Goal: Obtain resource: Download file/media

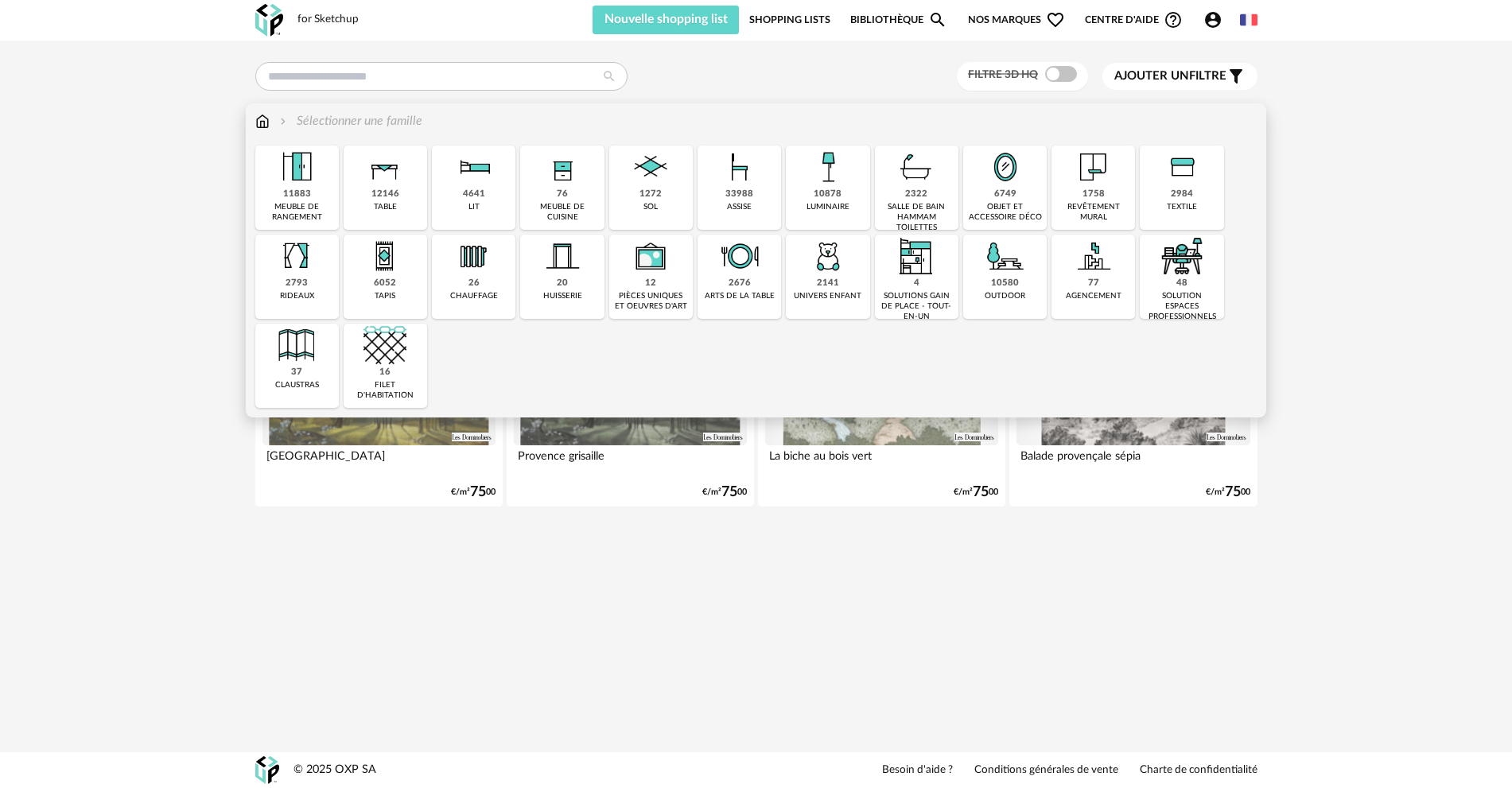
click at [845, 169] on img at bounding box center [828, 166] width 43 height 43
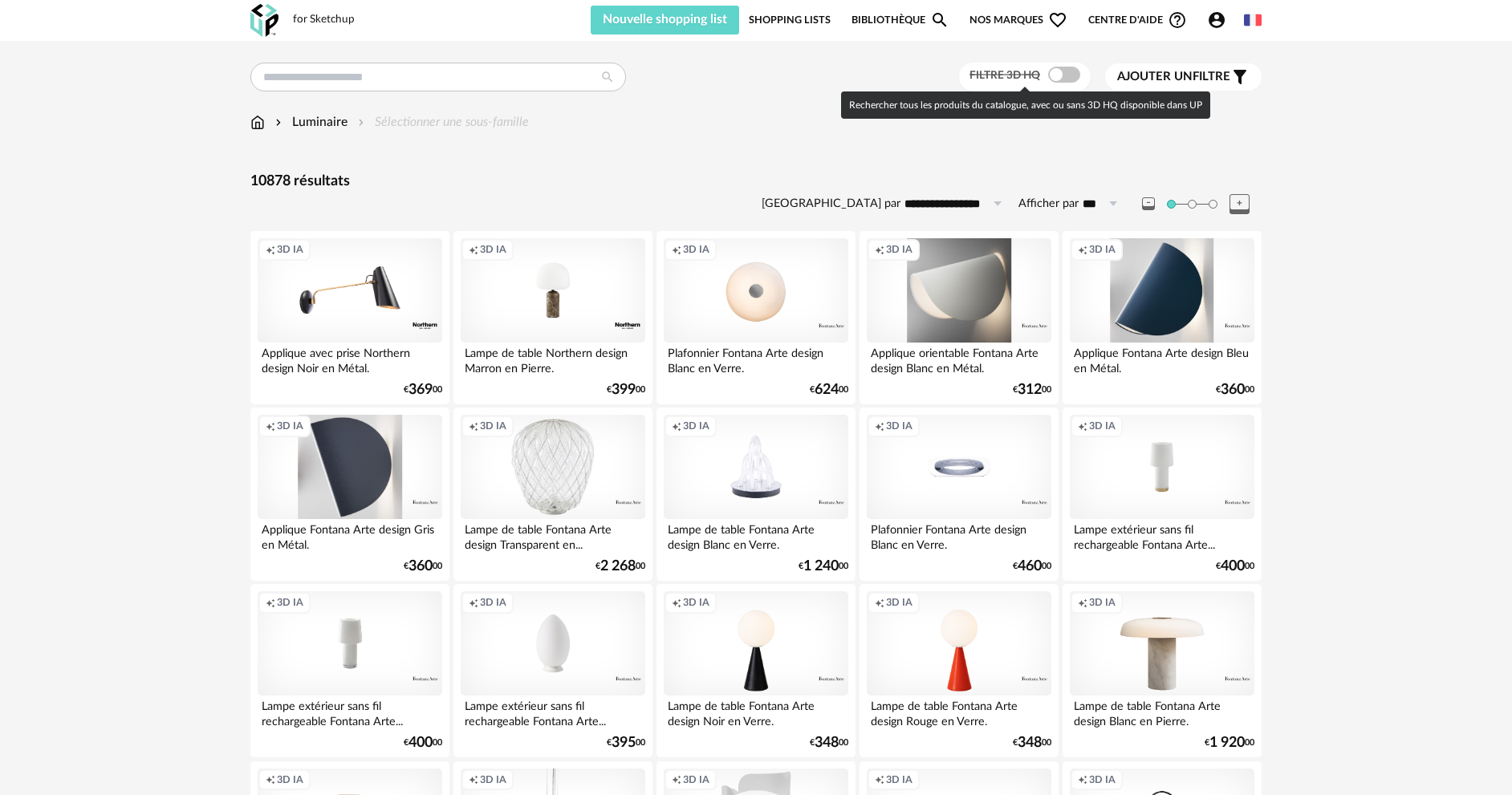
click at [1073, 77] on span at bounding box center [1063, 74] width 32 height 16
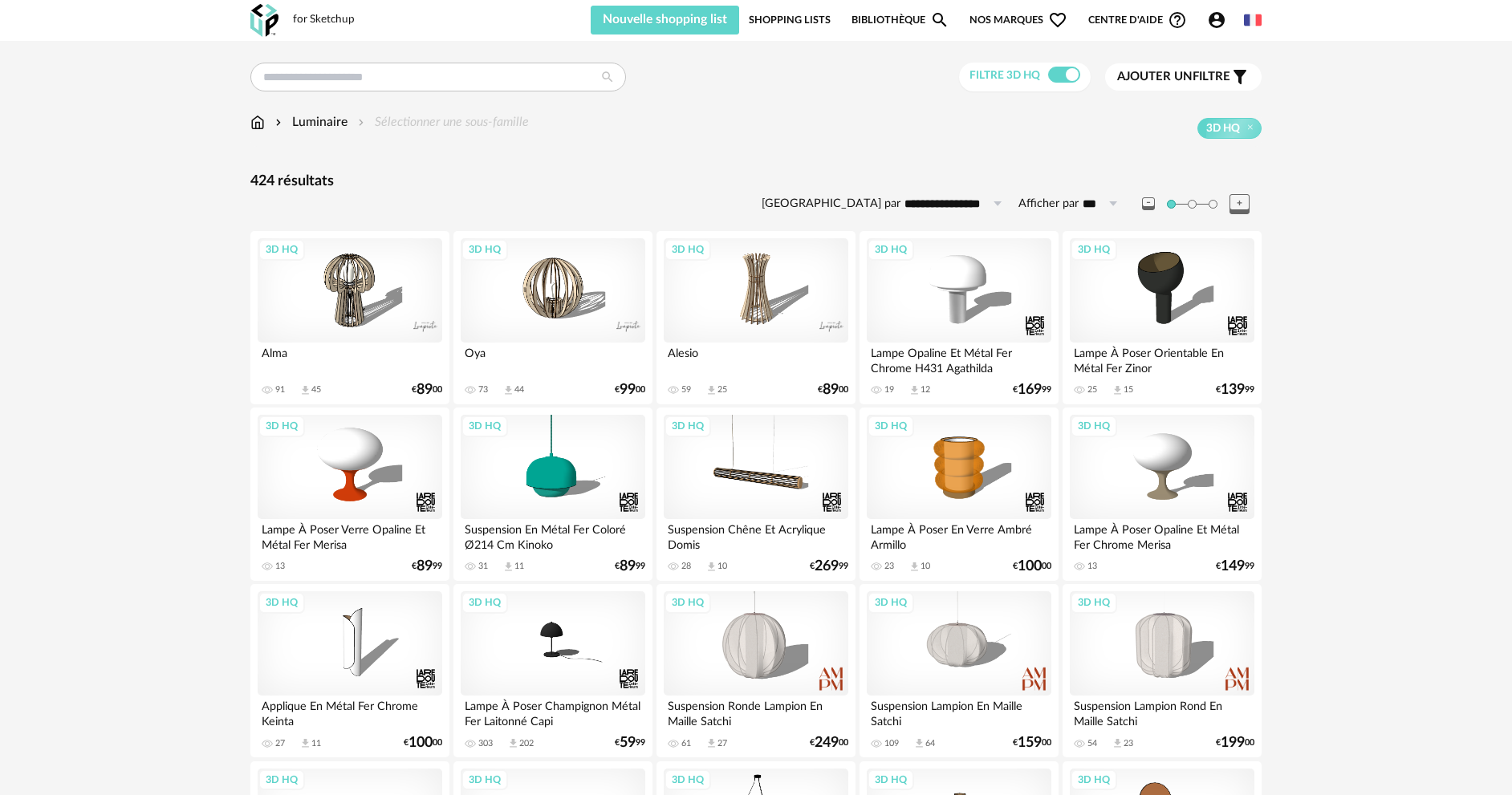
click at [1186, 77] on span "Ajouter un" at bounding box center [1154, 77] width 76 height 12
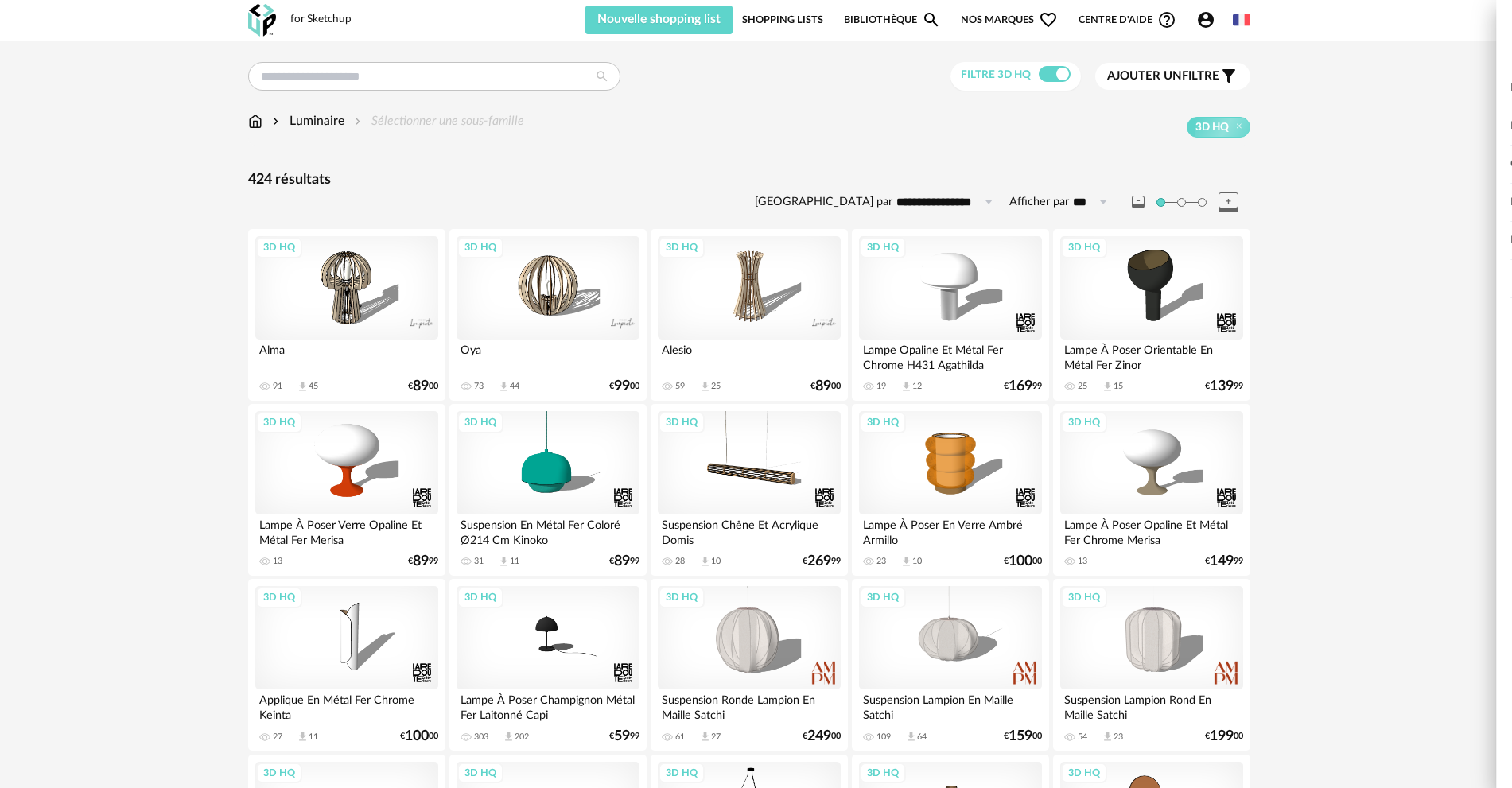
click at [1172, 241] on div "Prix" at bounding box center [1276, 240] width 408 height 38
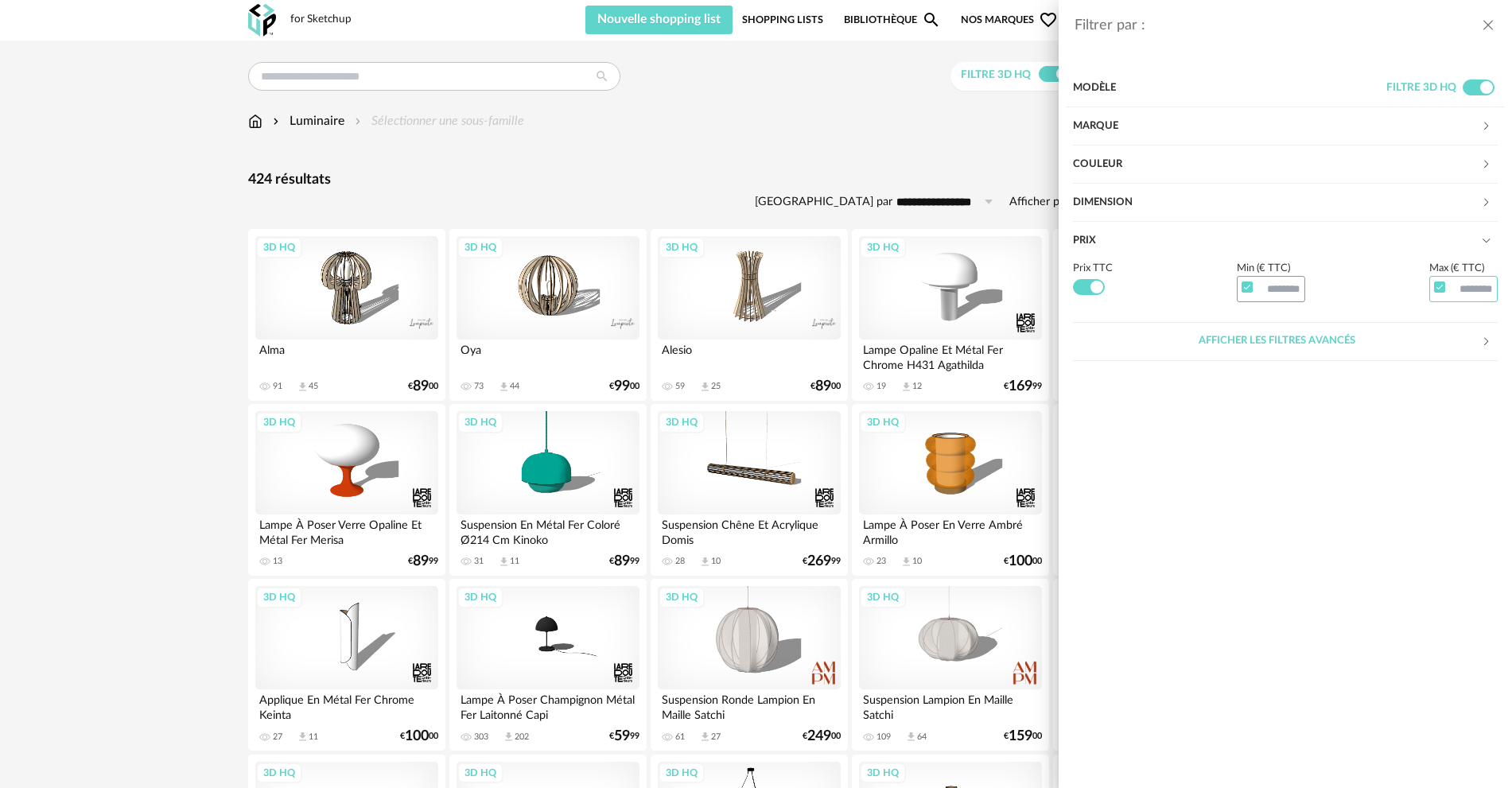
click at [1460, 283] on input "text" at bounding box center [1464, 289] width 68 height 27
type input "**"
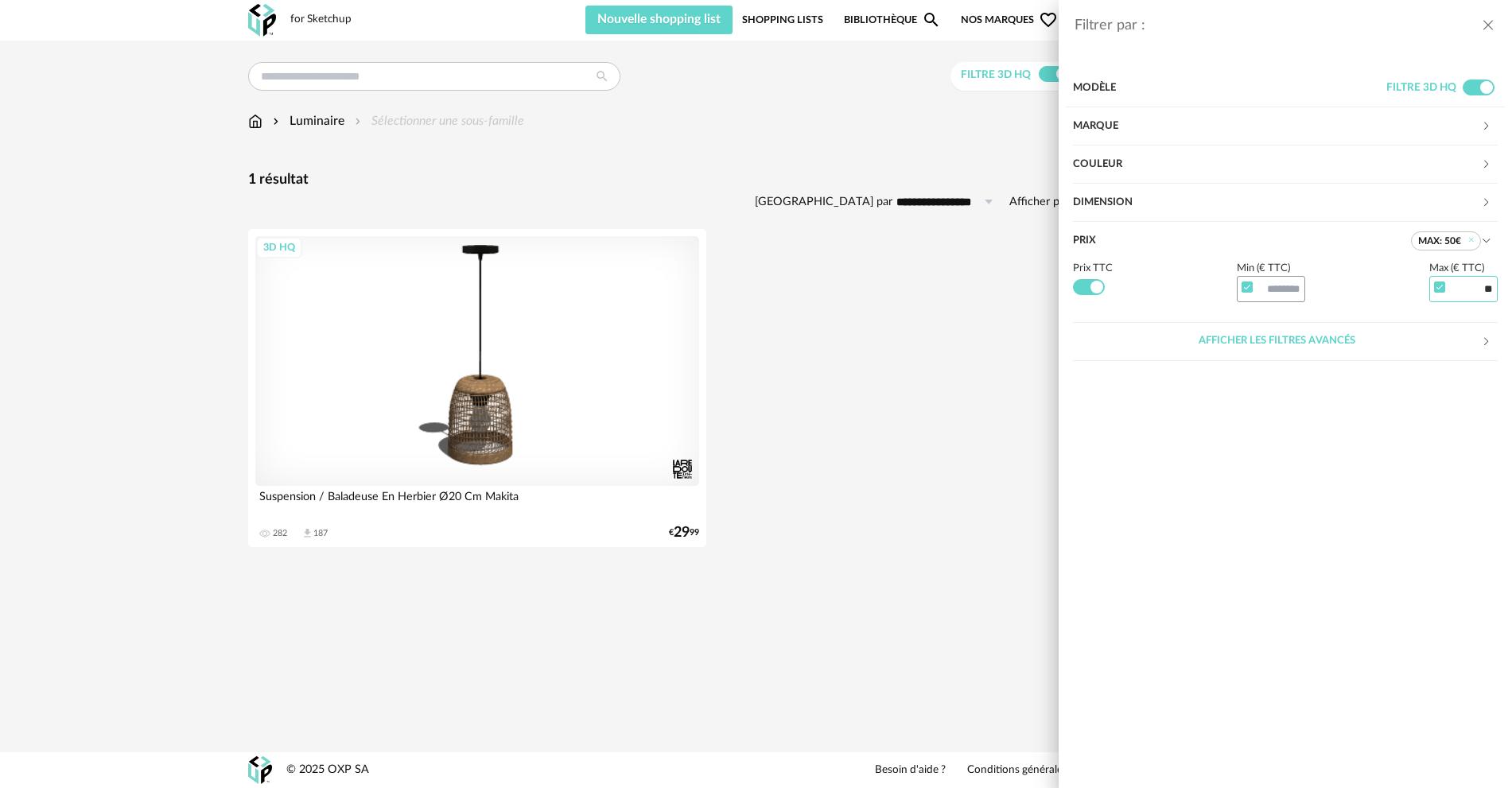
drag, startPoint x: 1495, startPoint y: 291, endPoint x: 1471, endPoint y: 295, distance: 24.3
click at [1471, 295] on input "**" at bounding box center [1464, 289] width 68 height 27
click at [698, 117] on div "Filtrer par : Modèle Filtre 3D HQ Marque &tradition 0 101 Copenhagen 0 366 Conc…" at bounding box center [756, 394] width 1512 height 788
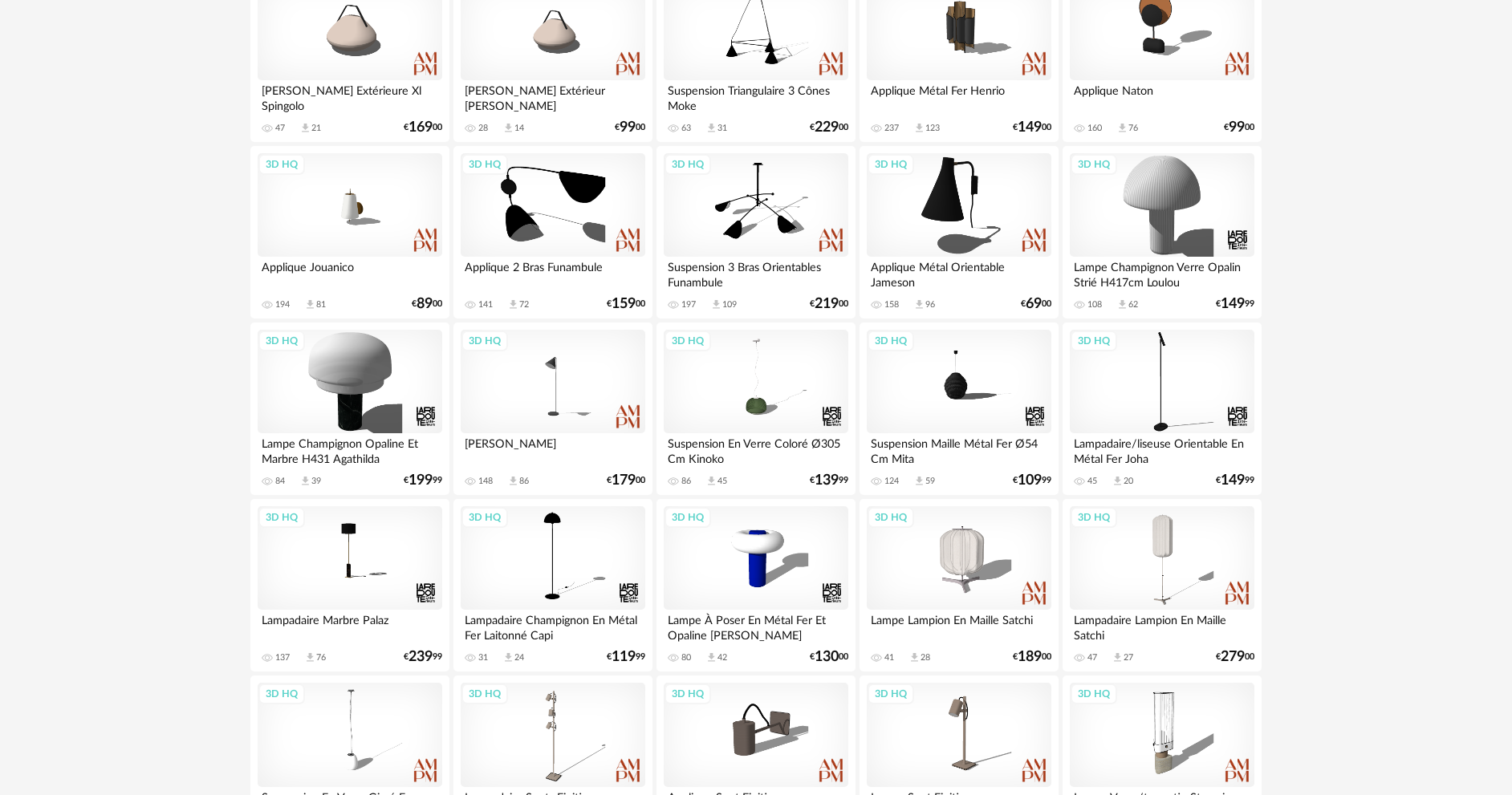
scroll to position [481, 0]
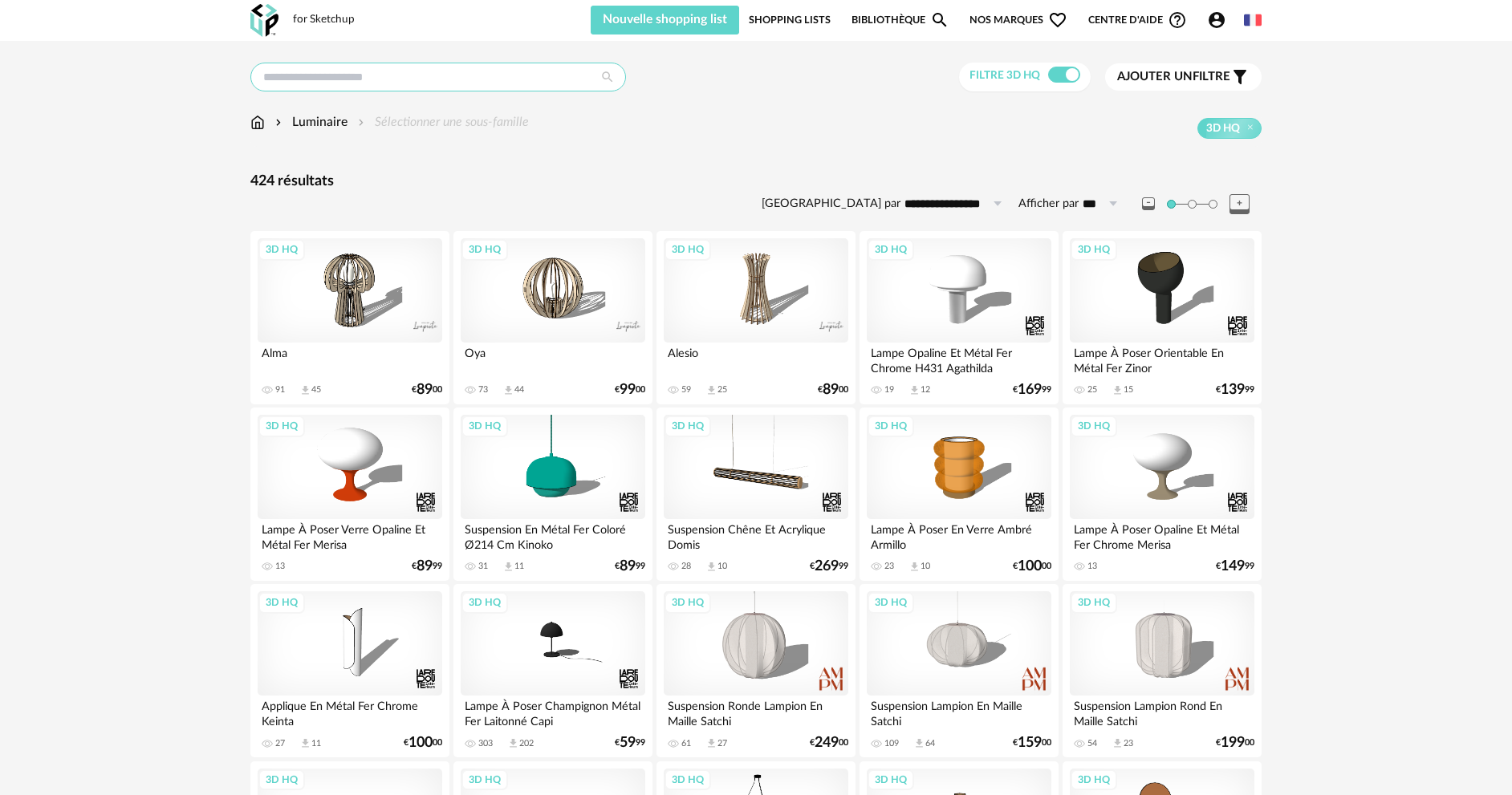
click at [434, 74] on input "text" at bounding box center [437, 77] width 376 height 29
type input "*****"
type input "**********"
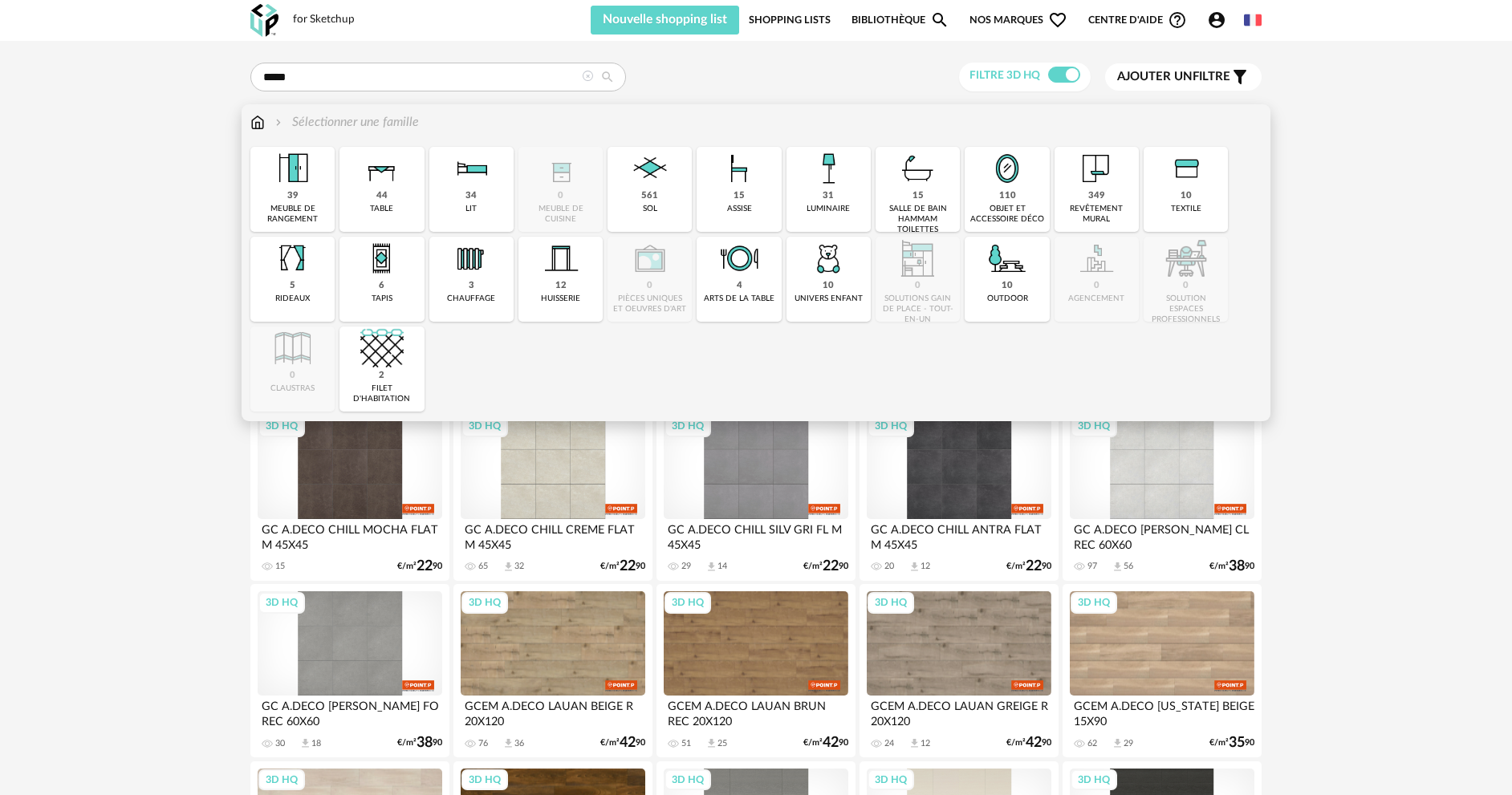
click at [254, 126] on img at bounding box center [257, 122] width 14 height 19
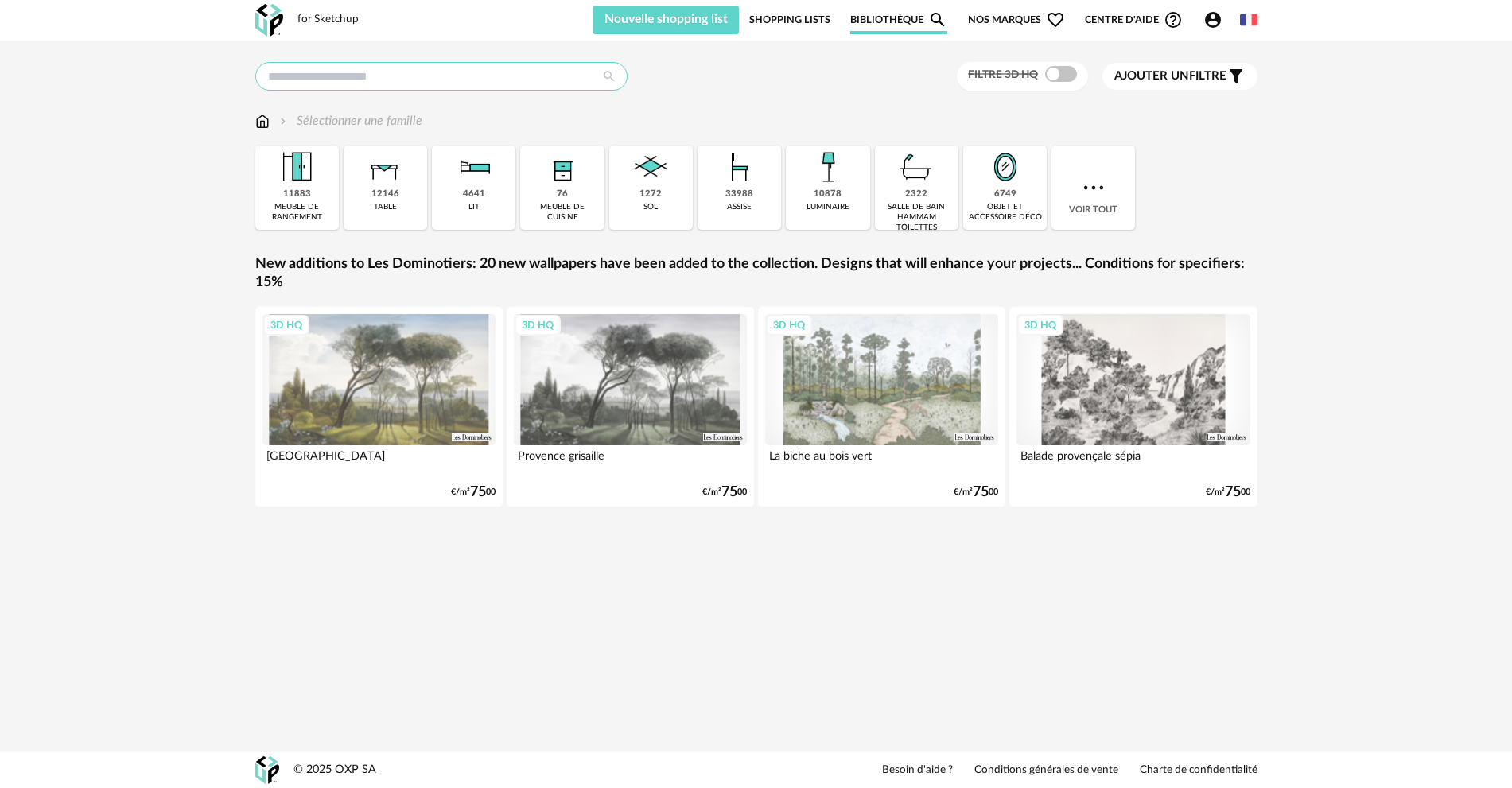
click at [345, 68] on input "text" at bounding box center [441, 76] width 373 height 29
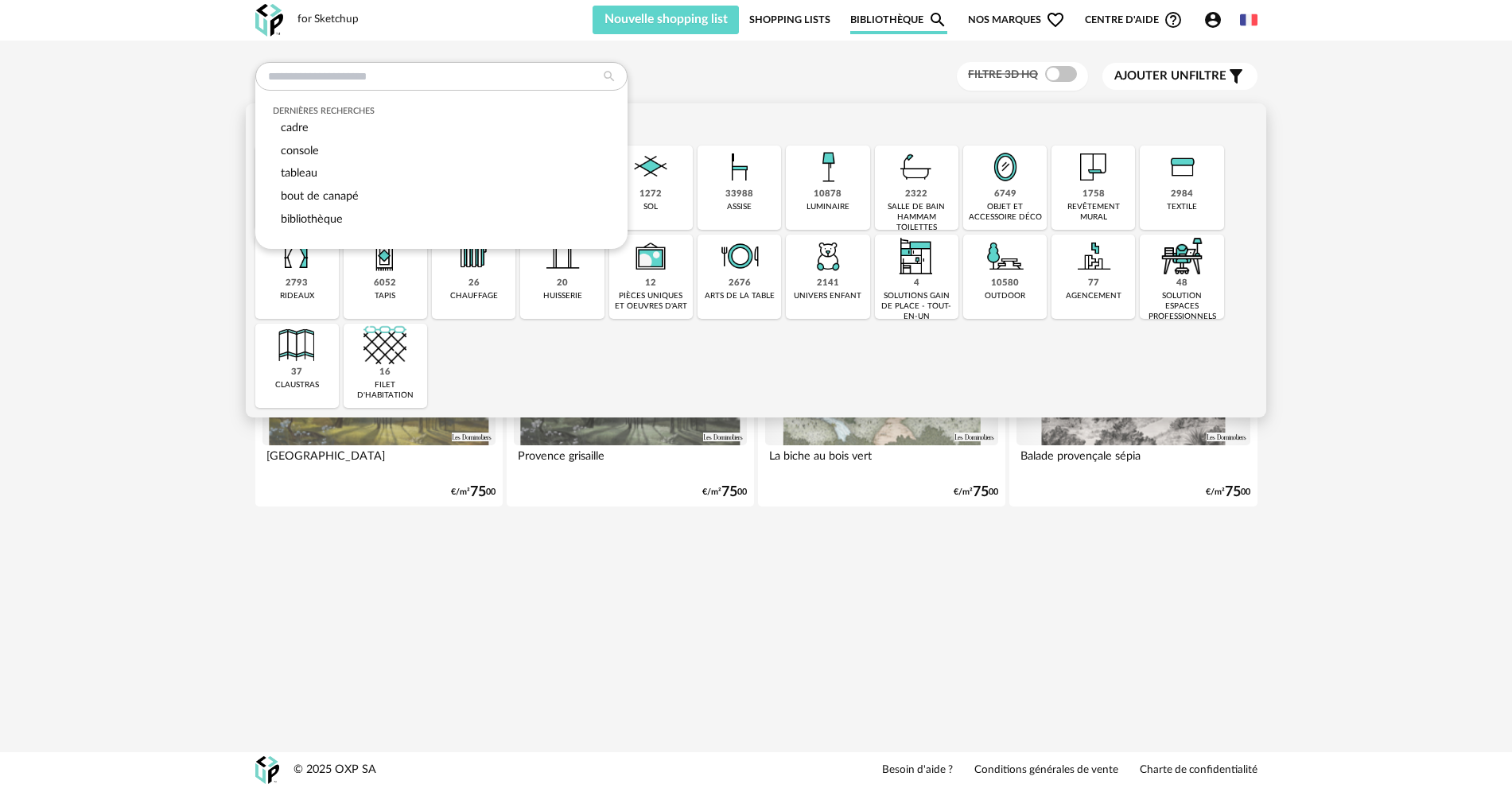
click at [1021, 193] on div "6749 objet et accessoire déco" at bounding box center [1005, 187] width 83 height 84
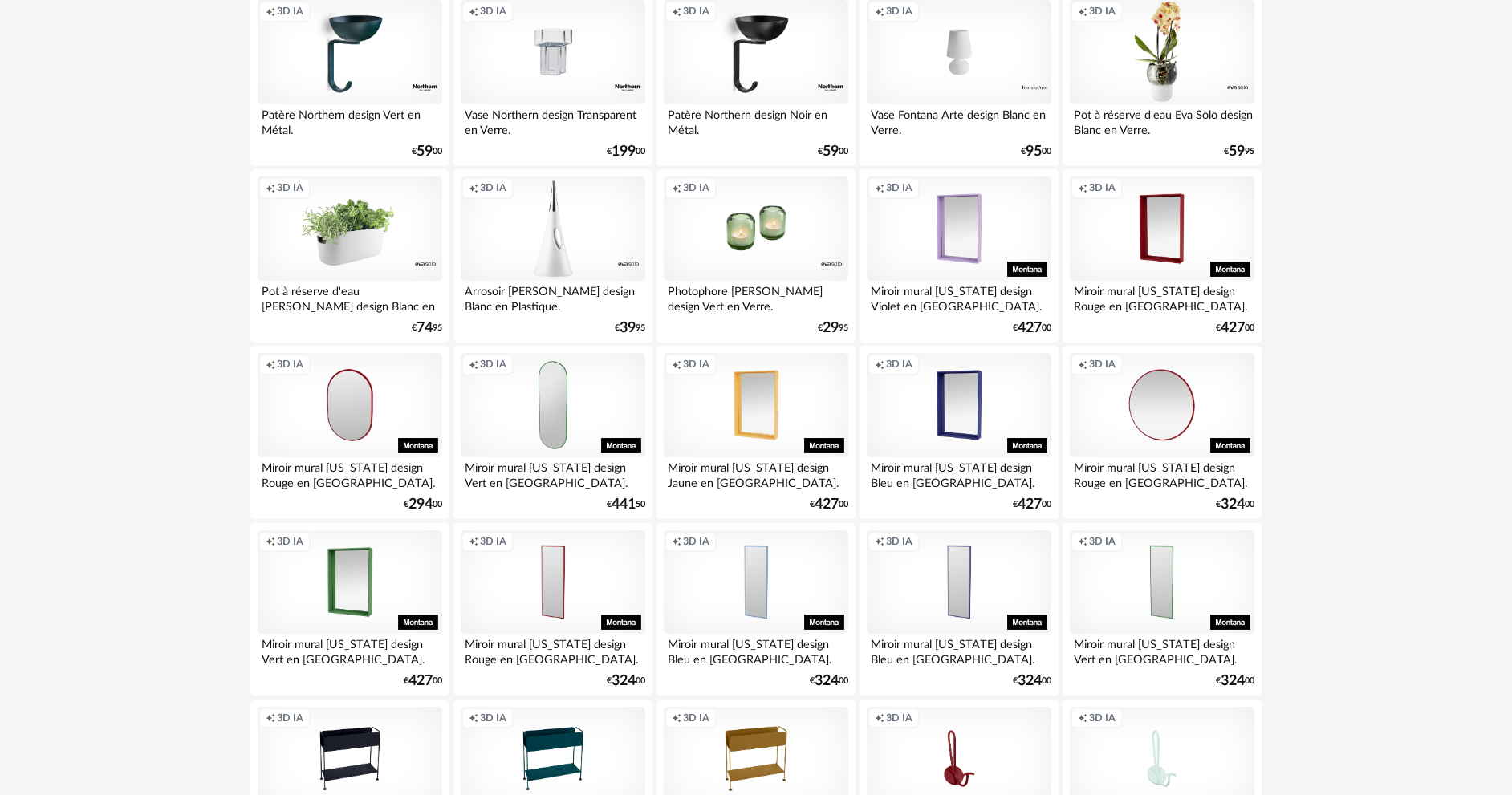
scroll to position [241, 0]
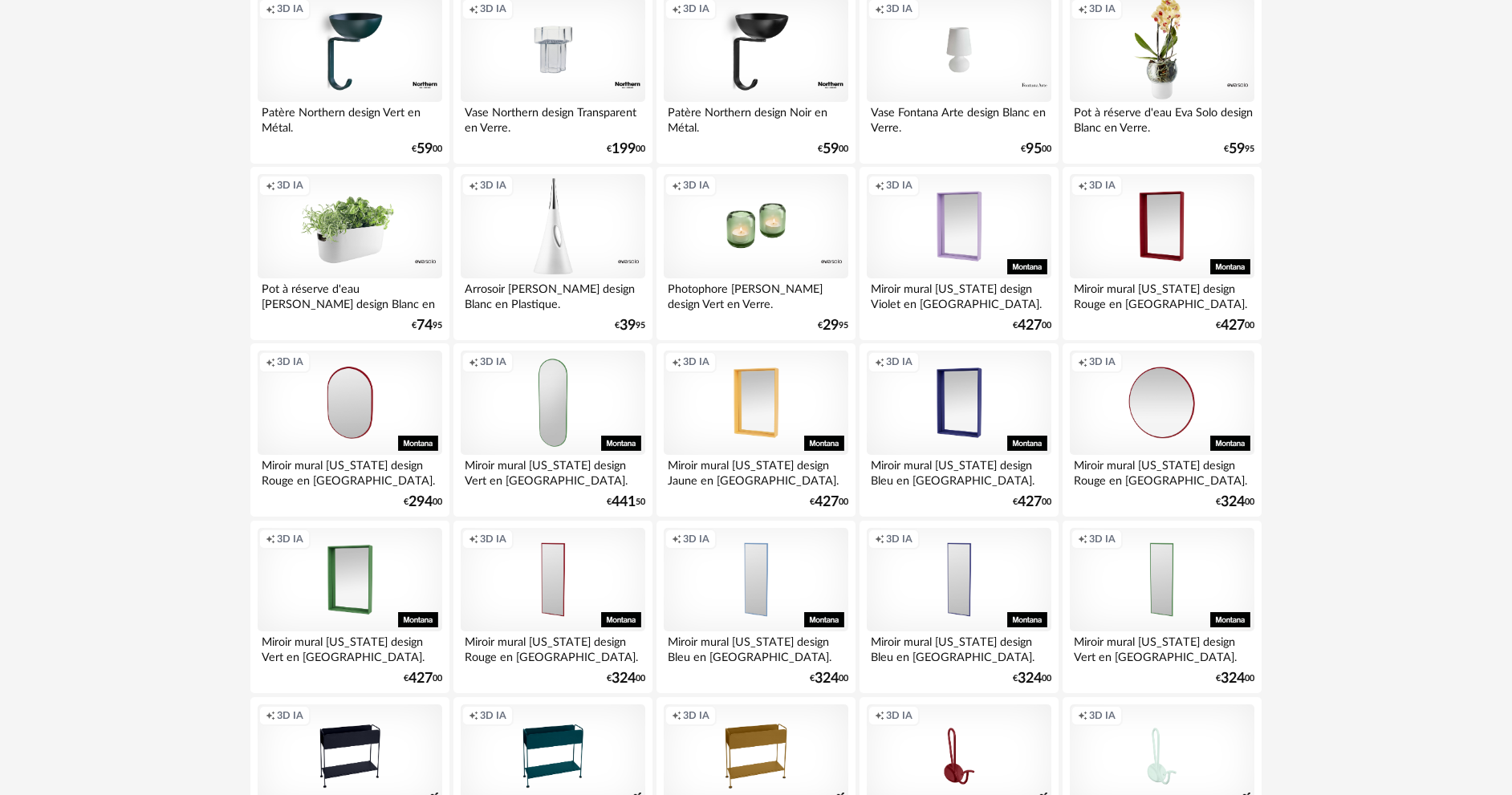
click at [757, 254] on div "Creation icon 3D IA" at bounding box center [756, 227] width 185 height 105
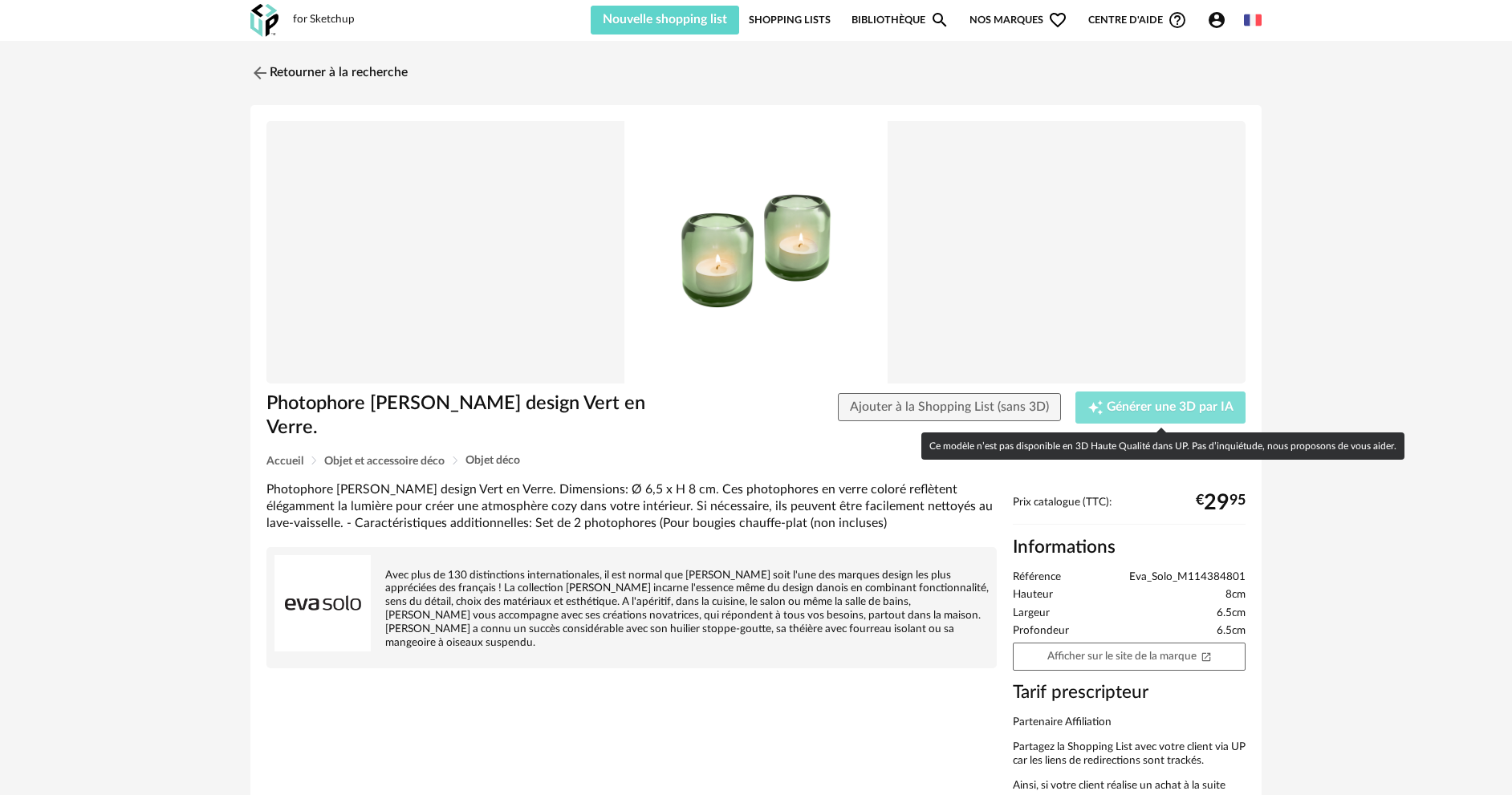
click at [1088, 409] on icon "Creation icon" at bounding box center [1095, 407] width 16 height 16
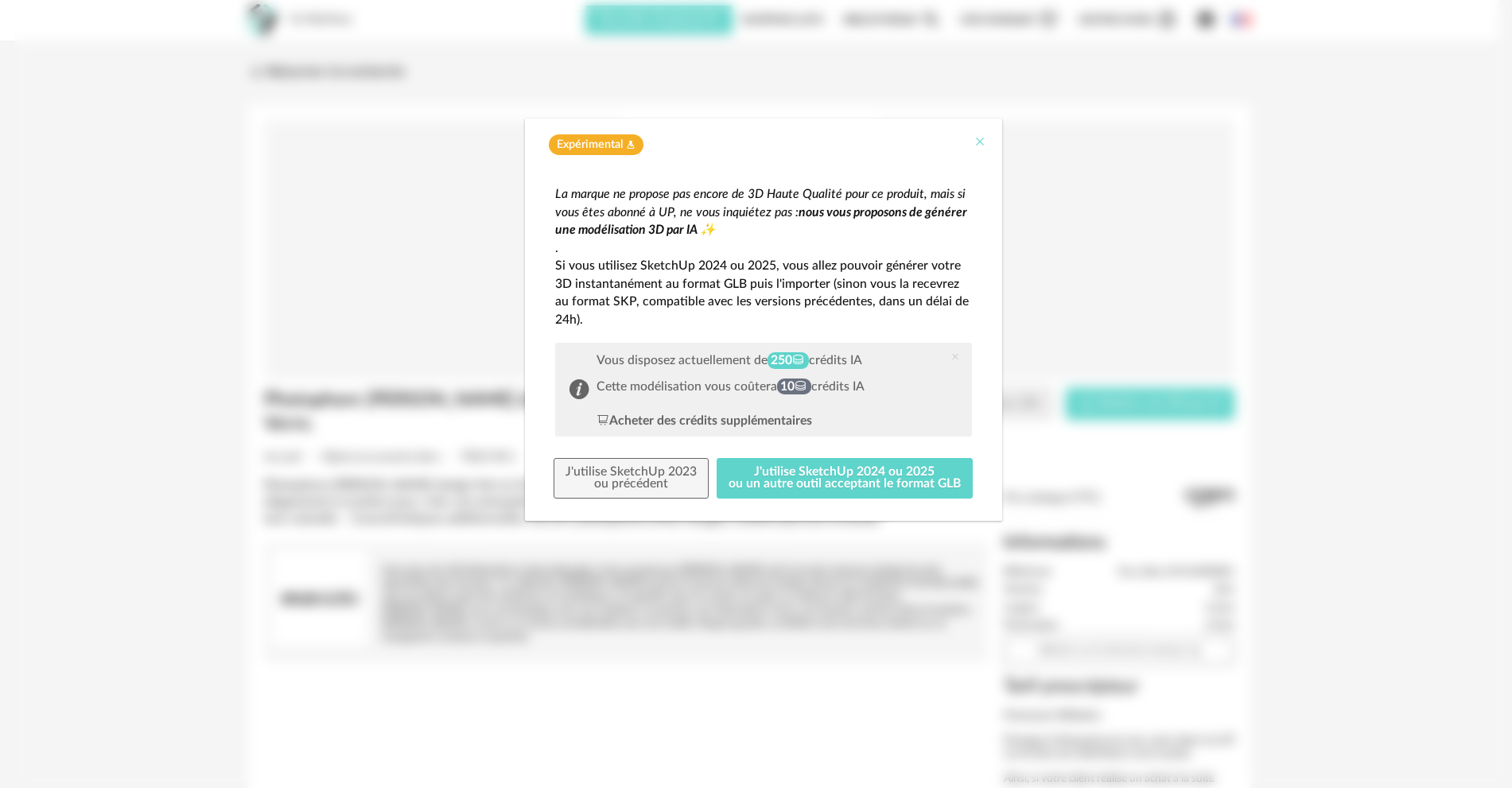
click at [977, 142] on icon "Close" at bounding box center [980, 142] width 13 height 13
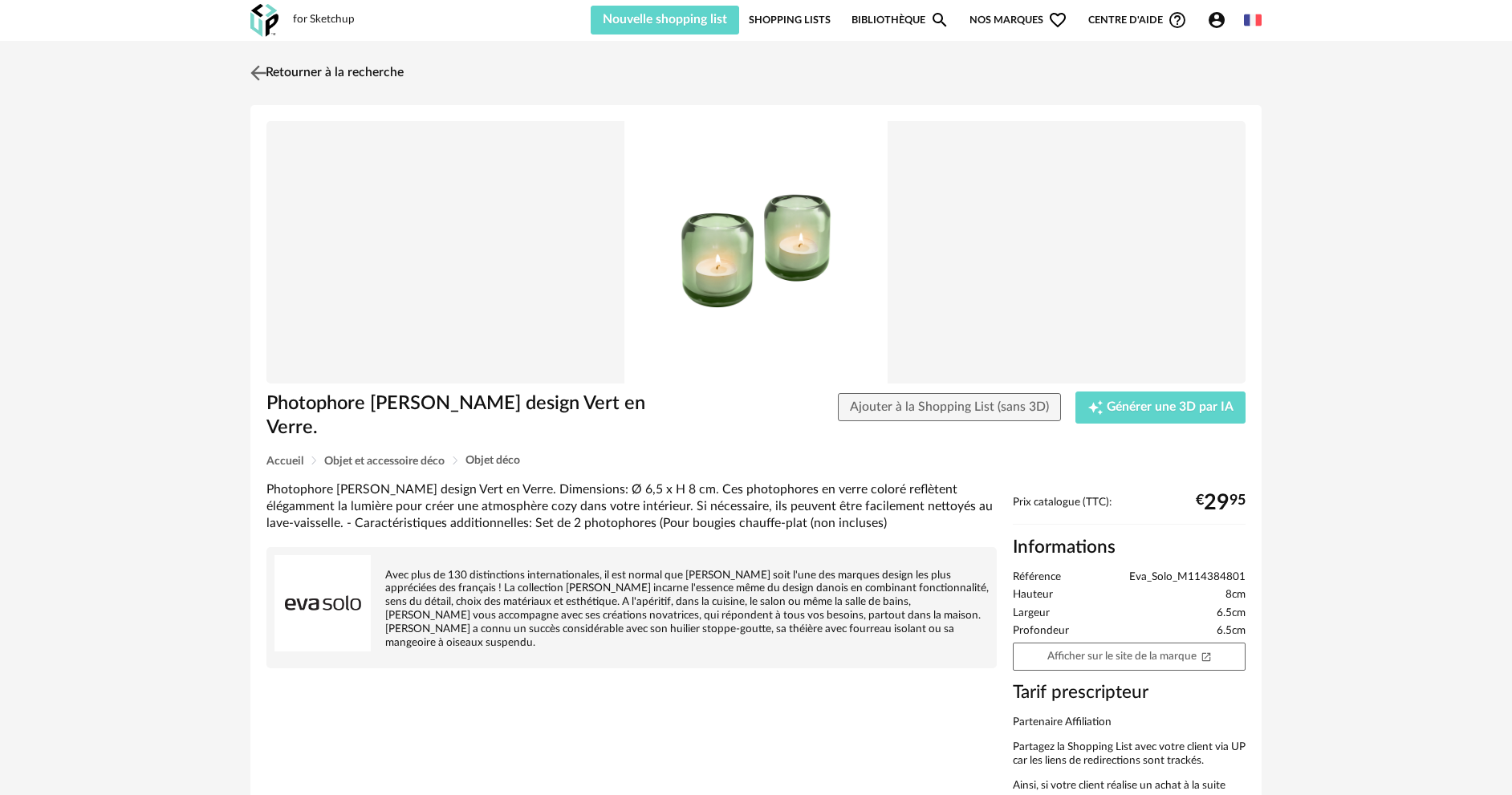
click at [280, 78] on link "Retourner à la recherche" at bounding box center [325, 73] width 158 height 35
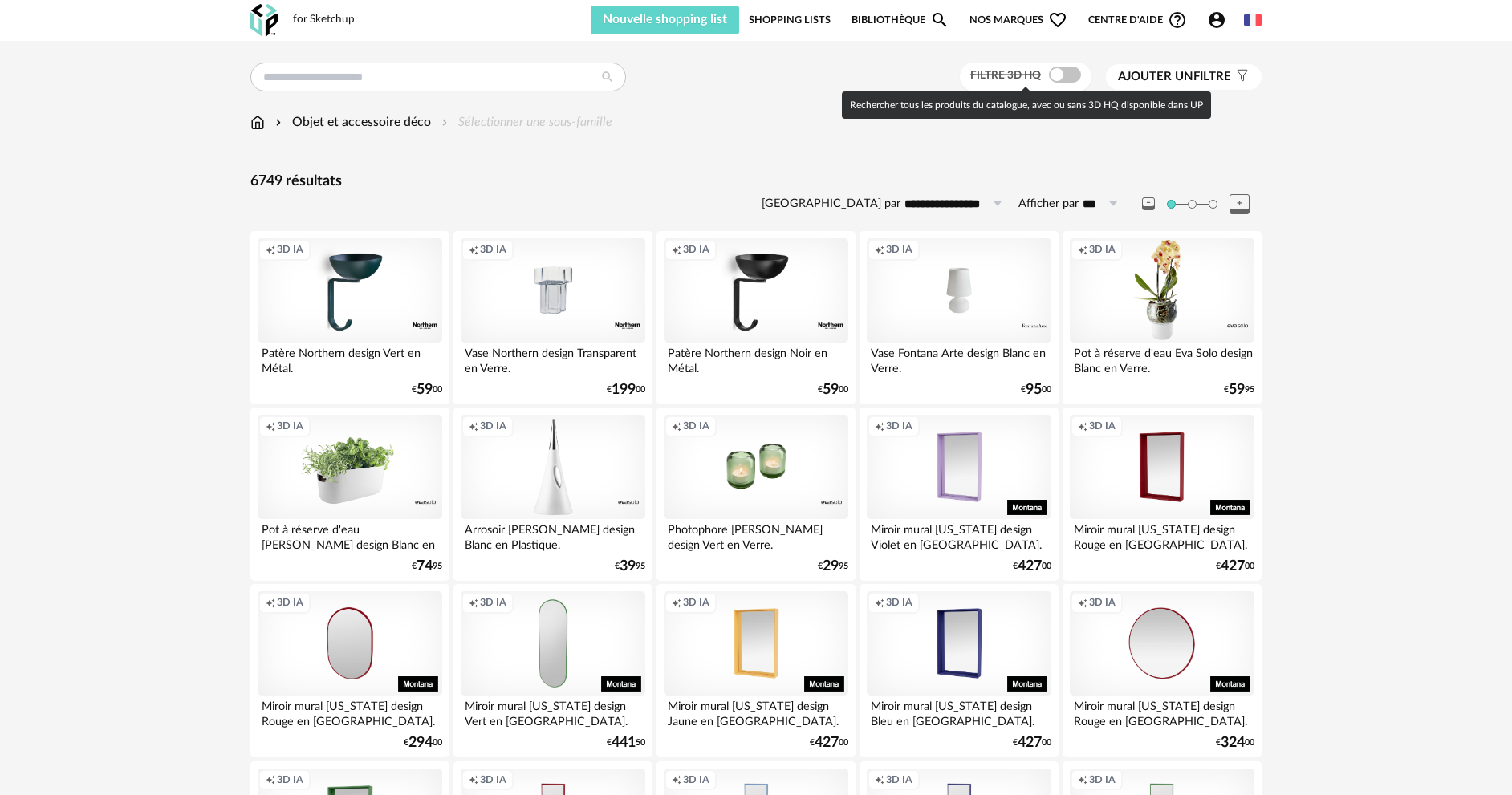
click at [1045, 70] on label "Filtre 3D HQ" at bounding box center [1027, 74] width 114 height 14
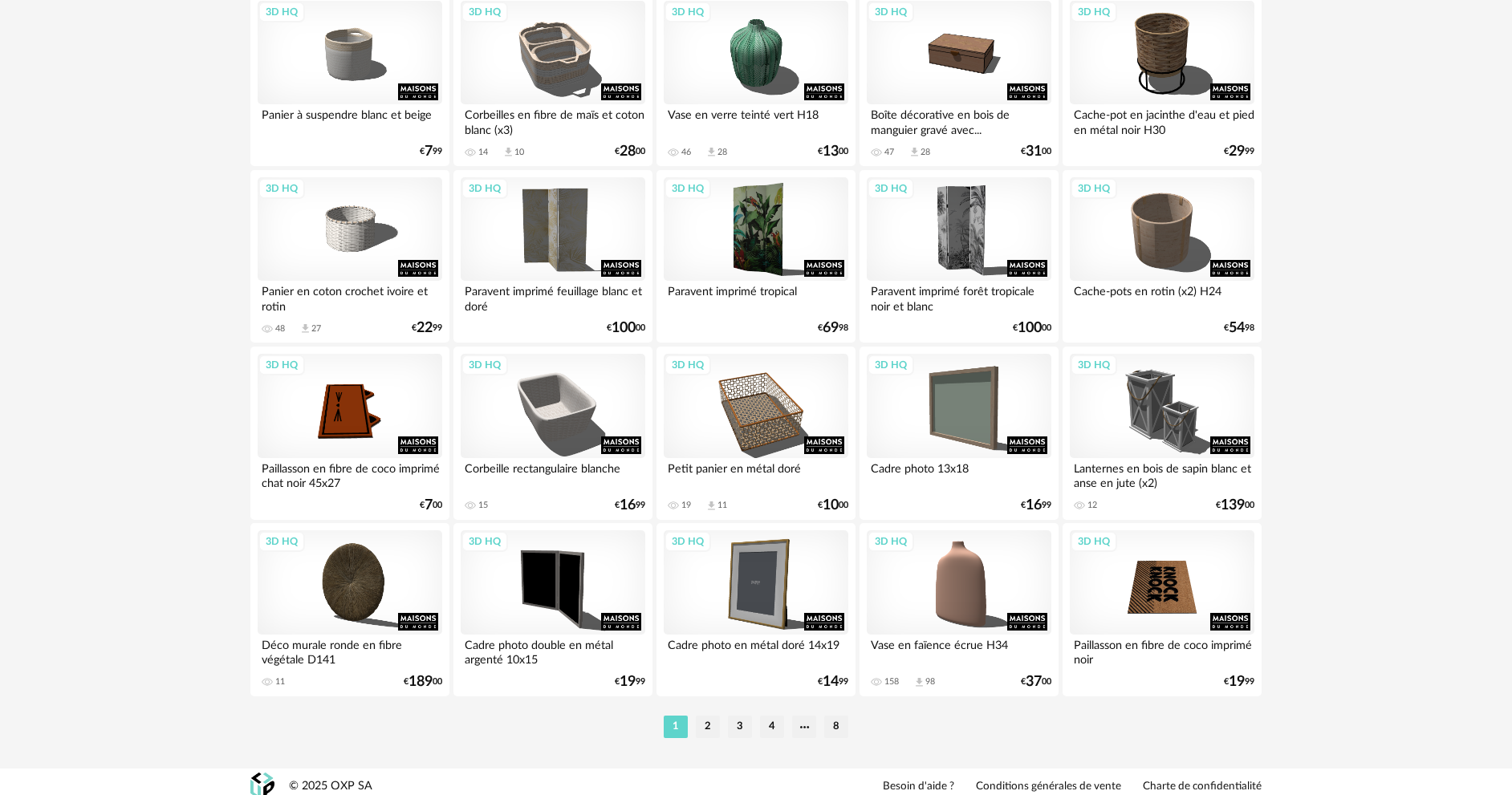
scroll to position [3075, 0]
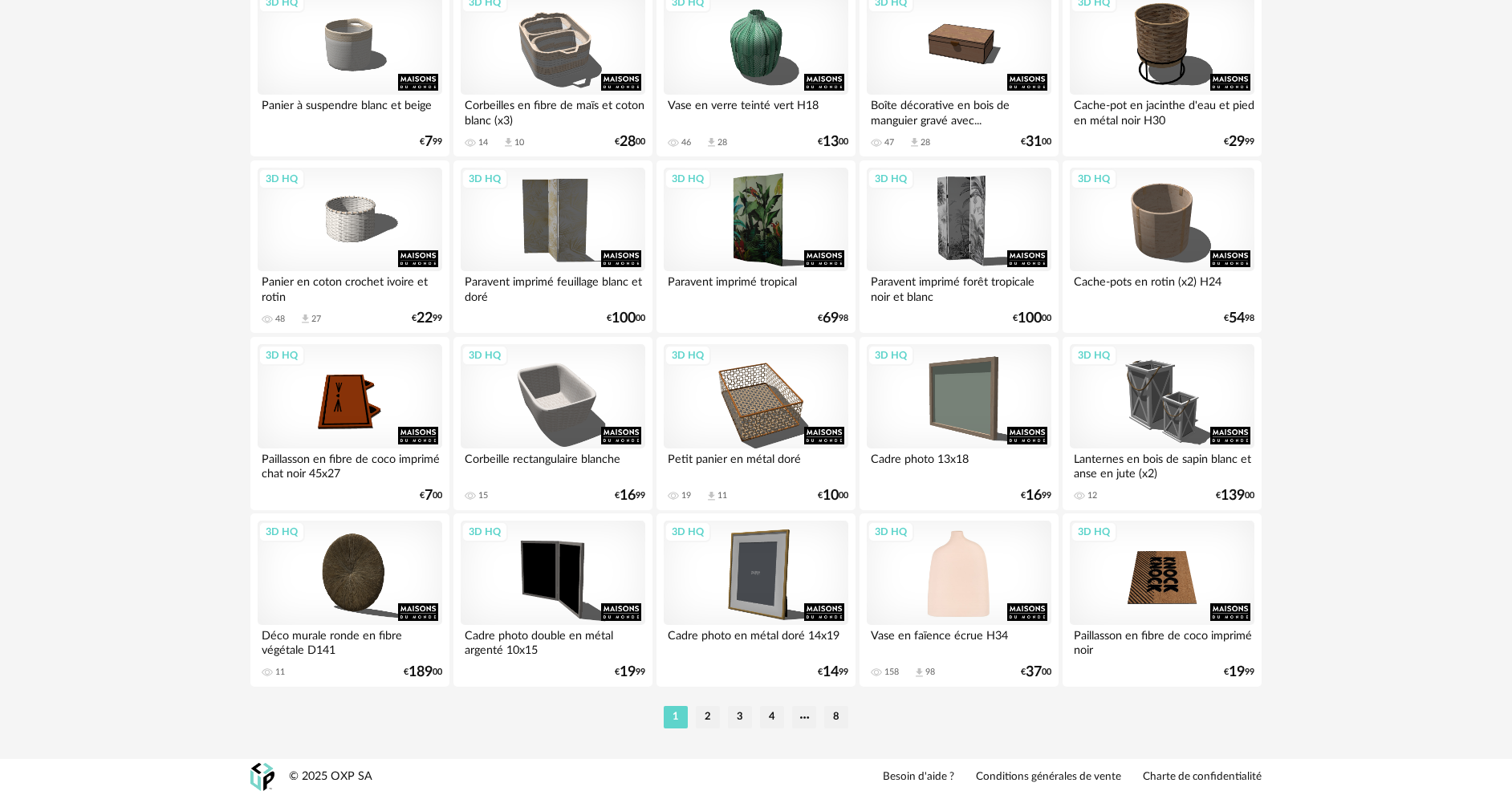
click at [955, 548] on div "3D HQ" at bounding box center [959, 573] width 185 height 105
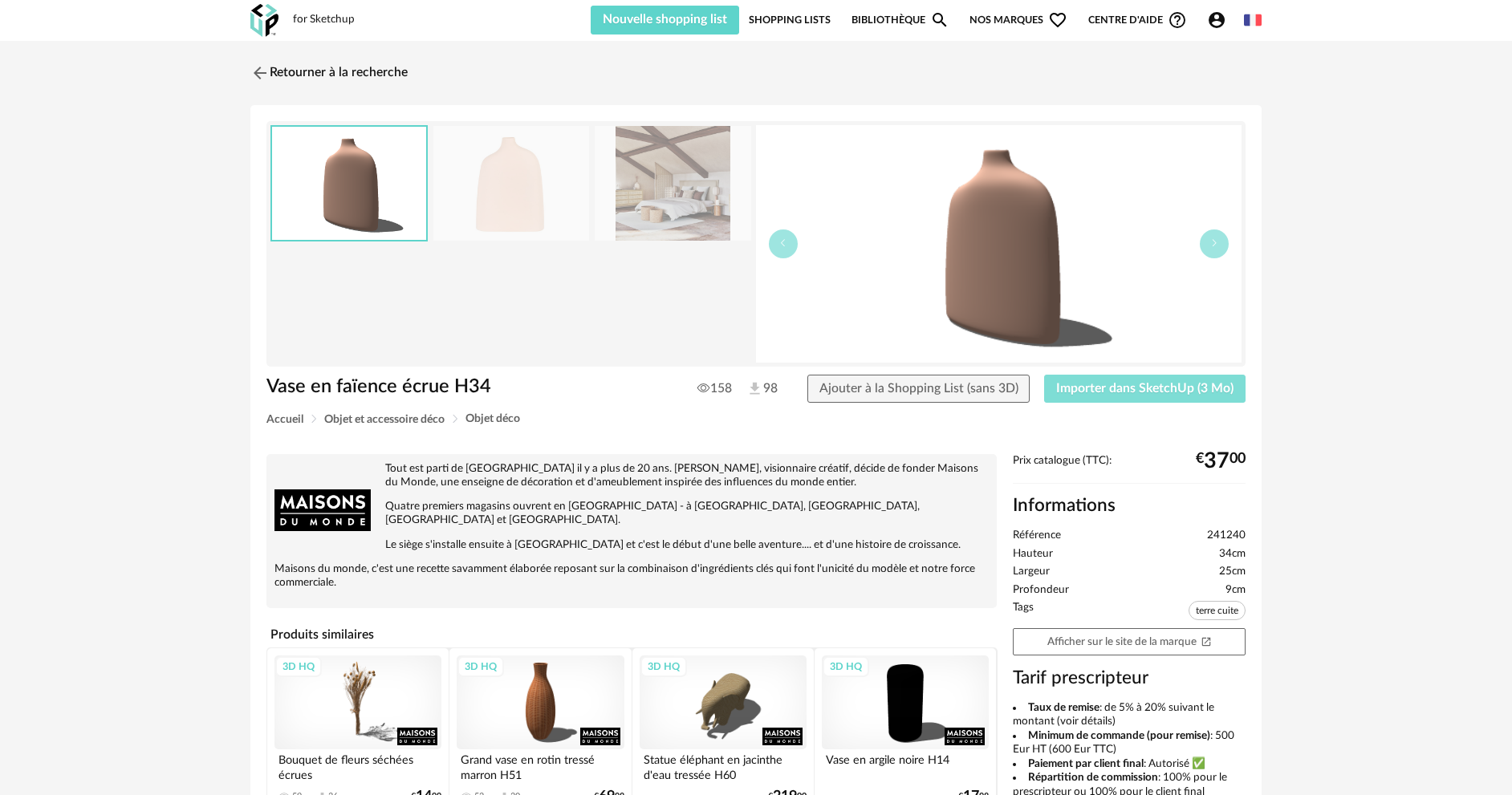
click at [1109, 398] on button "Importer dans SketchUp (3 Mo)" at bounding box center [1144, 389] width 201 height 29
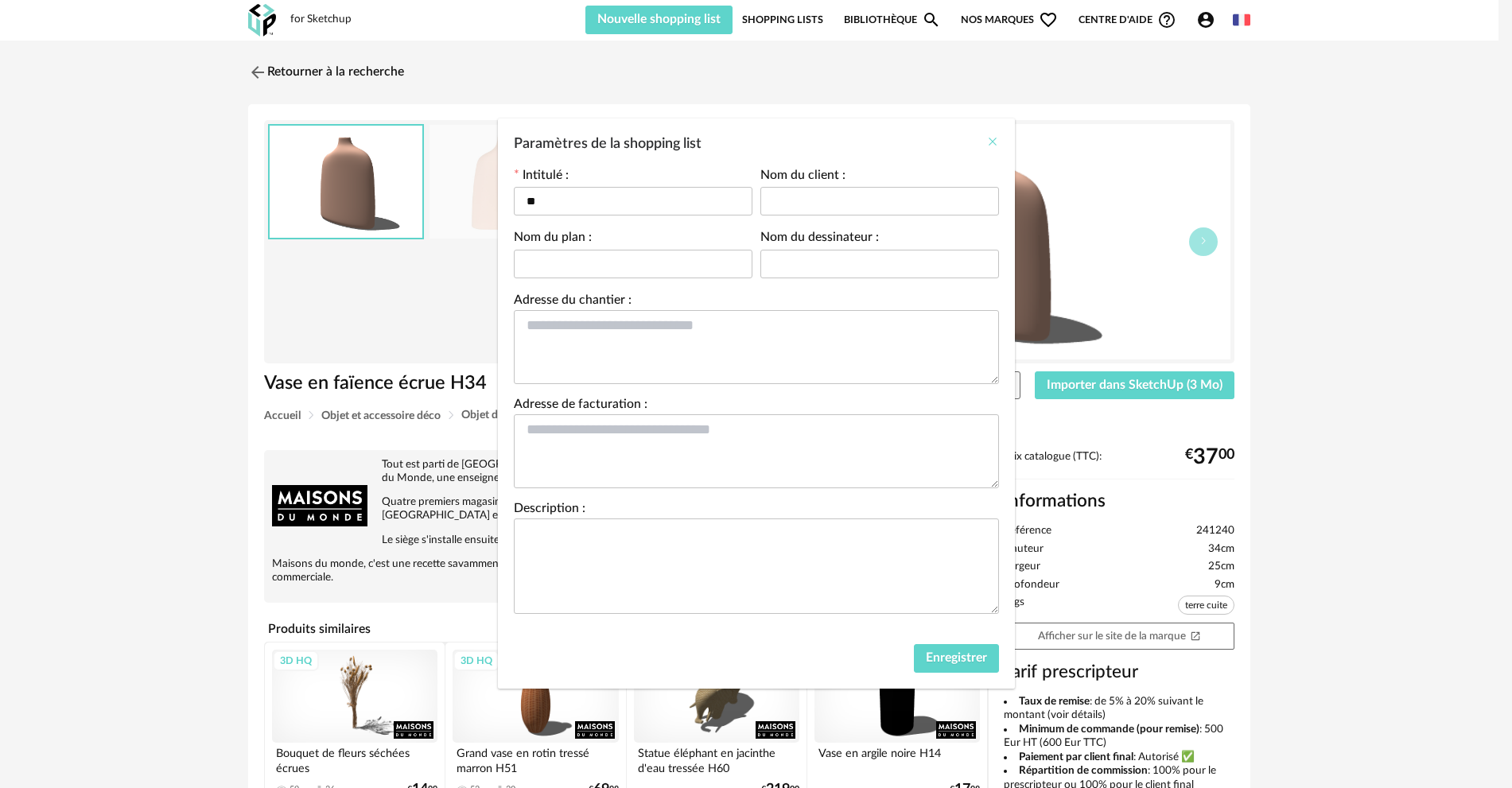
click at [990, 137] on icon "Close" at bounding box center [993, 142] width 13 height 13
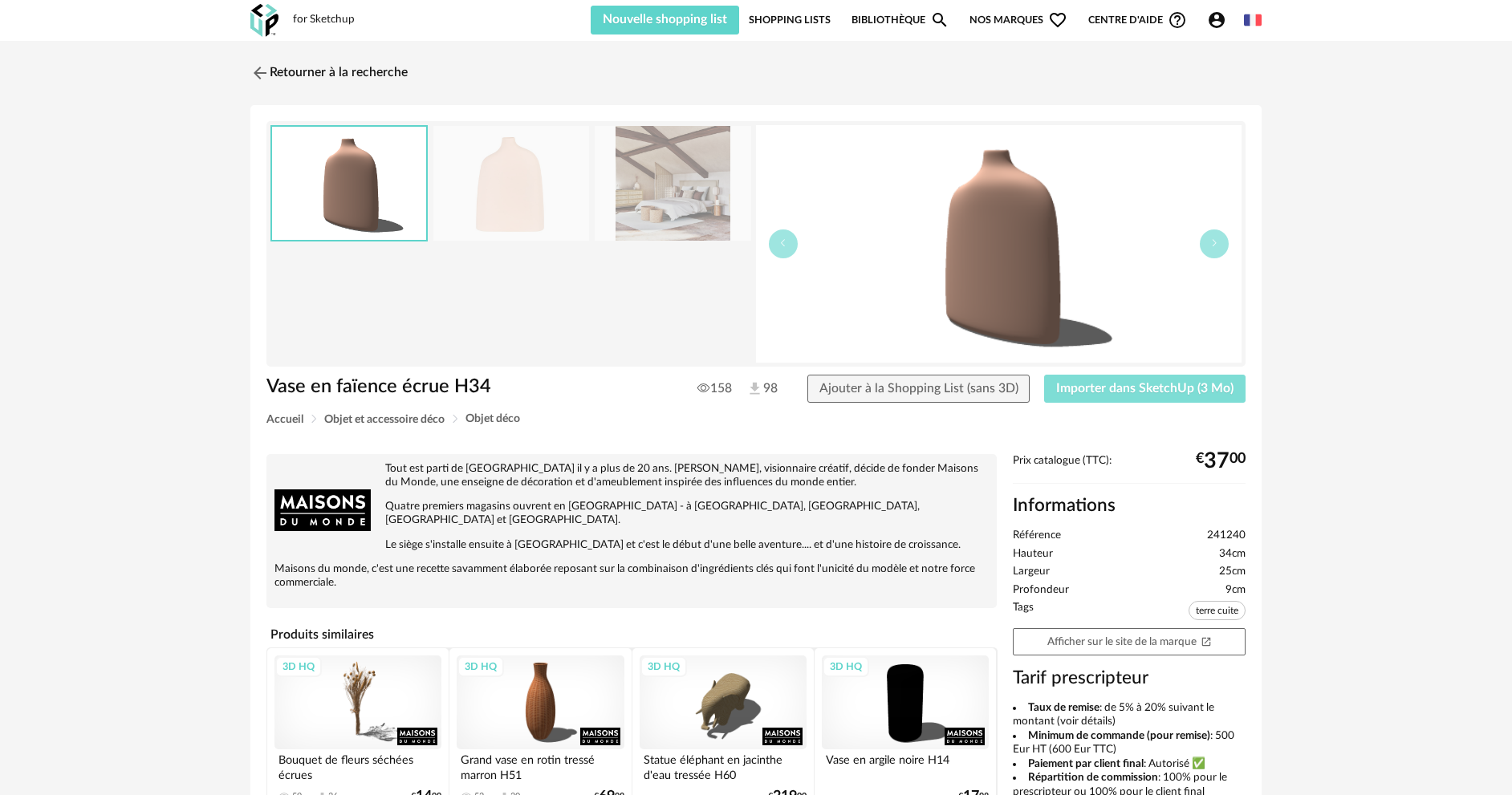
click at [1155, 399] on button "Importer dans SketchUp (3 Mo)" at bounding box center [1144, 389] width 201 height 29
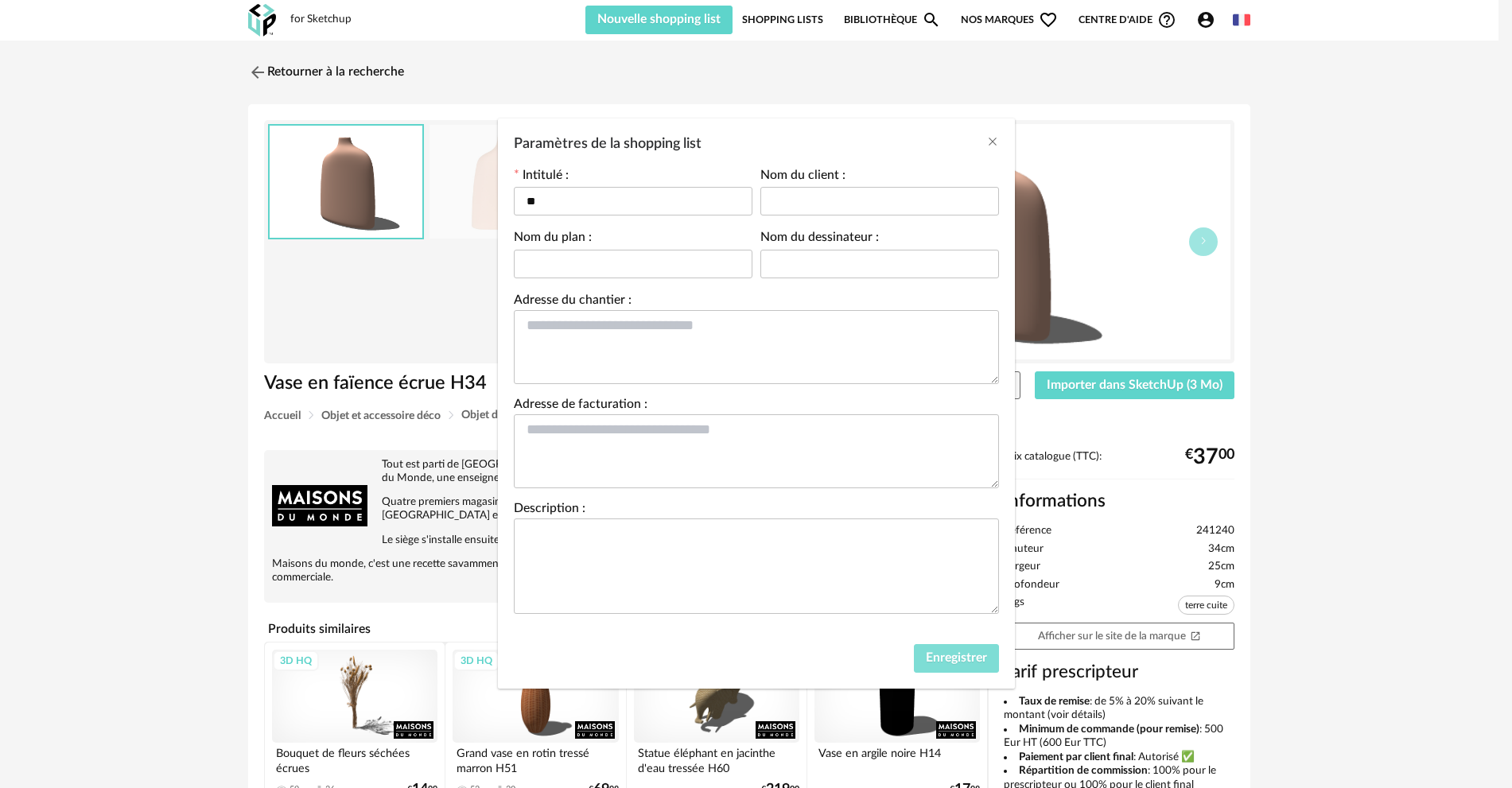
click at [944, 665] on button "Enregistrer" at bounding box center [956, 659] width 85 height 29
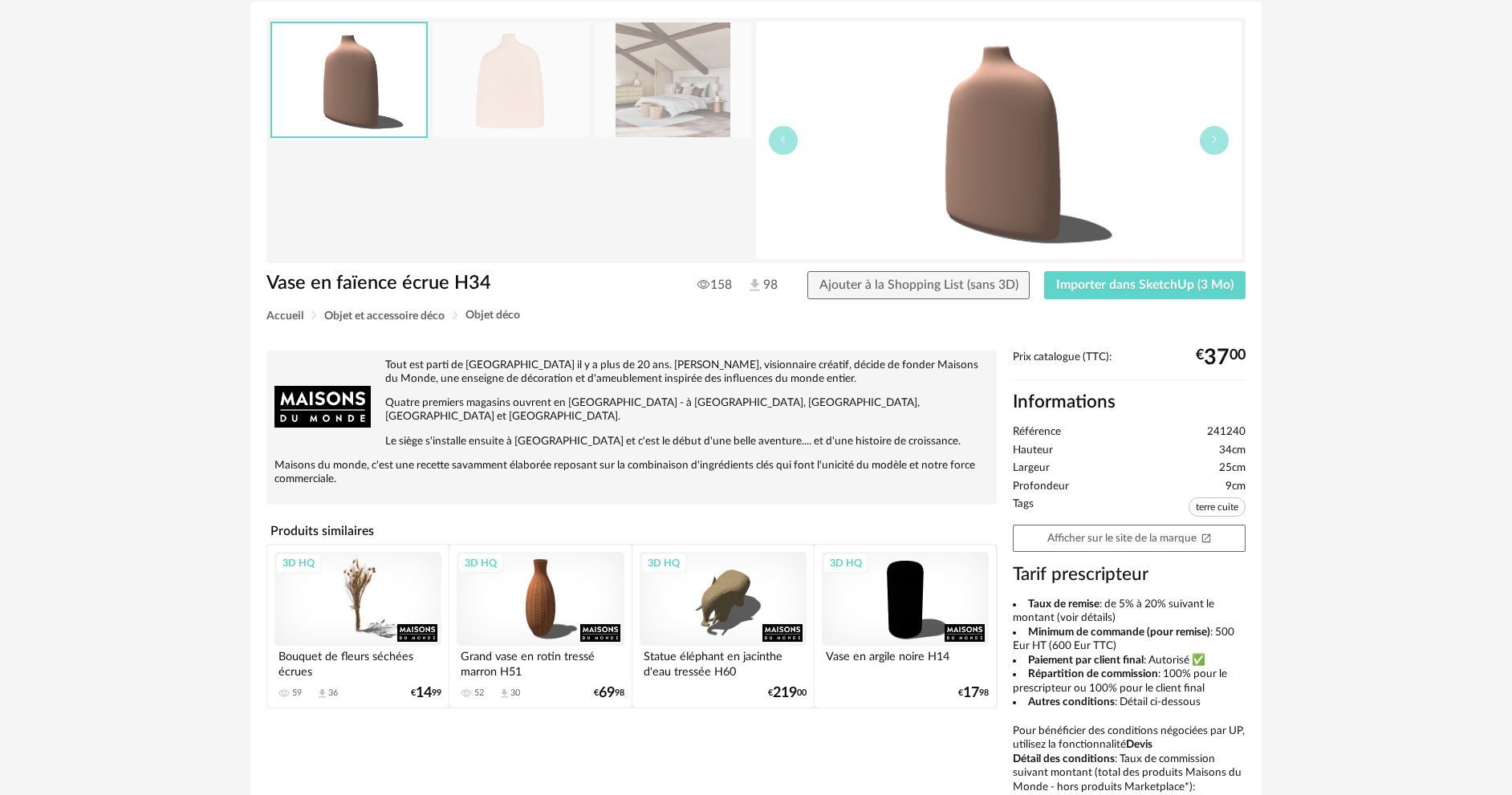
scroll to position [321, 0]
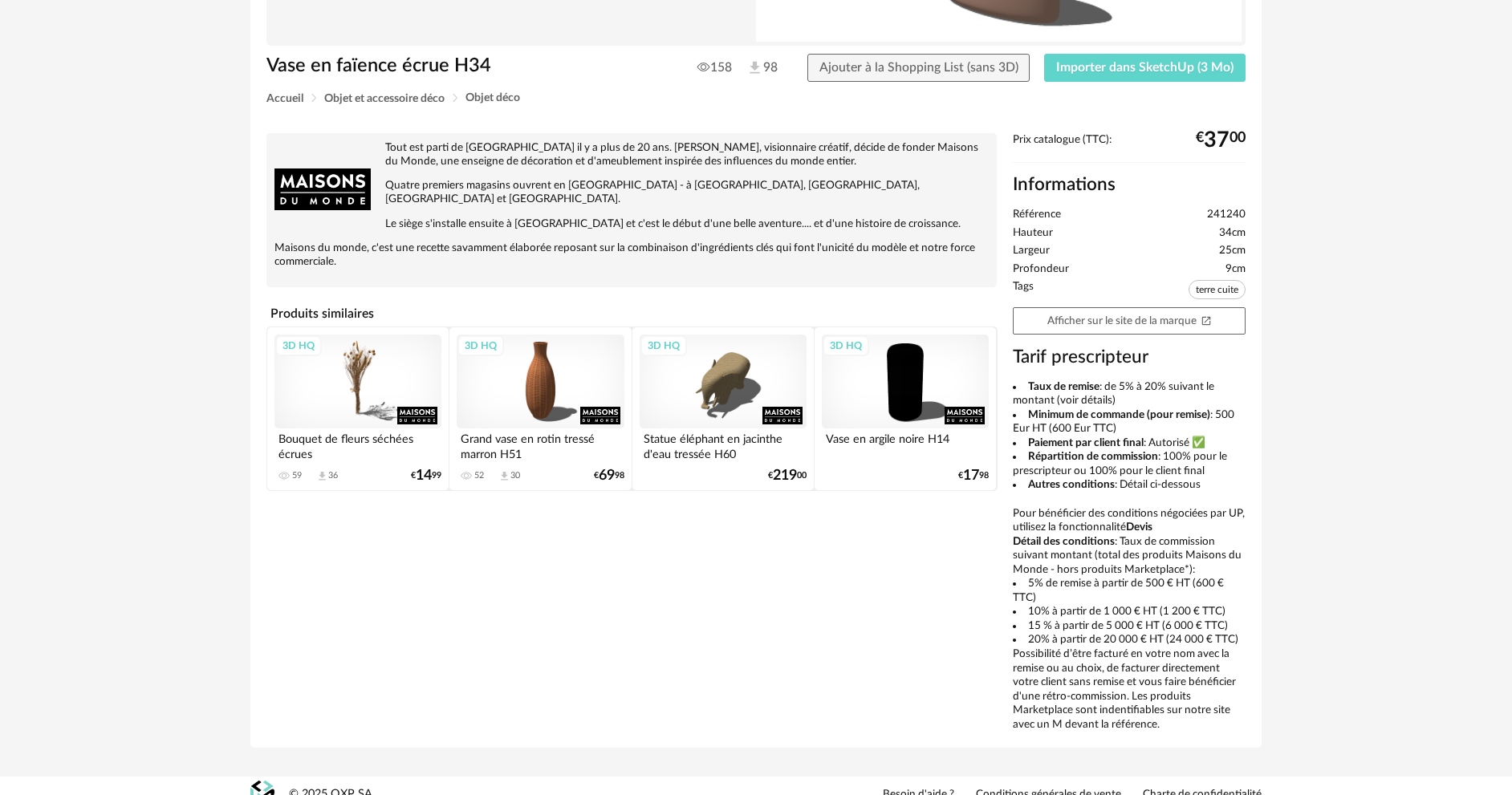
click at [371, 376] on div "3D HQ" at bounding box center [357, 382] width 167 height 94
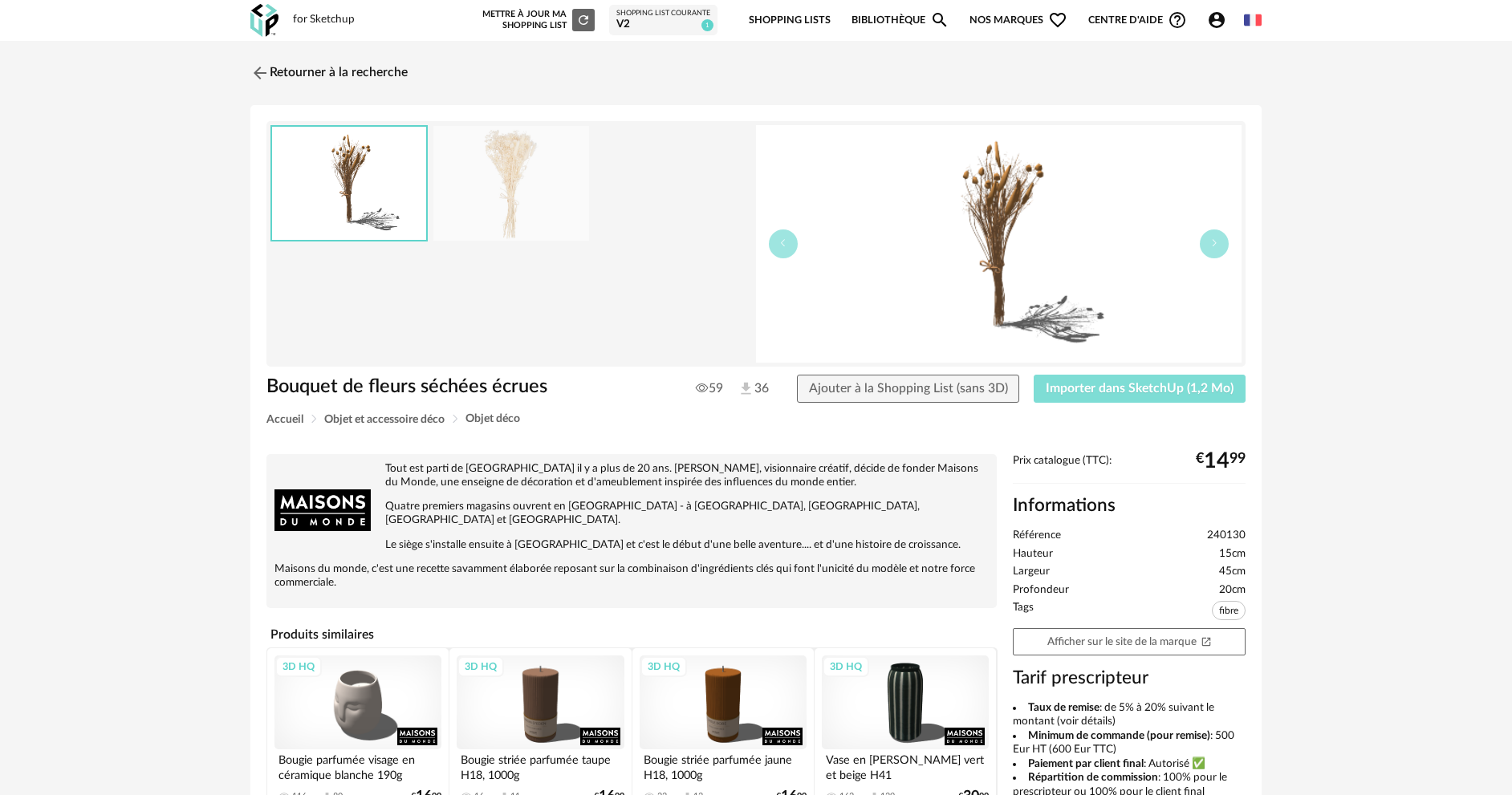
click at [1061, 378] on button "Importer dans SketchUp (1,2 Mo)" at bounding box center [1139, 389] width 212 height 29
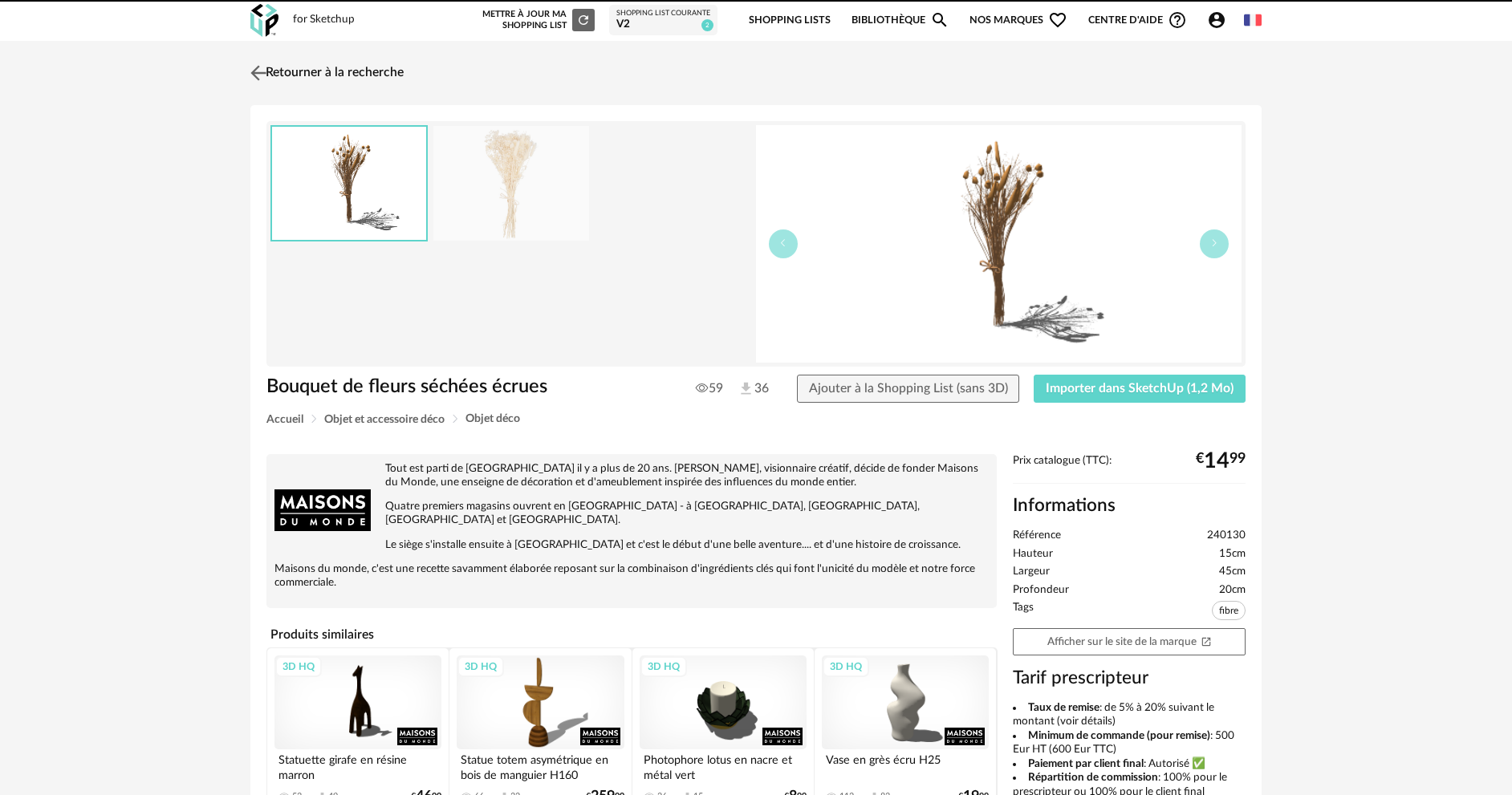
click at [290, 59] on link "Retourner à la recherche" at bounding box center [325, 73] width 158 height 35
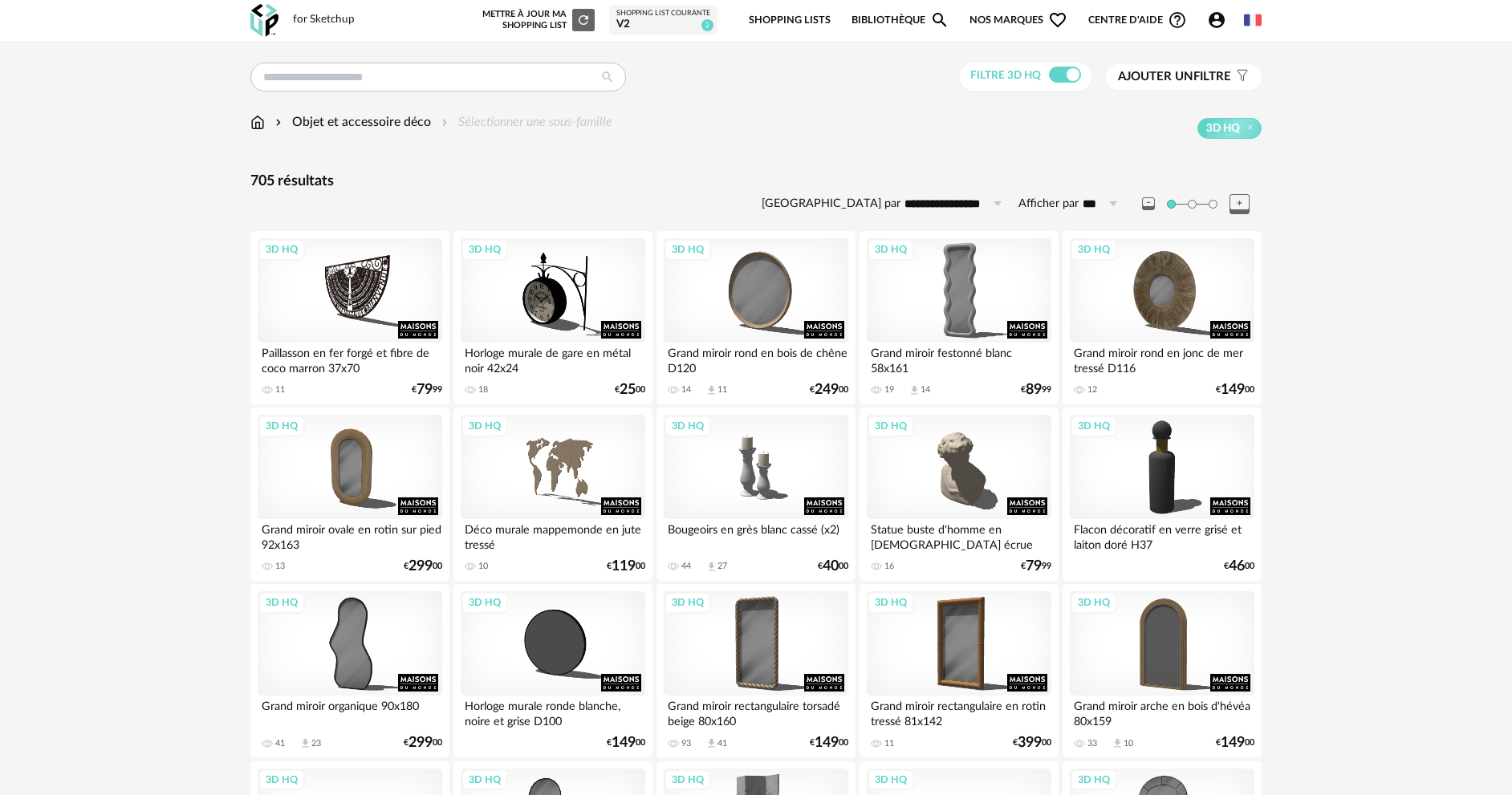
drag, startPoint x: 497, startPoint y: 30, endPoint x: 494, endPoint y: 89, distance: 59.1
click at [494, 89] on input "text" at bounding box center [437, 77] width 376 height 29
type input "********"
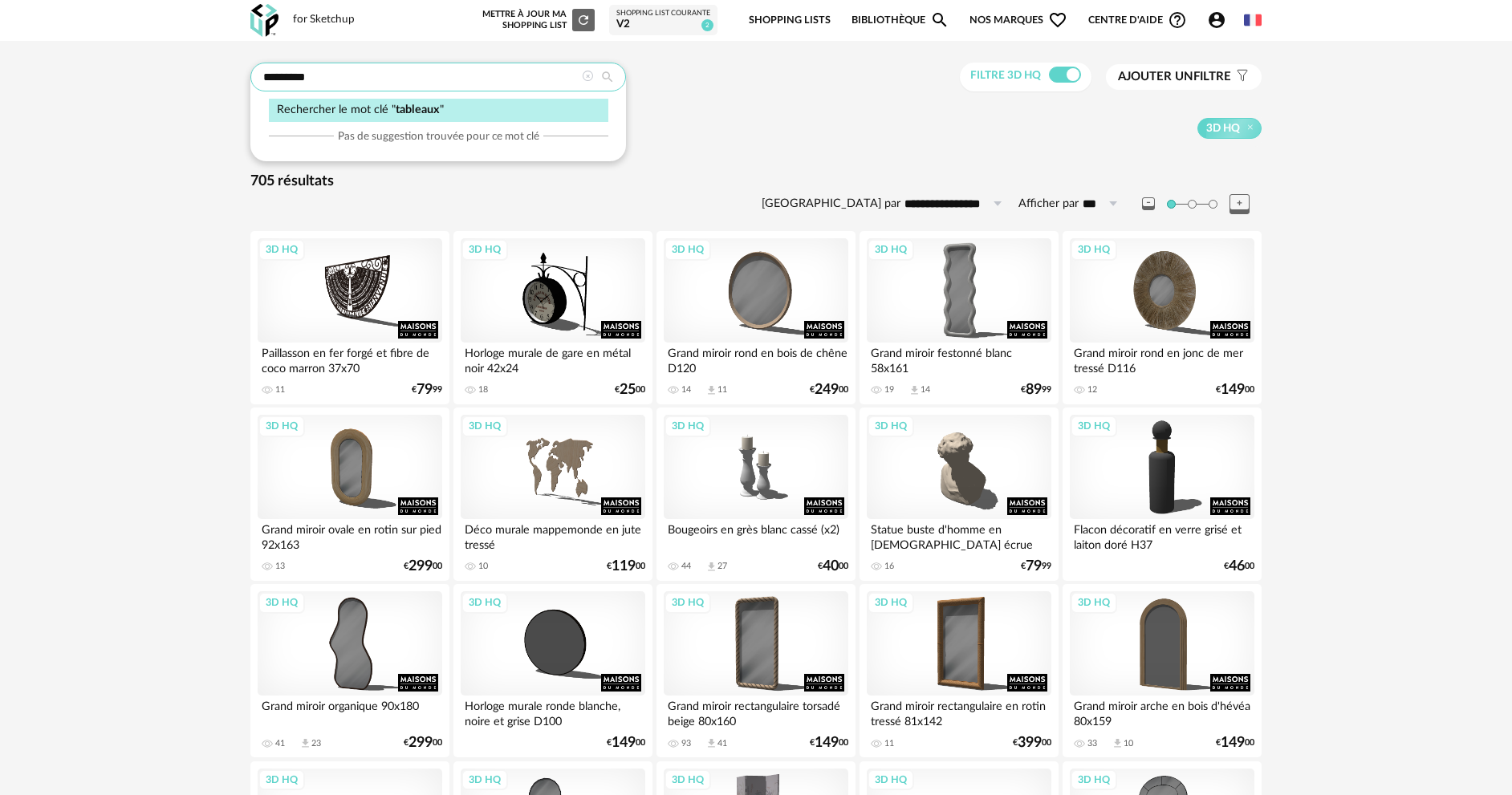
type input "**********"
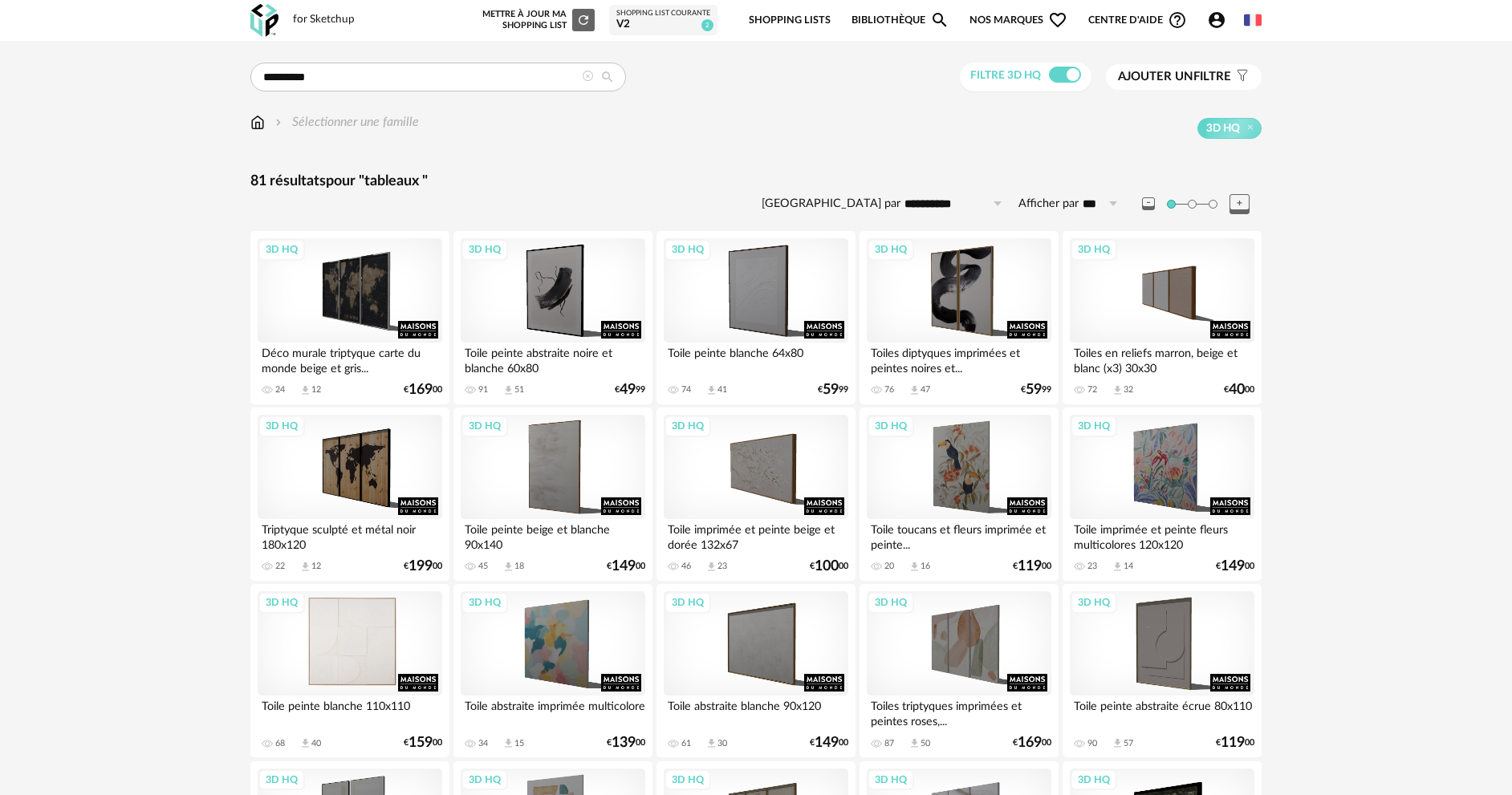
click at [388, 676] on div "3D HQ" at bounding box center [350, 644] width 185 height 105
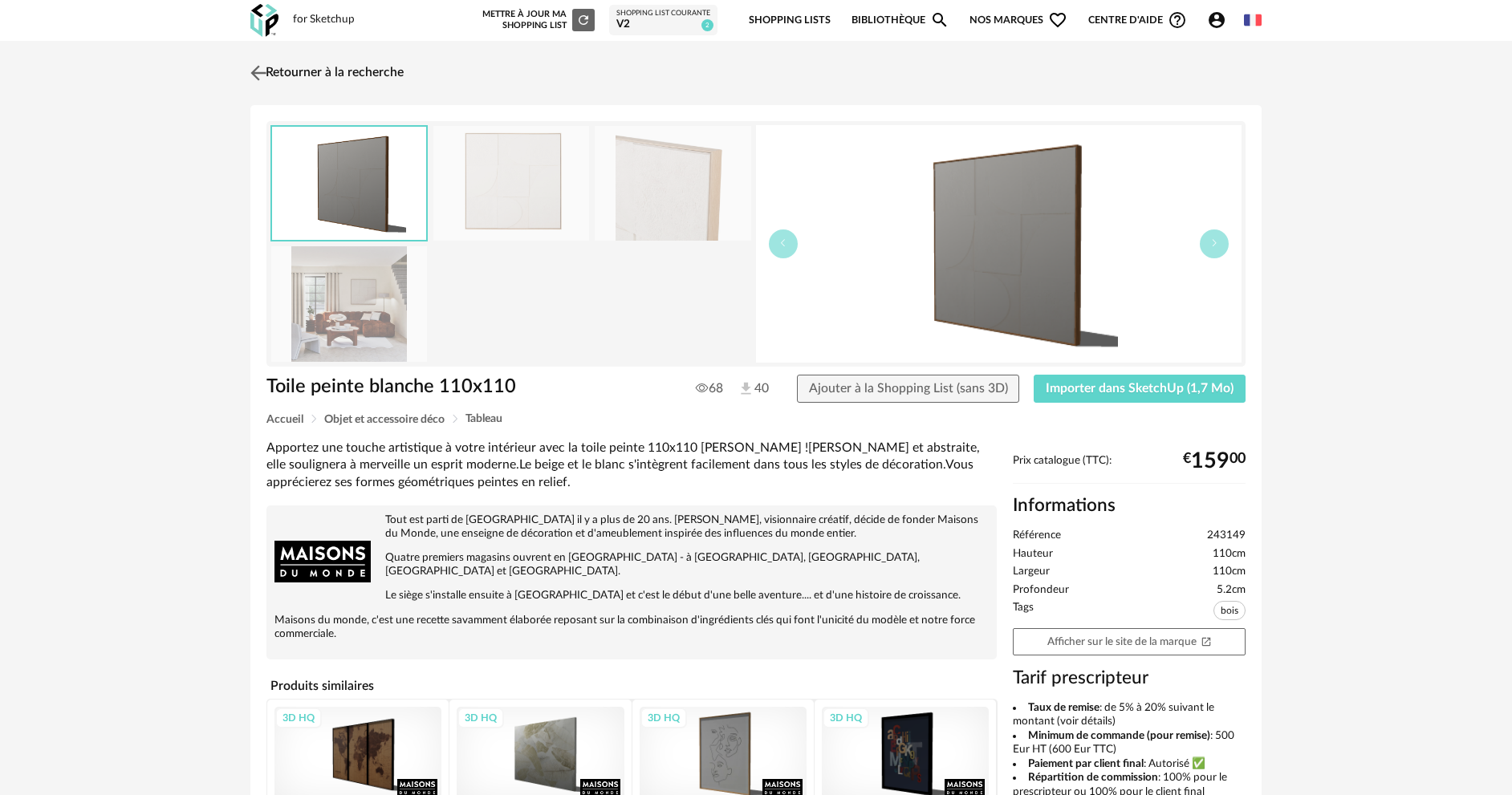
click at [257, 69] on img at bounding box center [258, 72] width 23 height 23
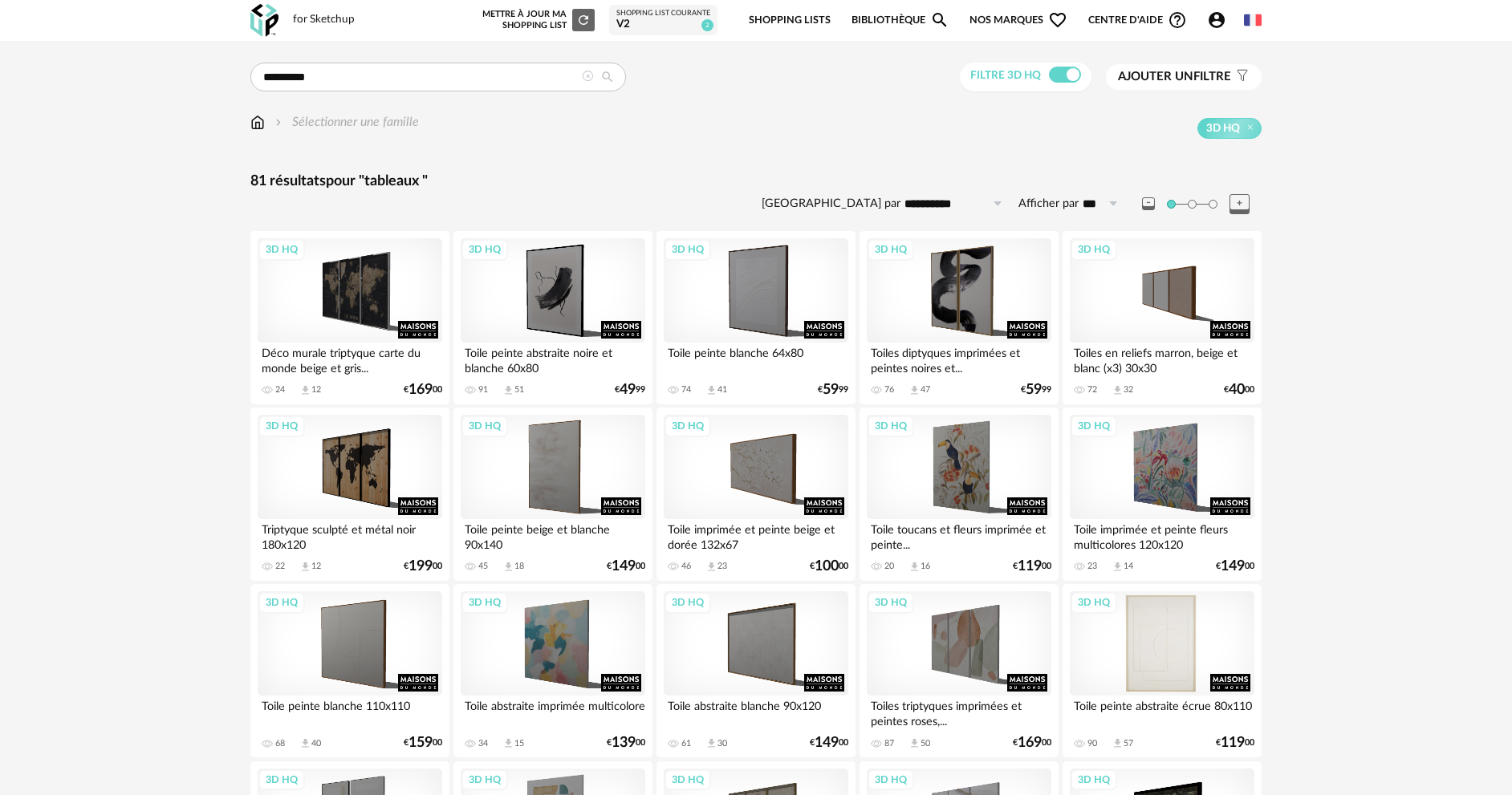
click at [1105, 639] on div "3D HQ" at bounding box center [1162, 644] width 185 height 105
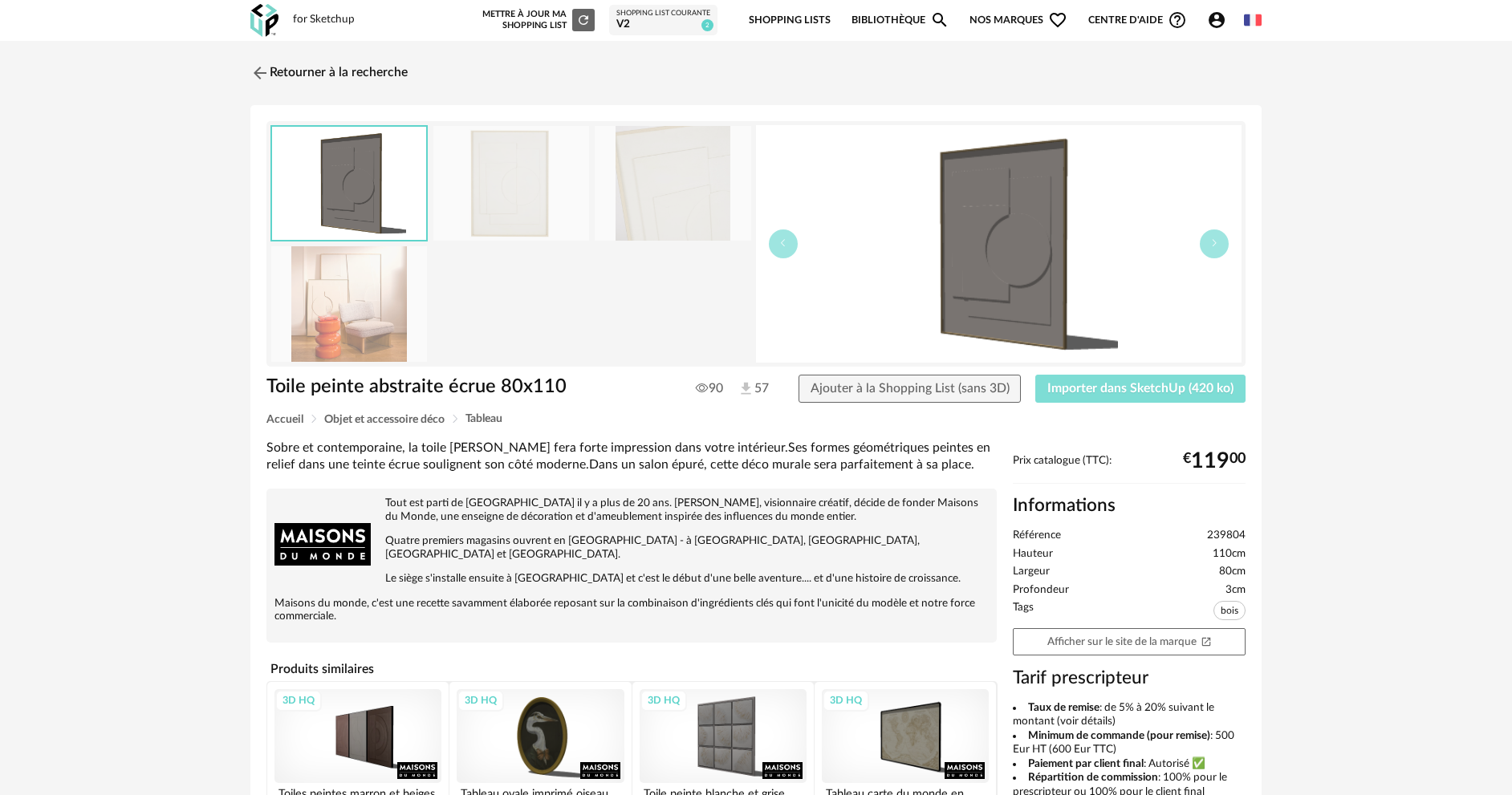
click at [1134, 399] on button "Importer dans SketchUp (420 ko)" at bounding box center [1140, 389] width 210 height 29
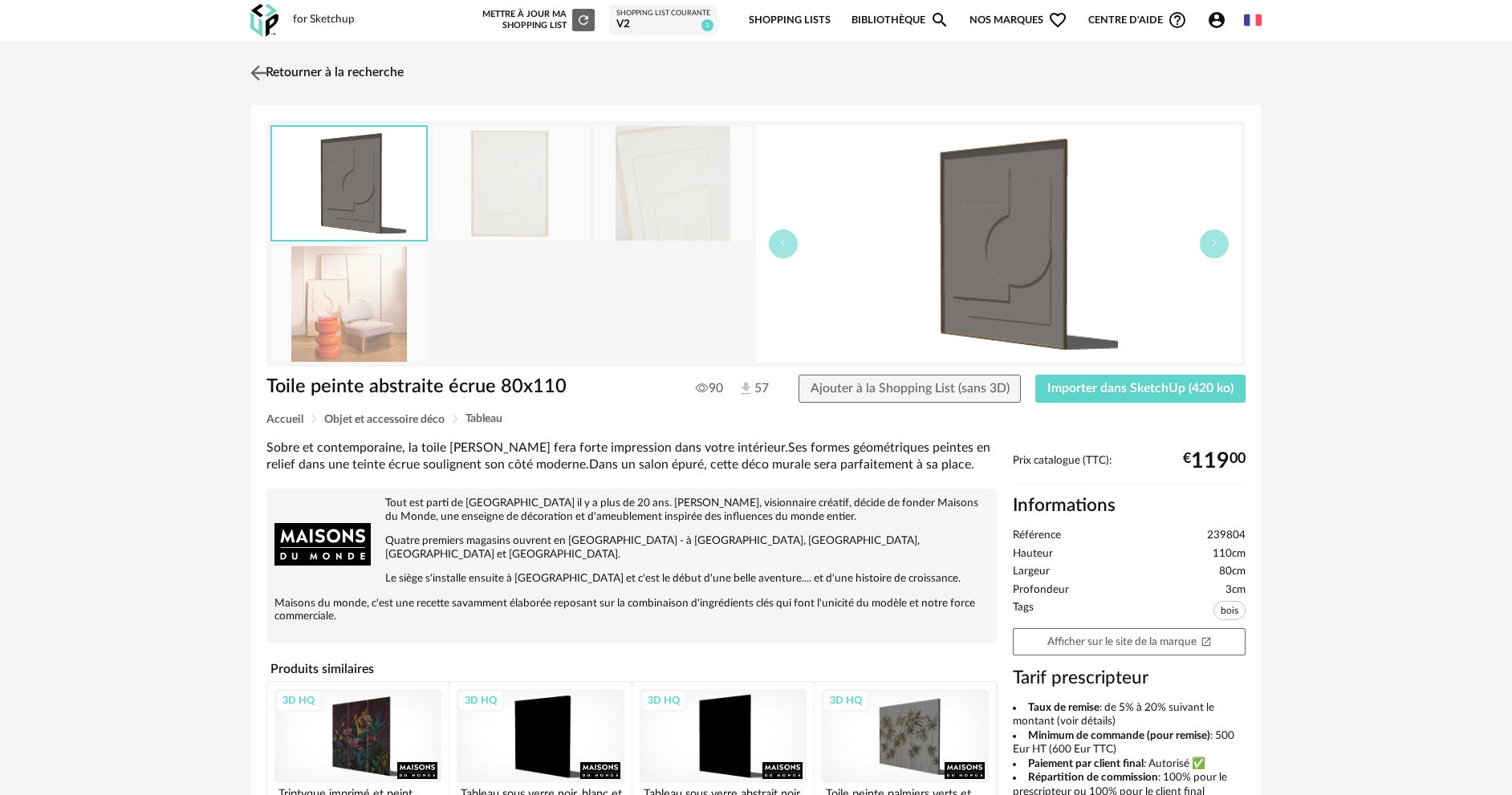
click at [276, 71] on link "Retourner à la recherche" at bounding box center [325, 73] width 158 height 35
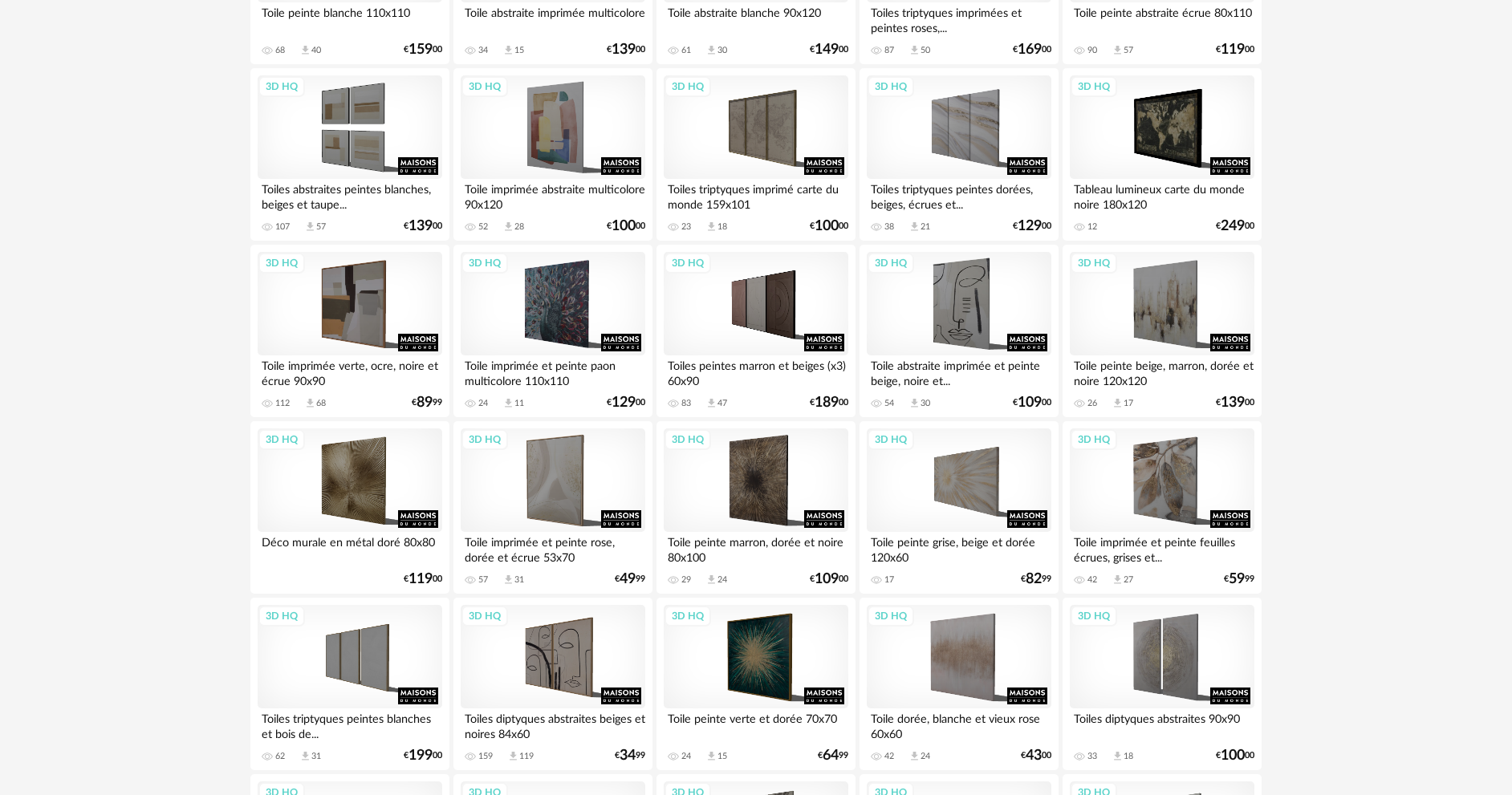
scroll to position [498, 0]
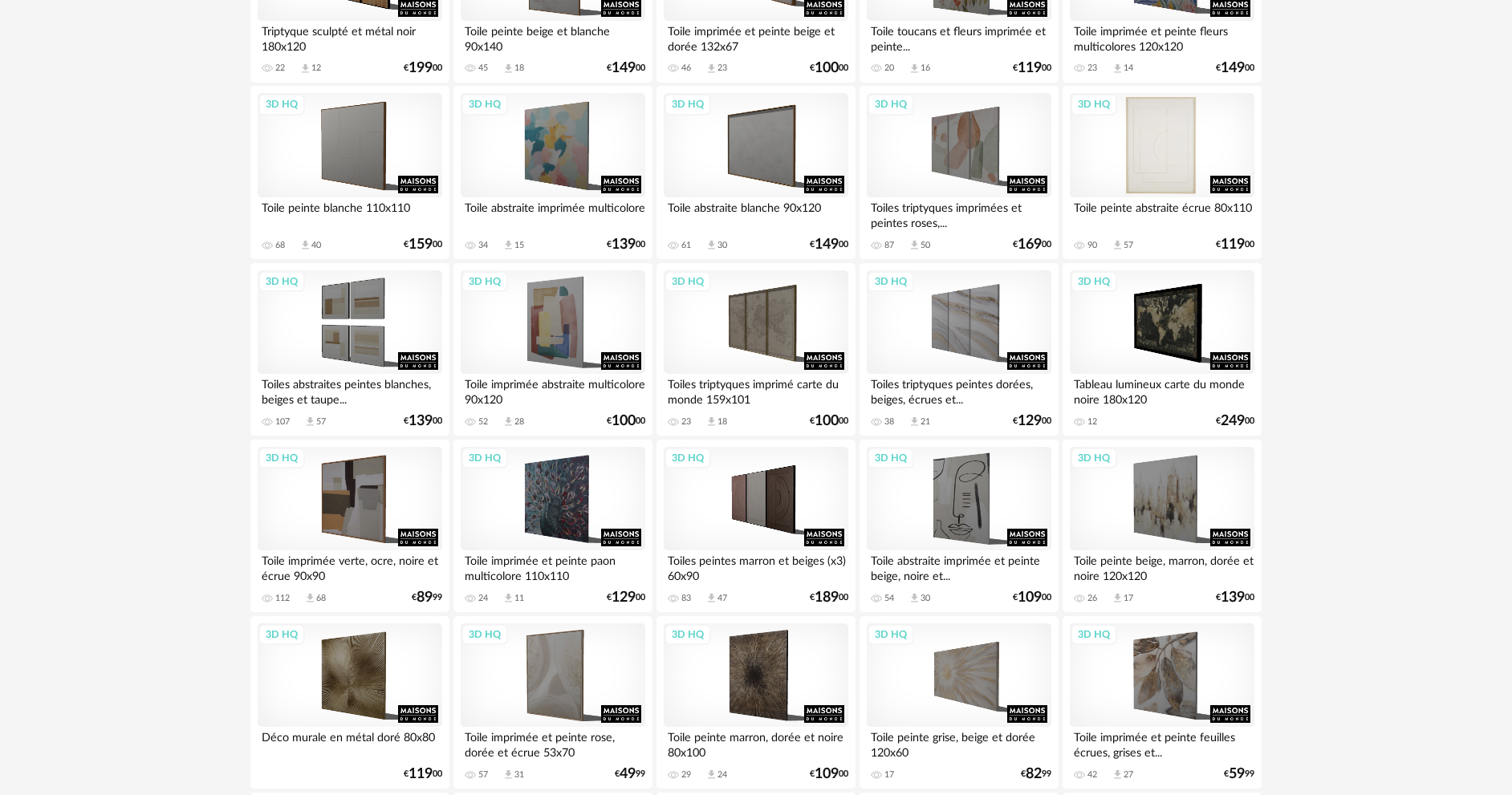
click at [1134, 136] on div "3D HQ" at bounding box center [1162, 146] width 185 height 105
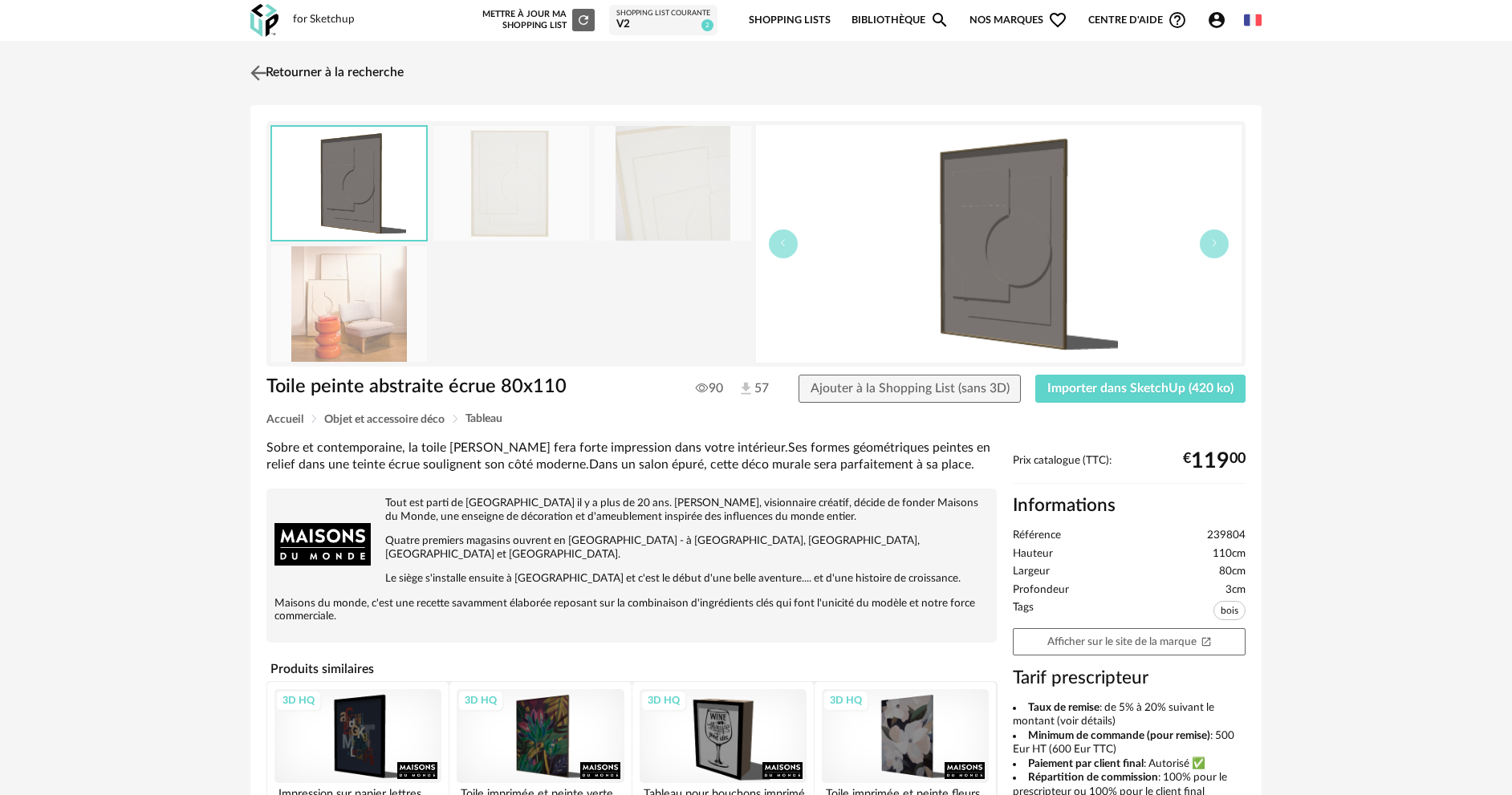
click at [279, 58] on link "Retourner à la recherche" at bounding box center [325, 73] width 158 height 35
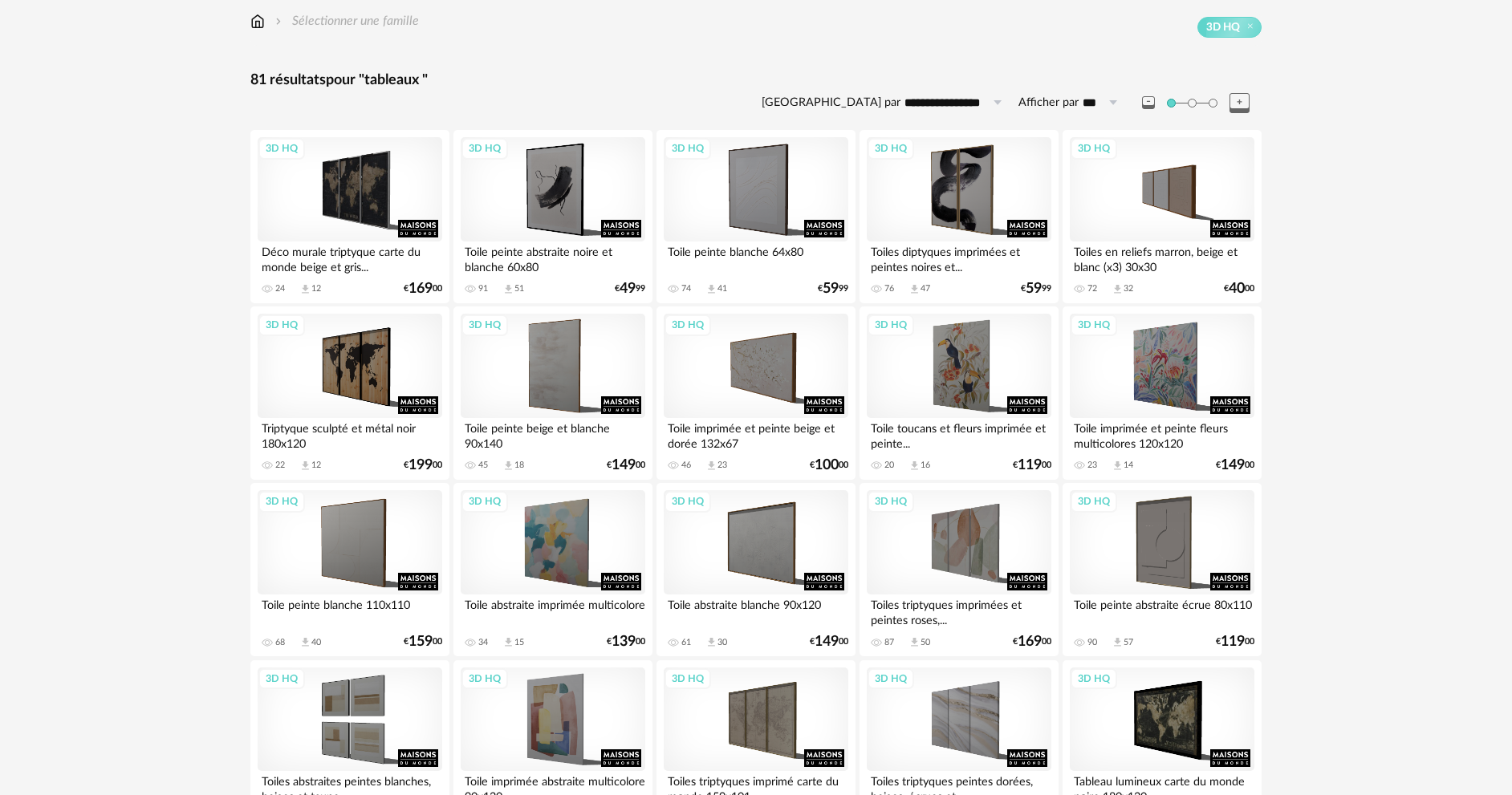
scroll to position [91, 0]
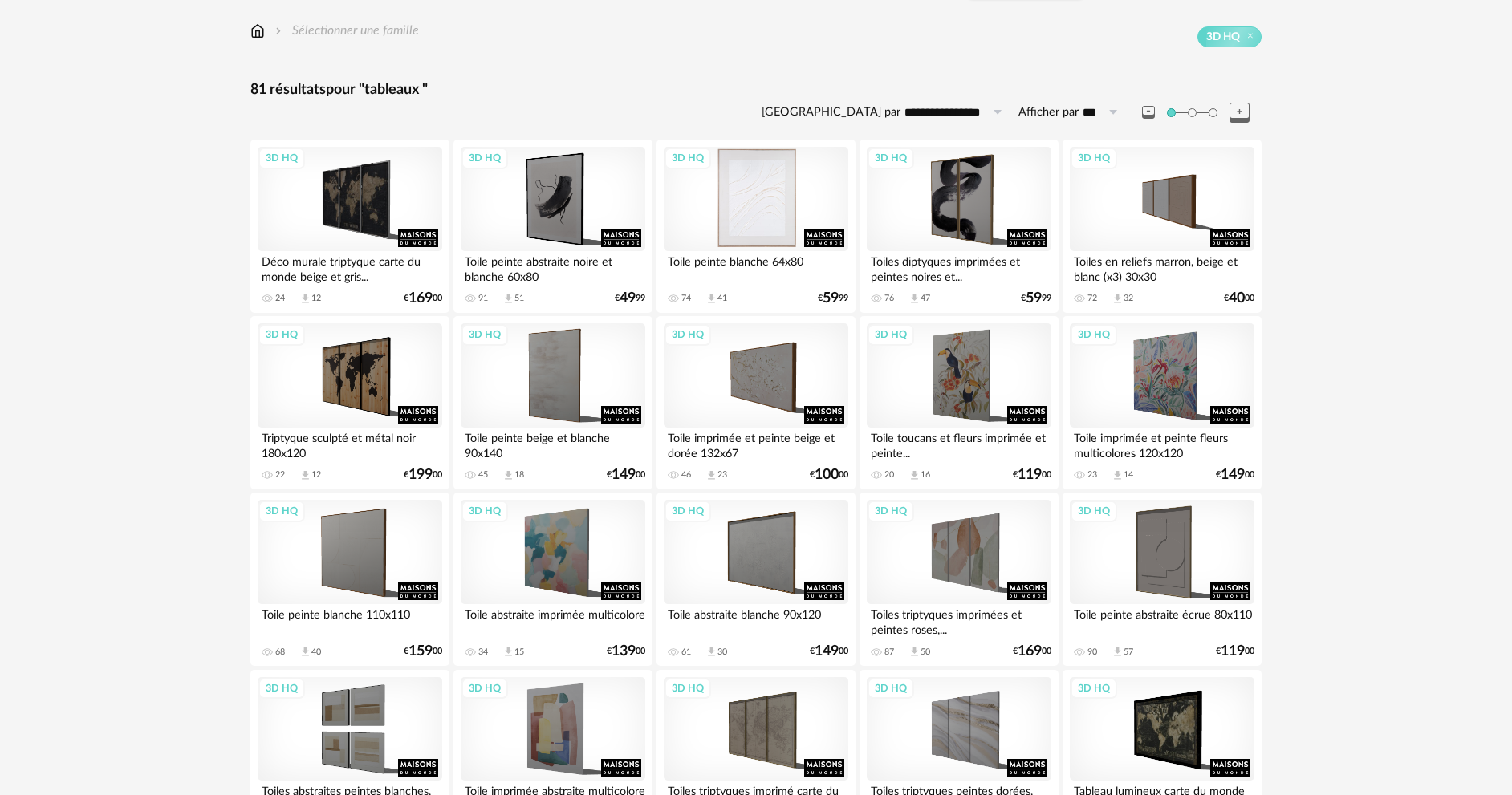
click at [778, 208] on div "3D HQ" at bounding box center [756, 199] width 185 height 105
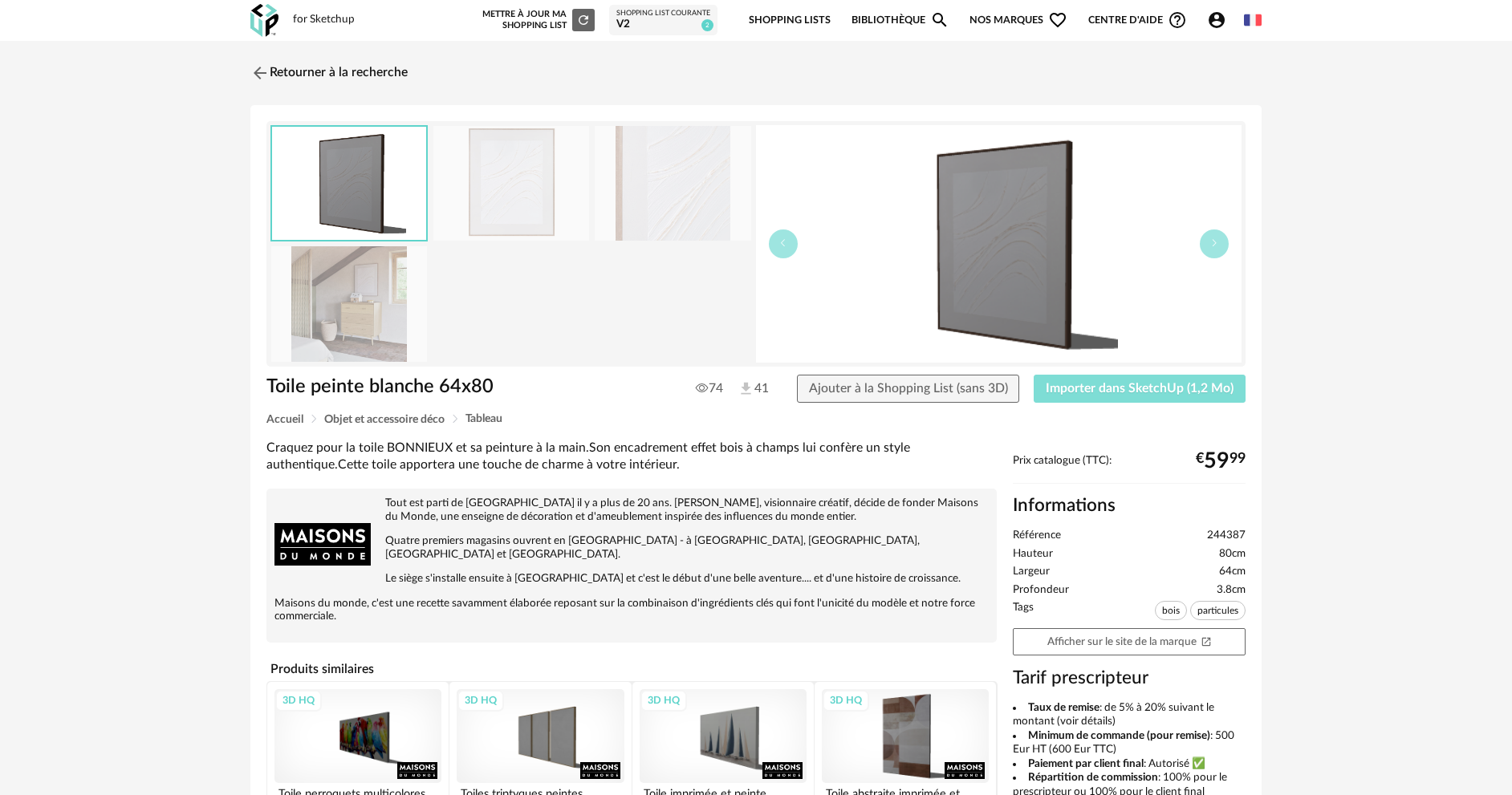
click at [1054, 378] on button "Importer dans SketchUp (1,2 Mo)" at bounding box center [1139, 389] width 212 height 29
click at [298, 71] on link "Retourner à la recherche" at bounding box center [325, 73] width 158 height 35
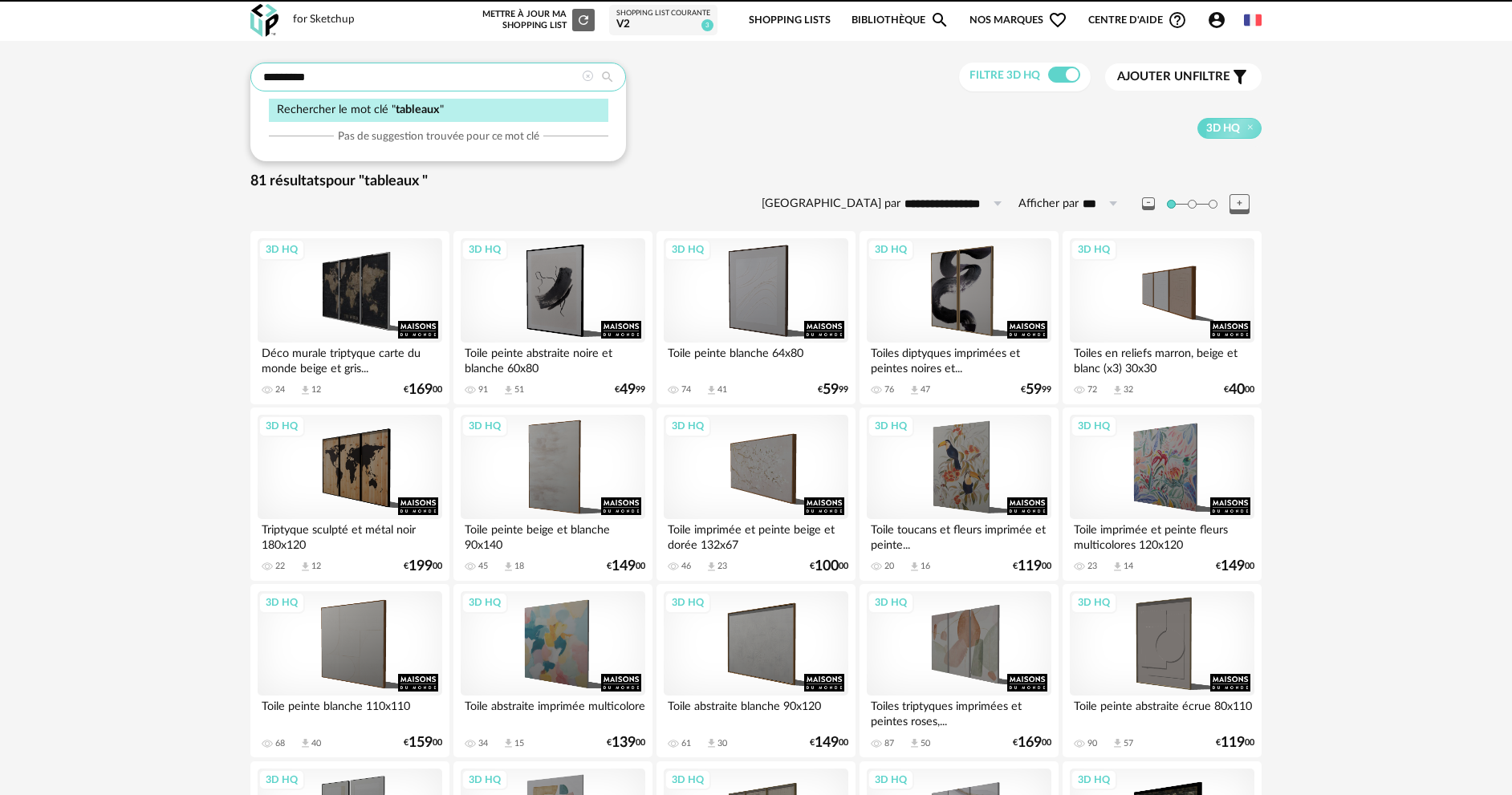
drag, startPoint x: 401, startPoint y: 88, endPoint x: 95, endPoint y: 89, distance: 306.0
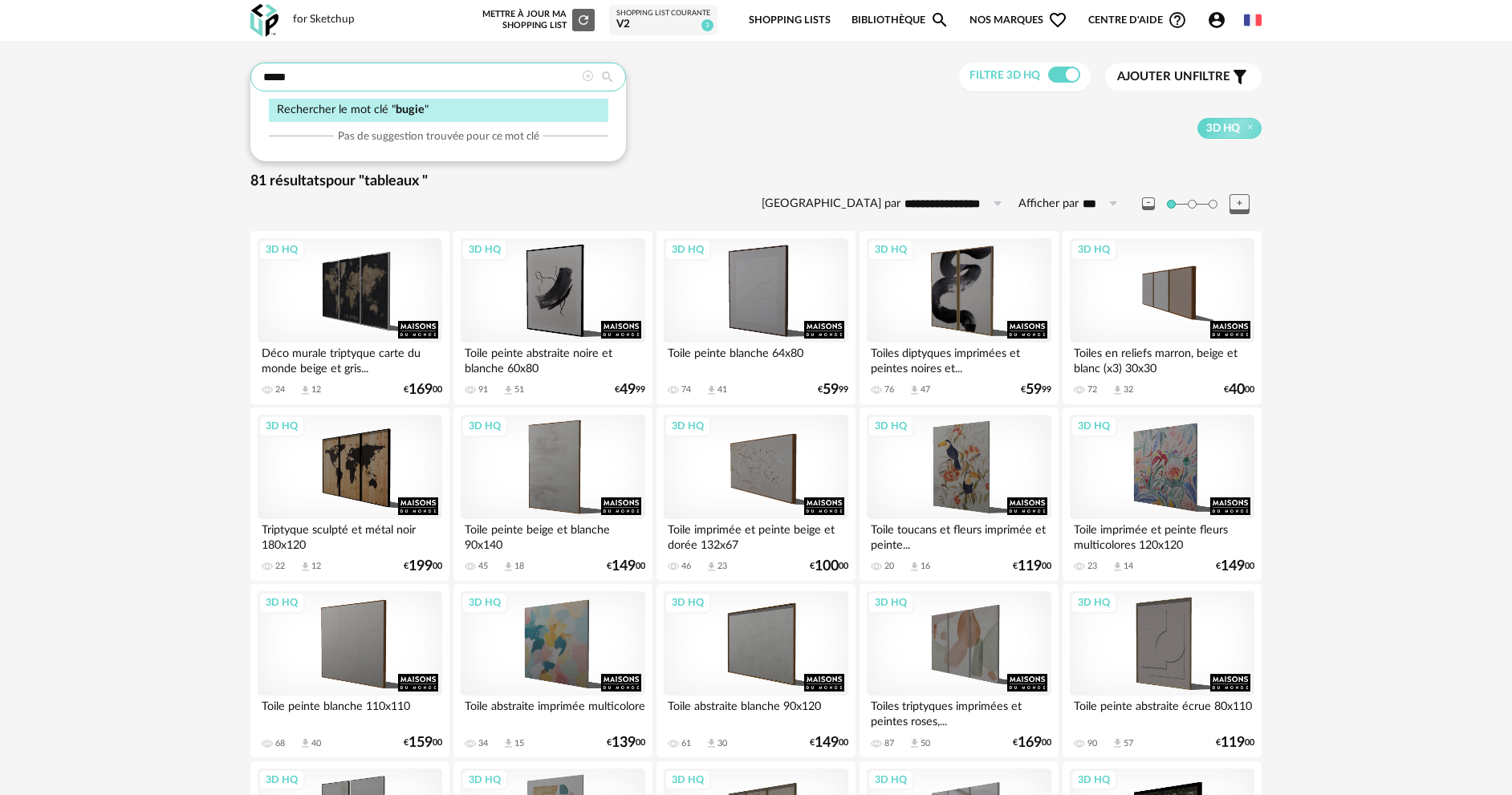
type input "*****"
type input "**********"
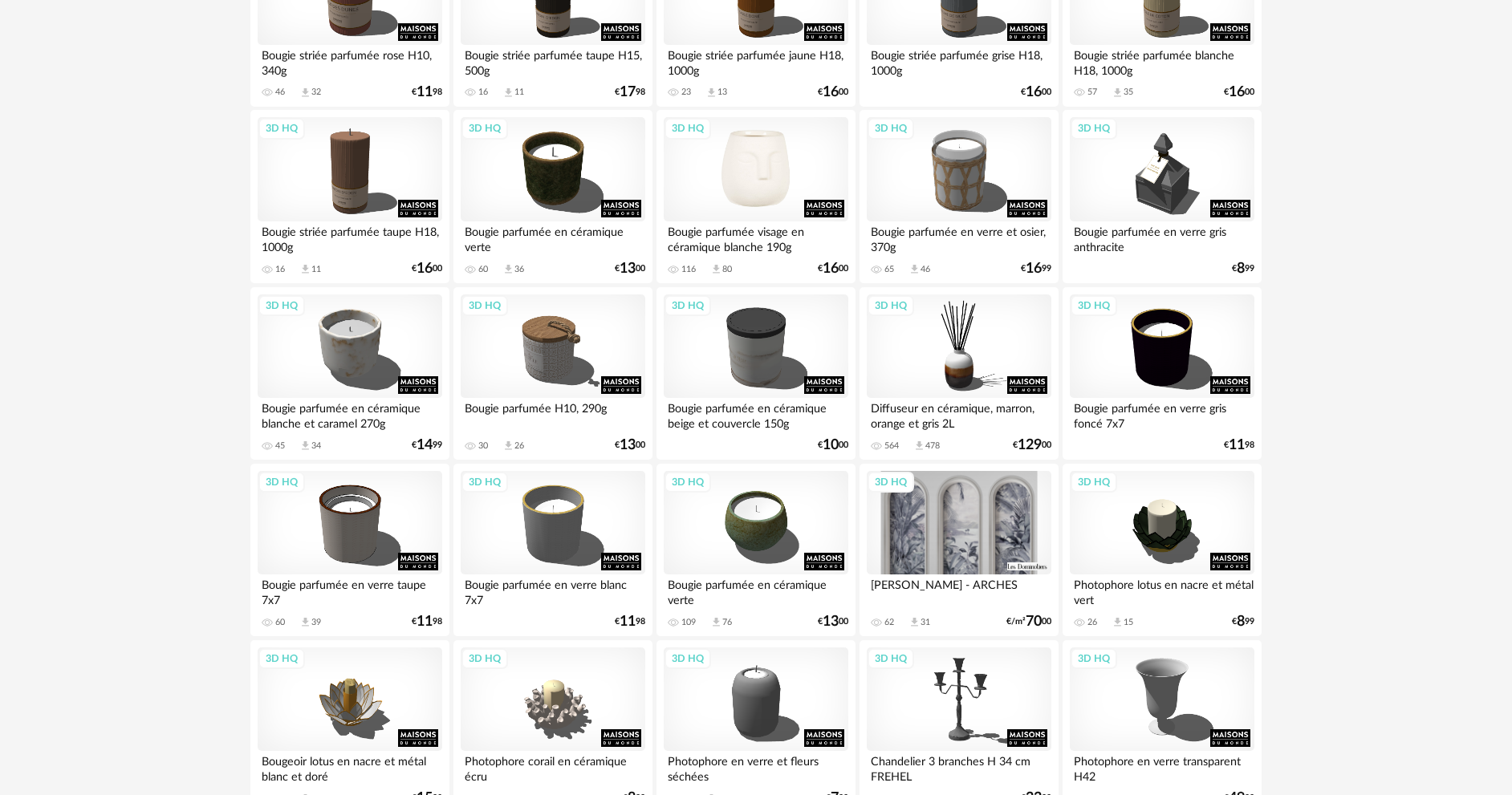
scroll to position [722, 0]
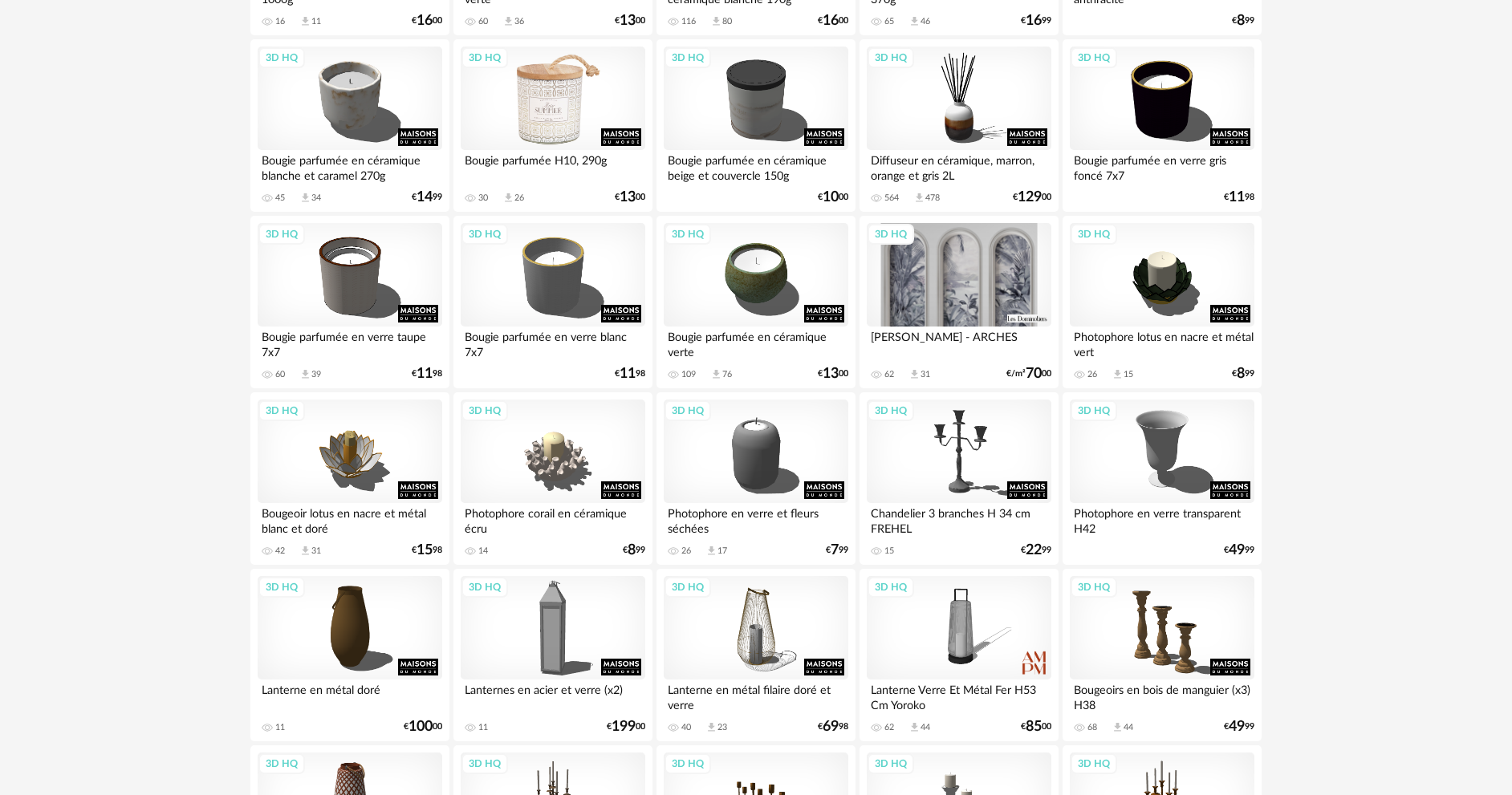
click at [565, 128] on div "3D HQ" at bounding box center [553, 99] width 185 height 105
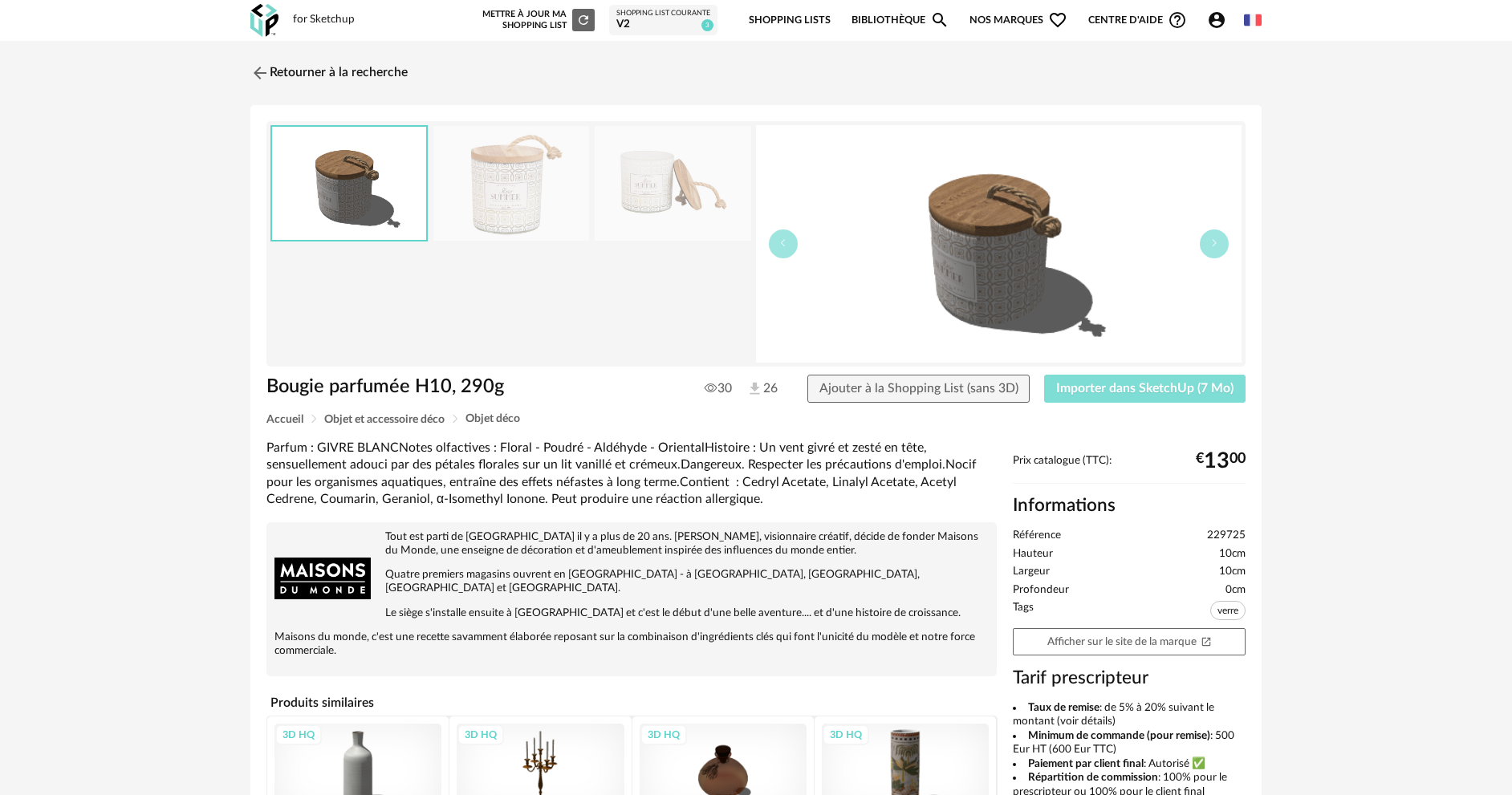
click at [1111, 385] on span "Importer dans SketchUp (7 Mo)" at bounding box center [1144, 388] width 177 height 13
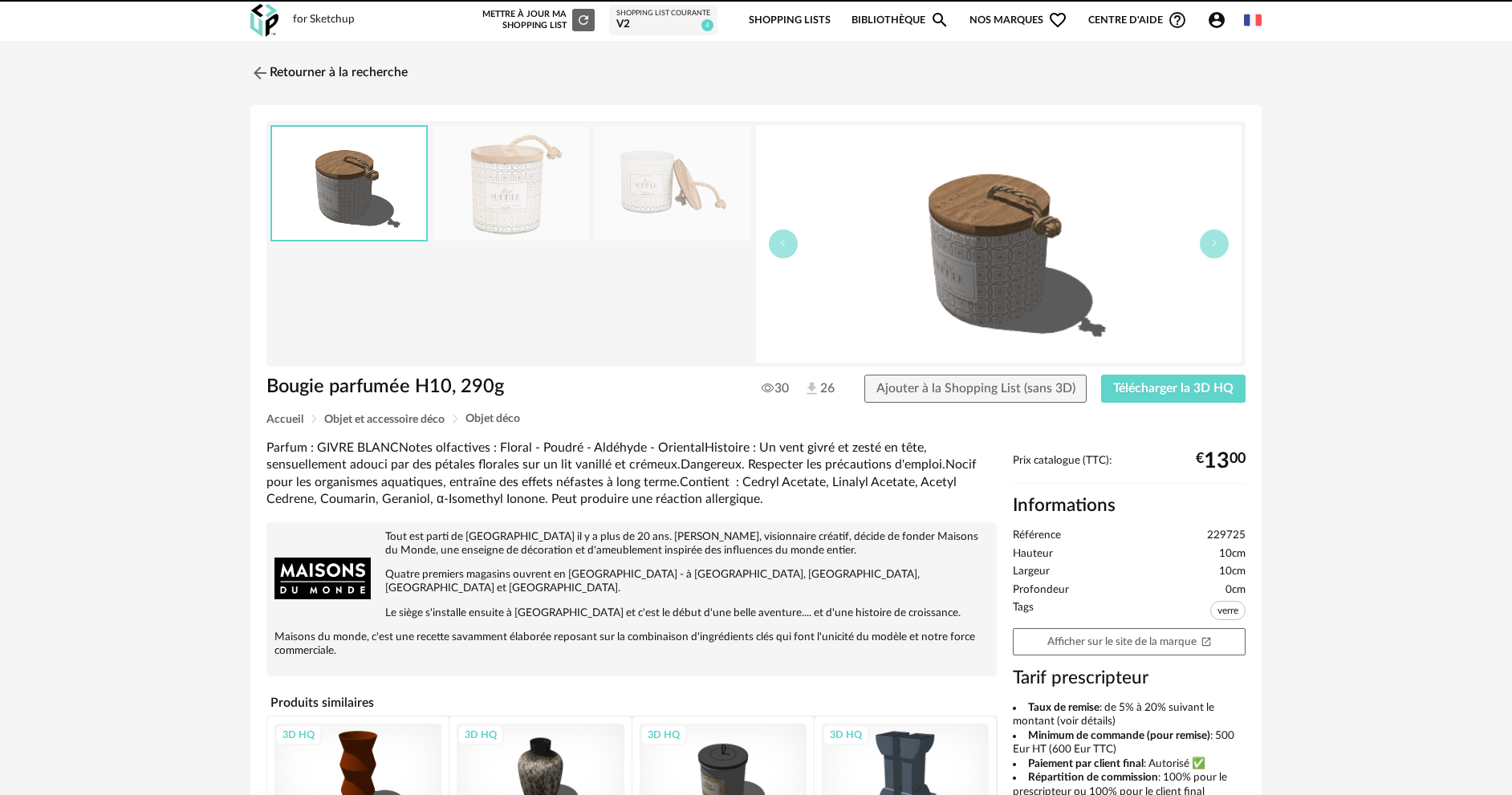
click at [256, 70] on img at bounding box center [259, 73] width 20 height 20
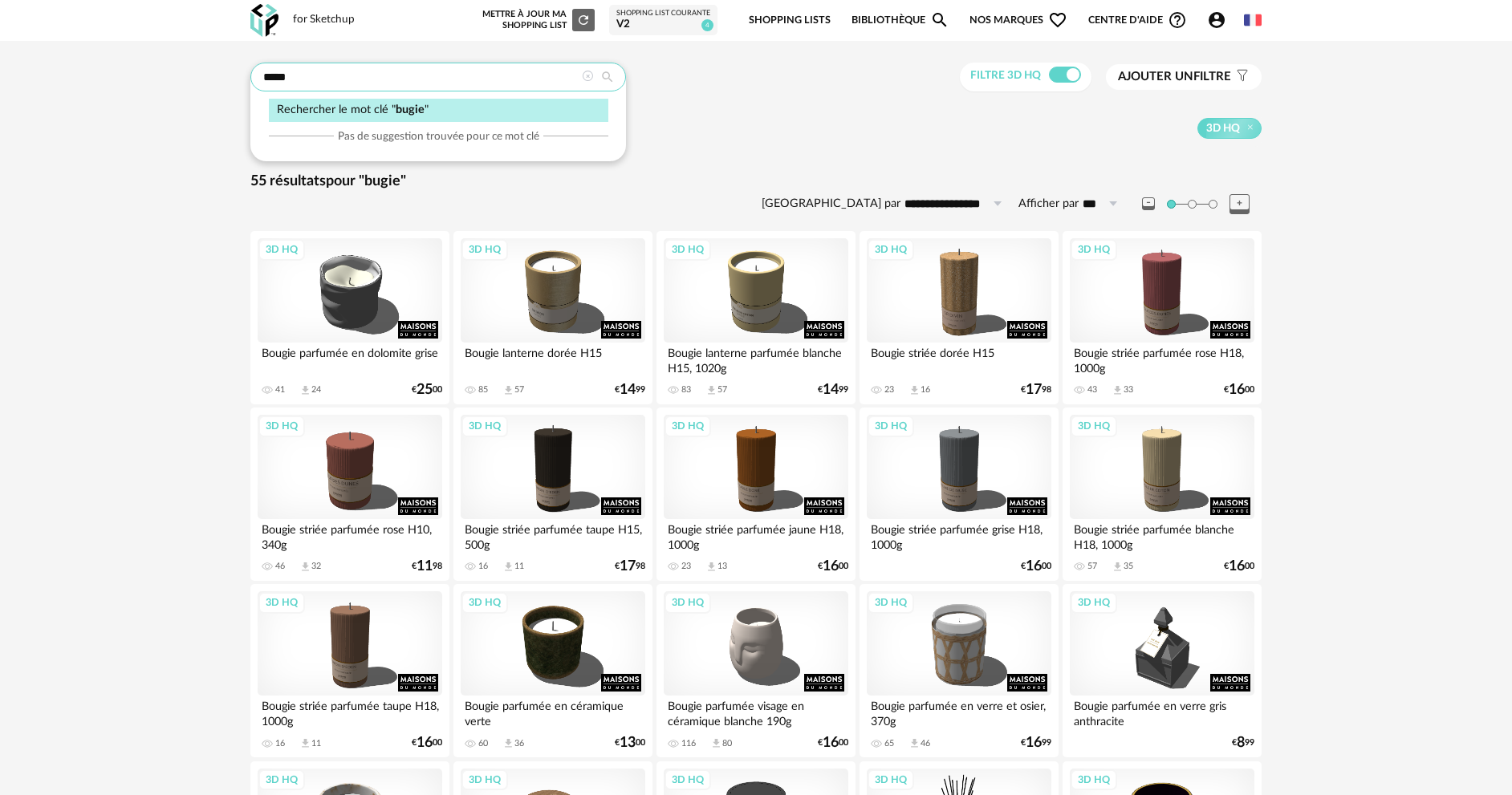
drag, startPoint x: 425, startPoint y: 88, endPoint x: 246, endPoint y: 89, distance: 179.0
type input "**********"
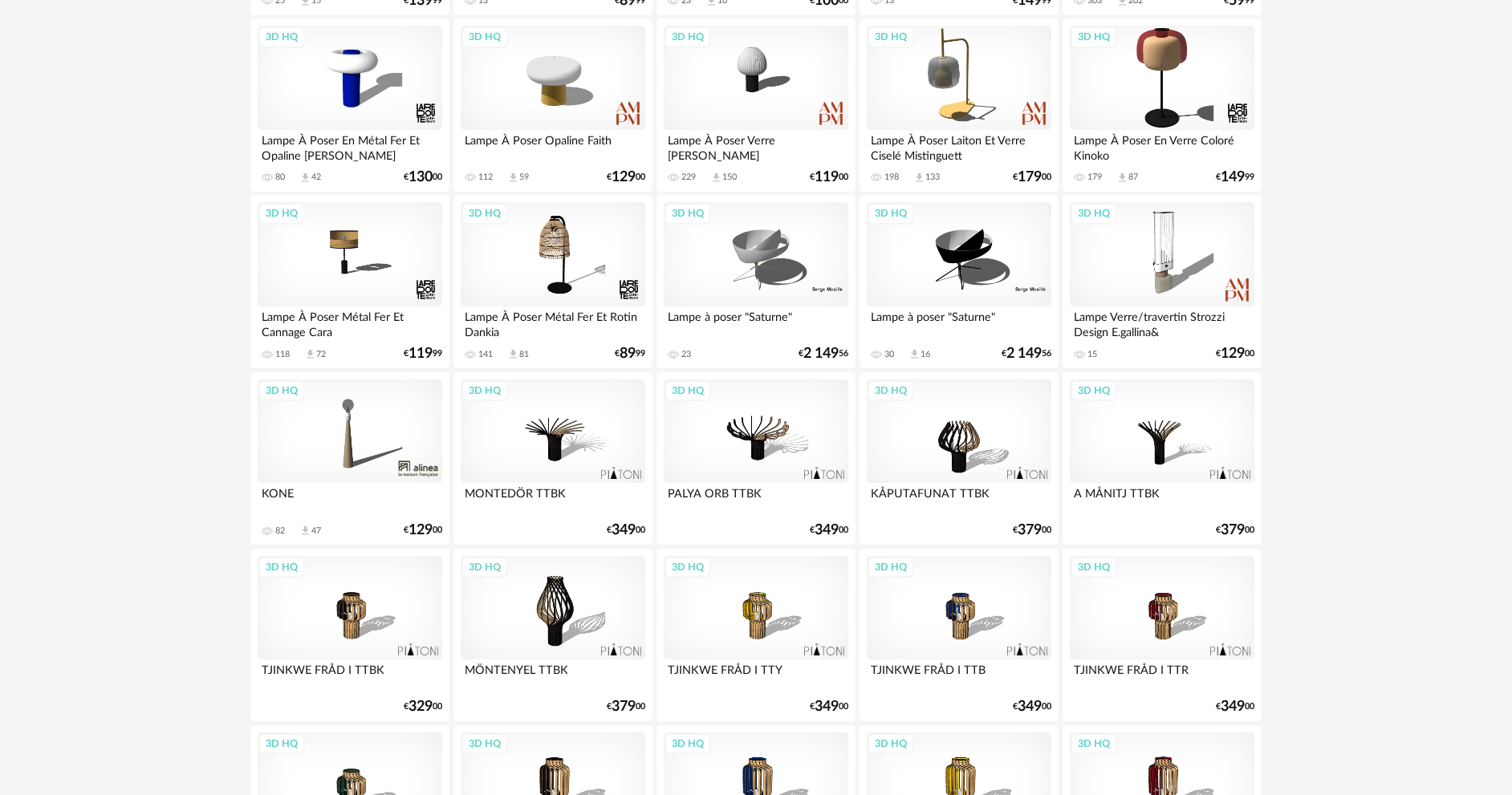
scroll to position [105, 0]
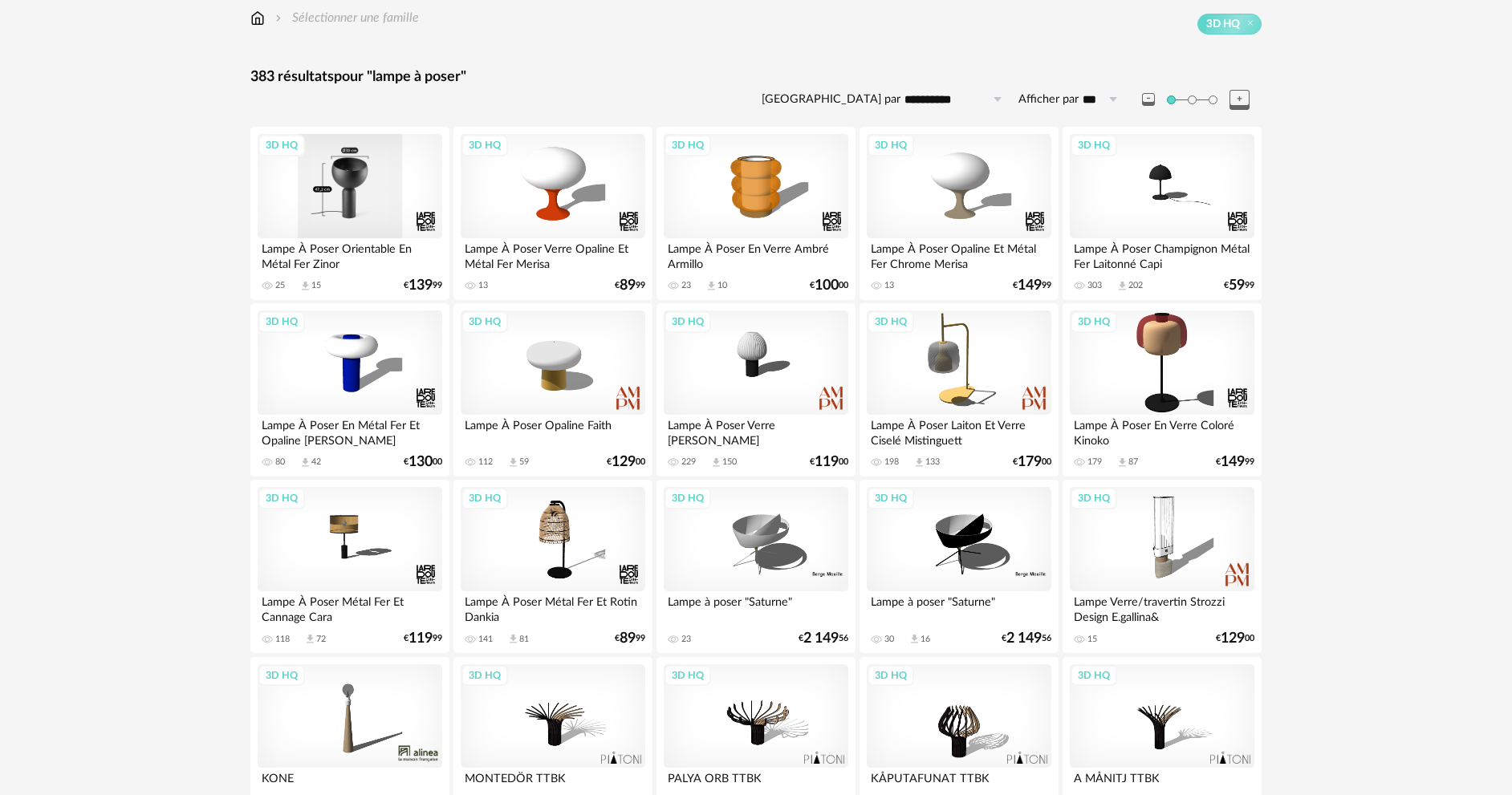
click at [311, 173] on div "3D HQ" at bounding box center [350, 187] width 185 height 105
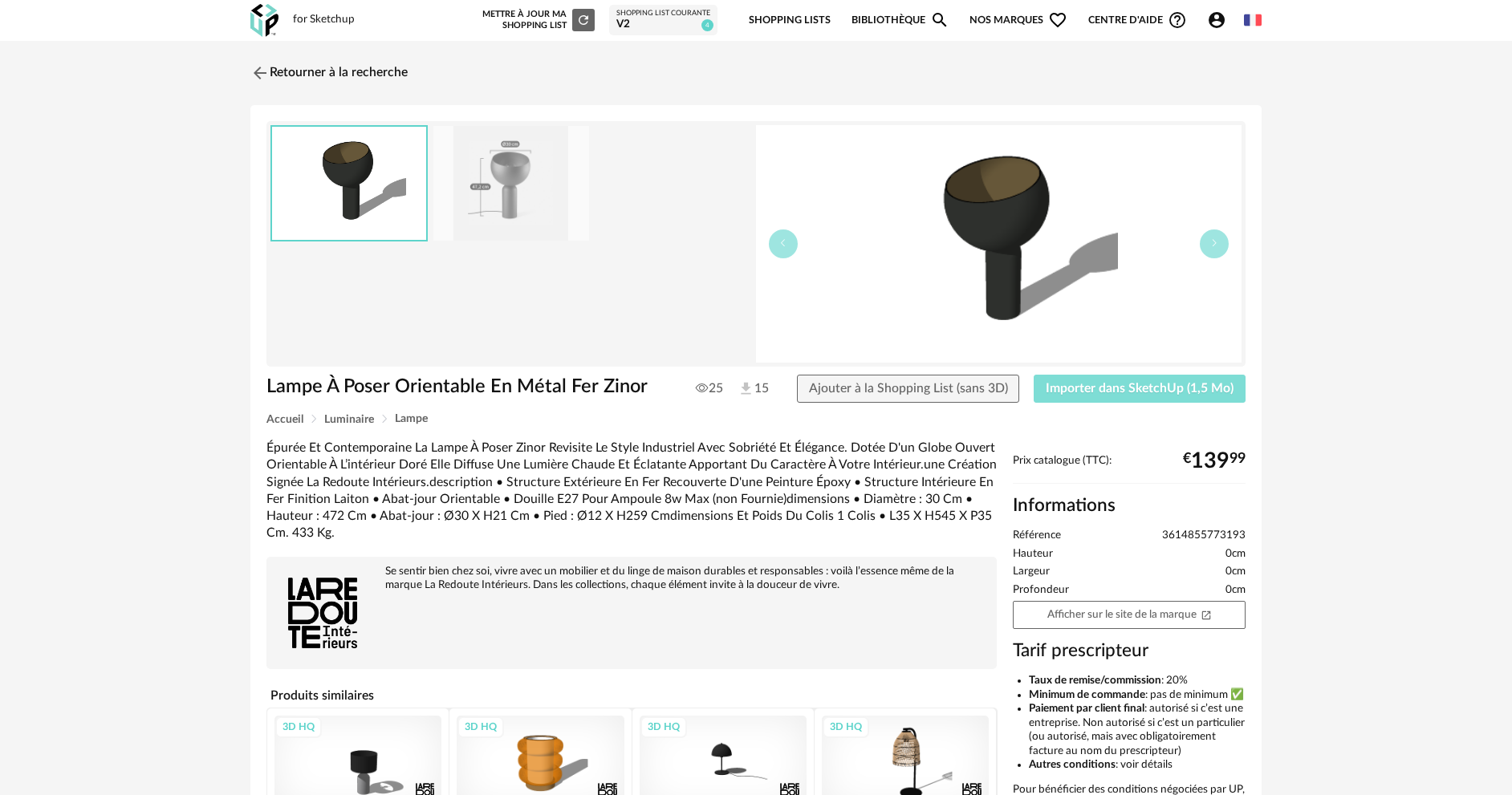
click at [1095, 393] on span "Importer dans SketchUp (1,5 Mo)" at bounding box center [1139, 388] width 187 height 13
click at [273, 67] on link "Retourner à la recherche" at bounding box center [325, 73] width 158 height 35
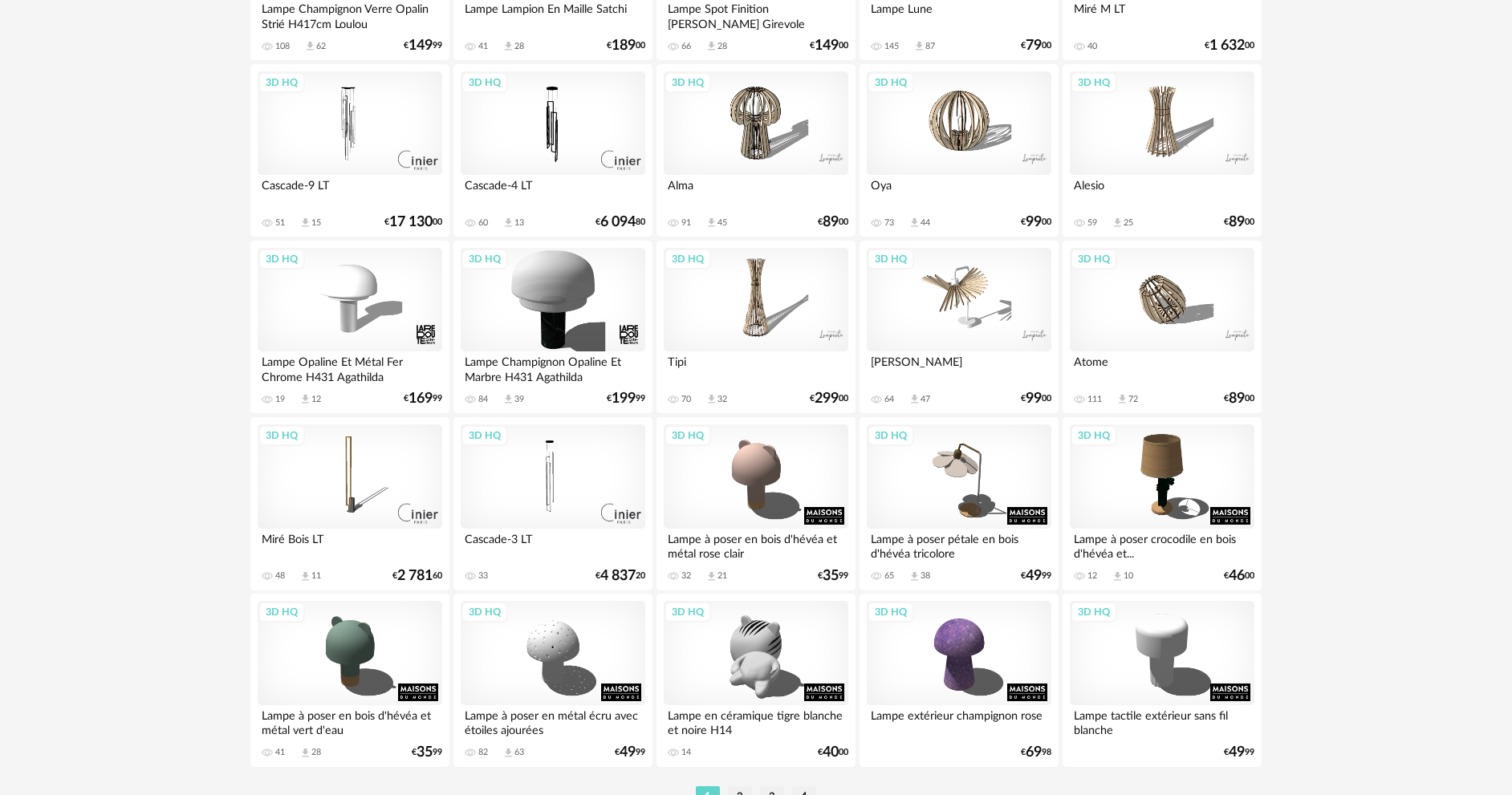
scroll to position [3075, 0]
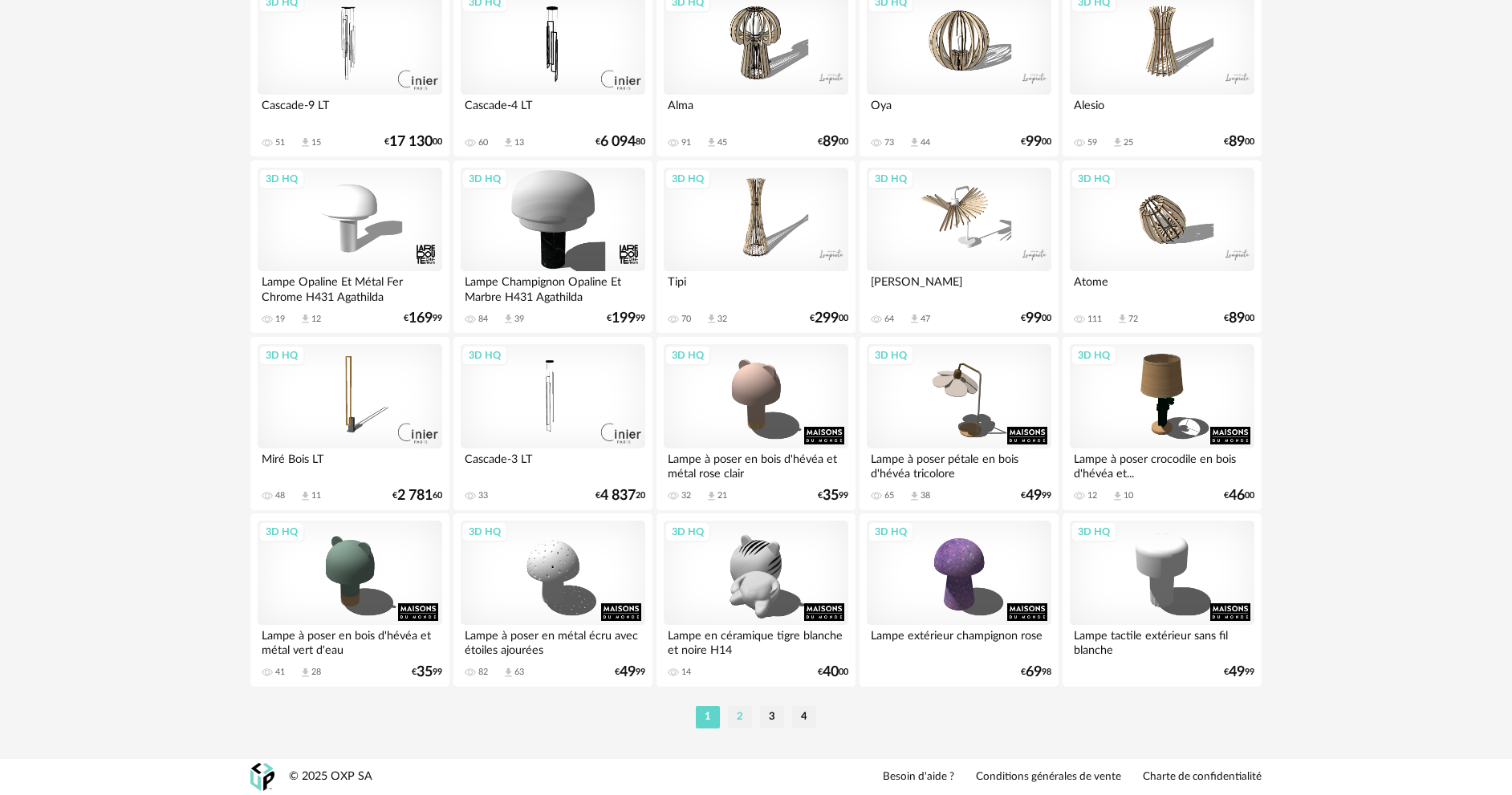
click at [740, 714] on li "2" at bounding box center [740, 718] width 24 height 22
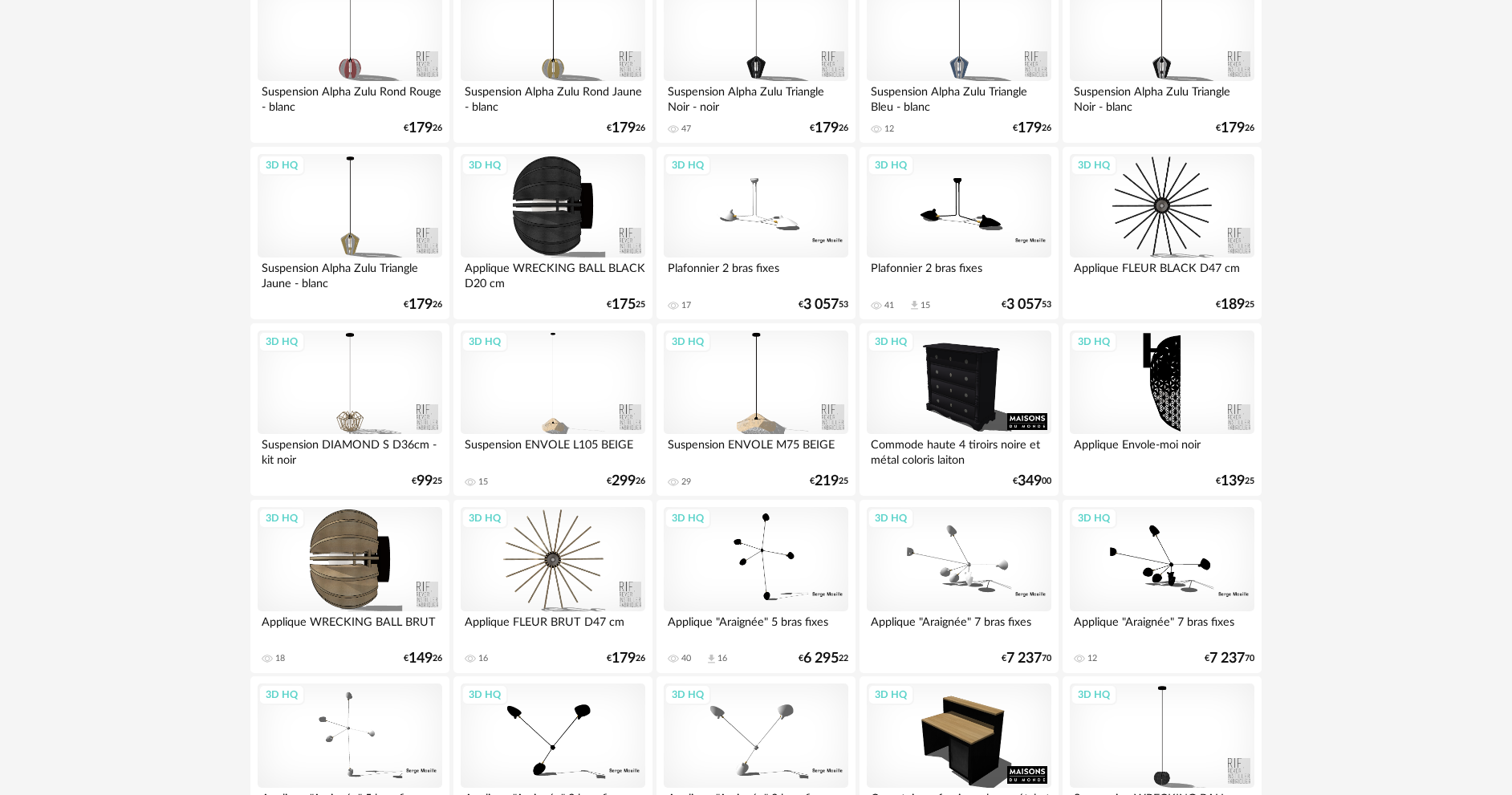
scroll to position [802, 0]
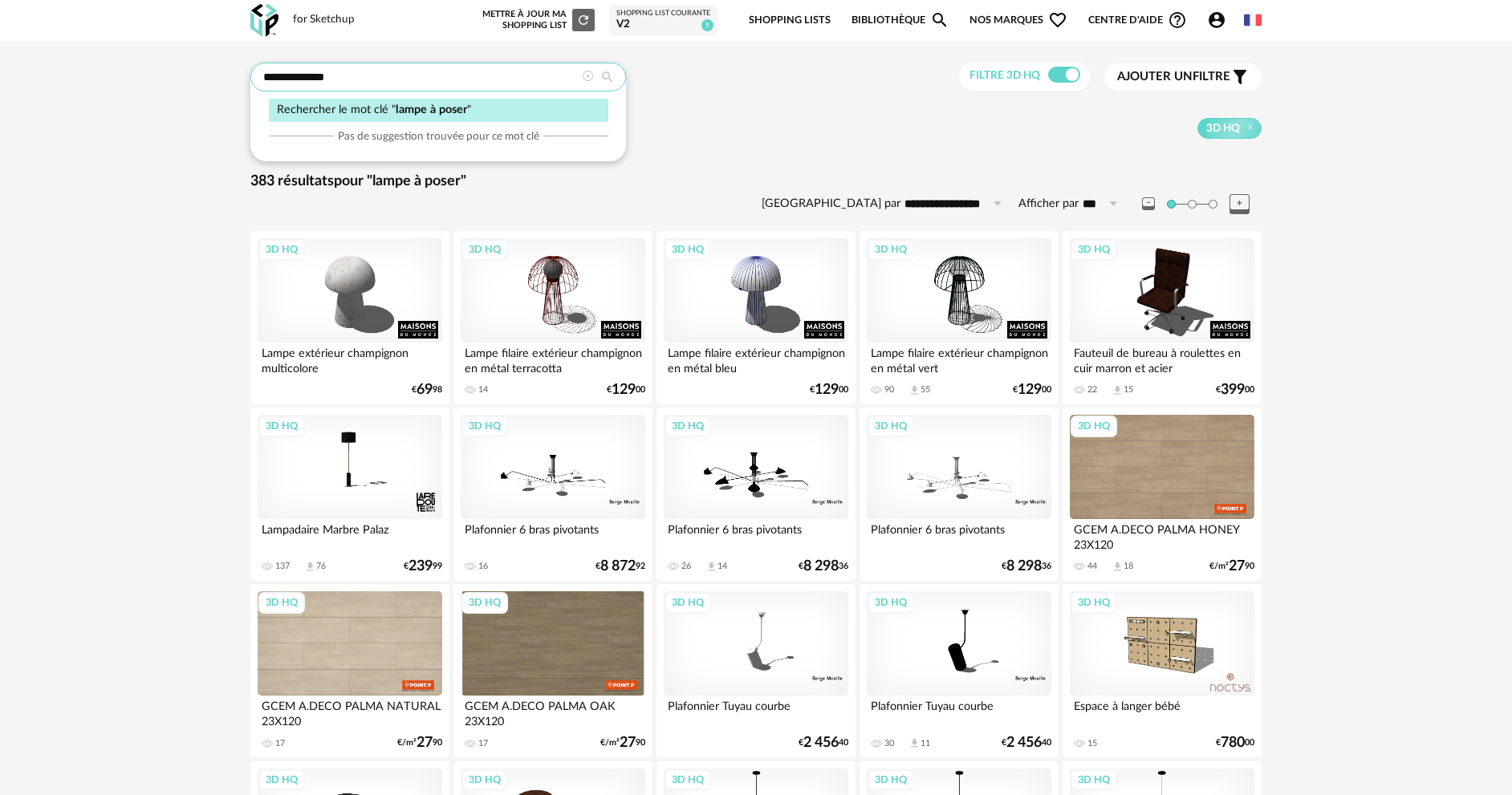
drag, startPoint x: 464, startPoint y: 83, endPoint x: 136, endPoint y: 82, distance: 328.0
type input "******"
type input "**********"
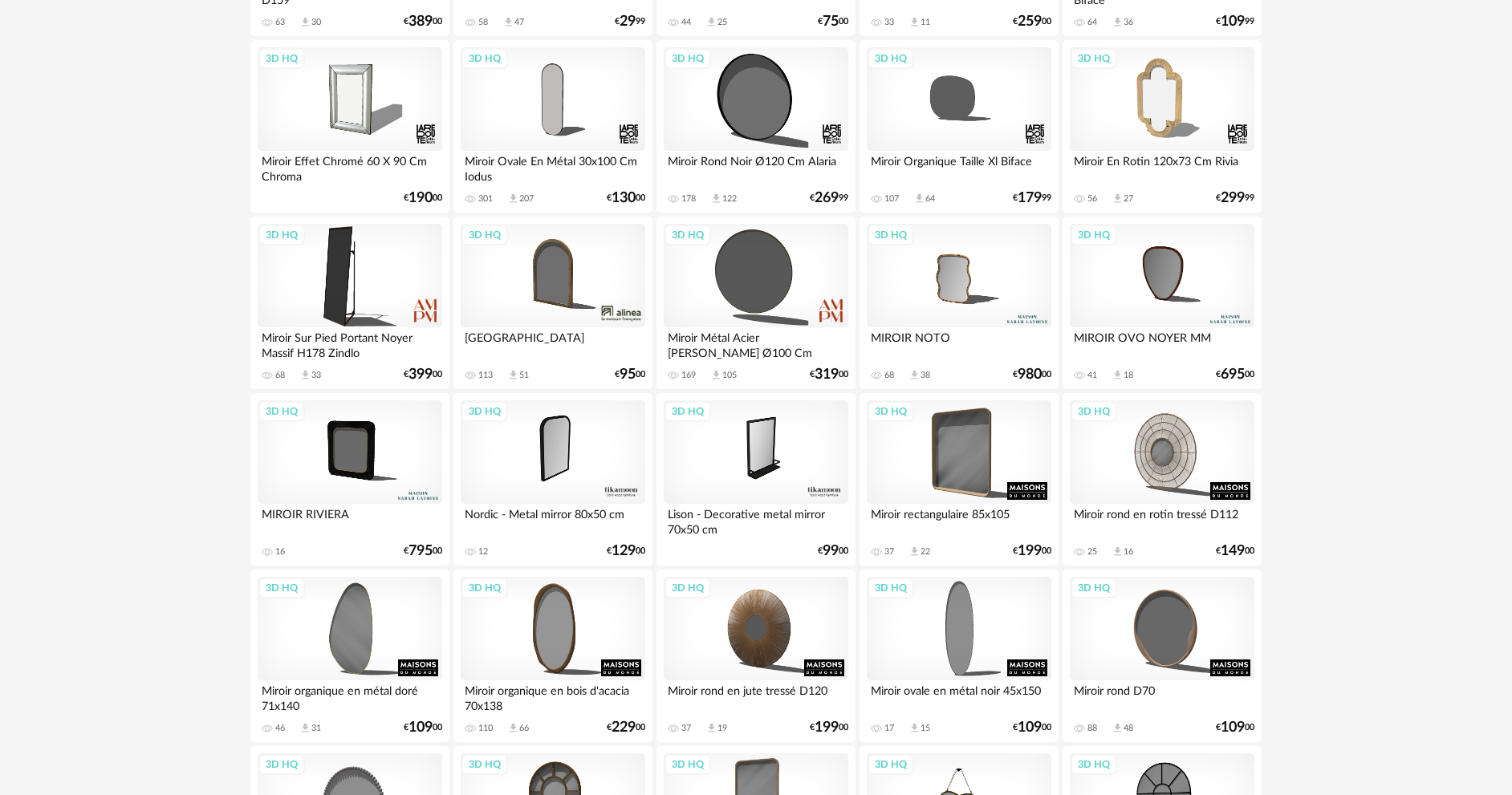
scroll to position [722, 0]
click at [809, 291] on div "3D HQ" at bounding box center [756, 275] width 185 height 105
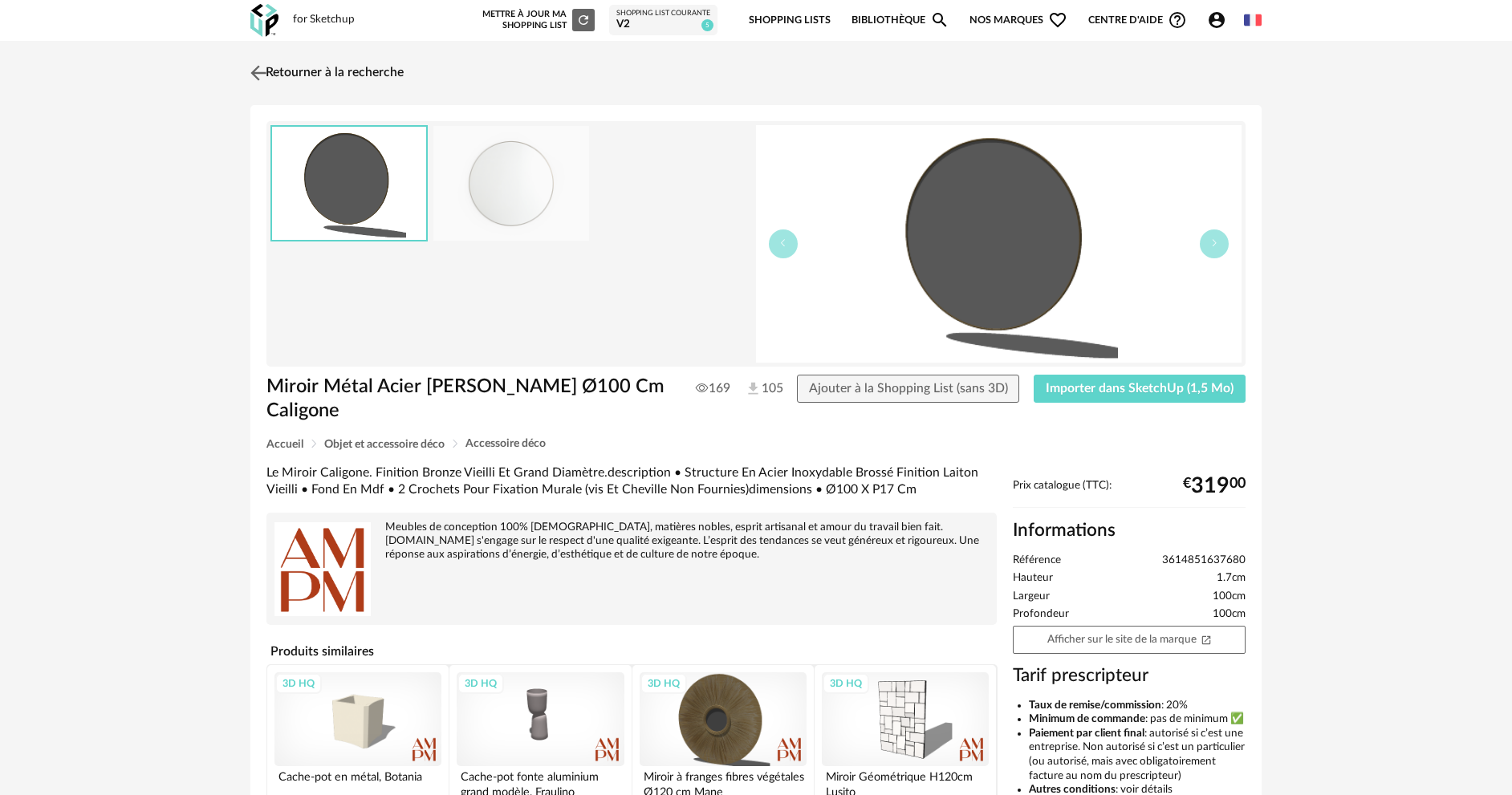
click at [286, 66] on link "Retourner à la recherche" at bounding box center [325, 73] width 158 height 35
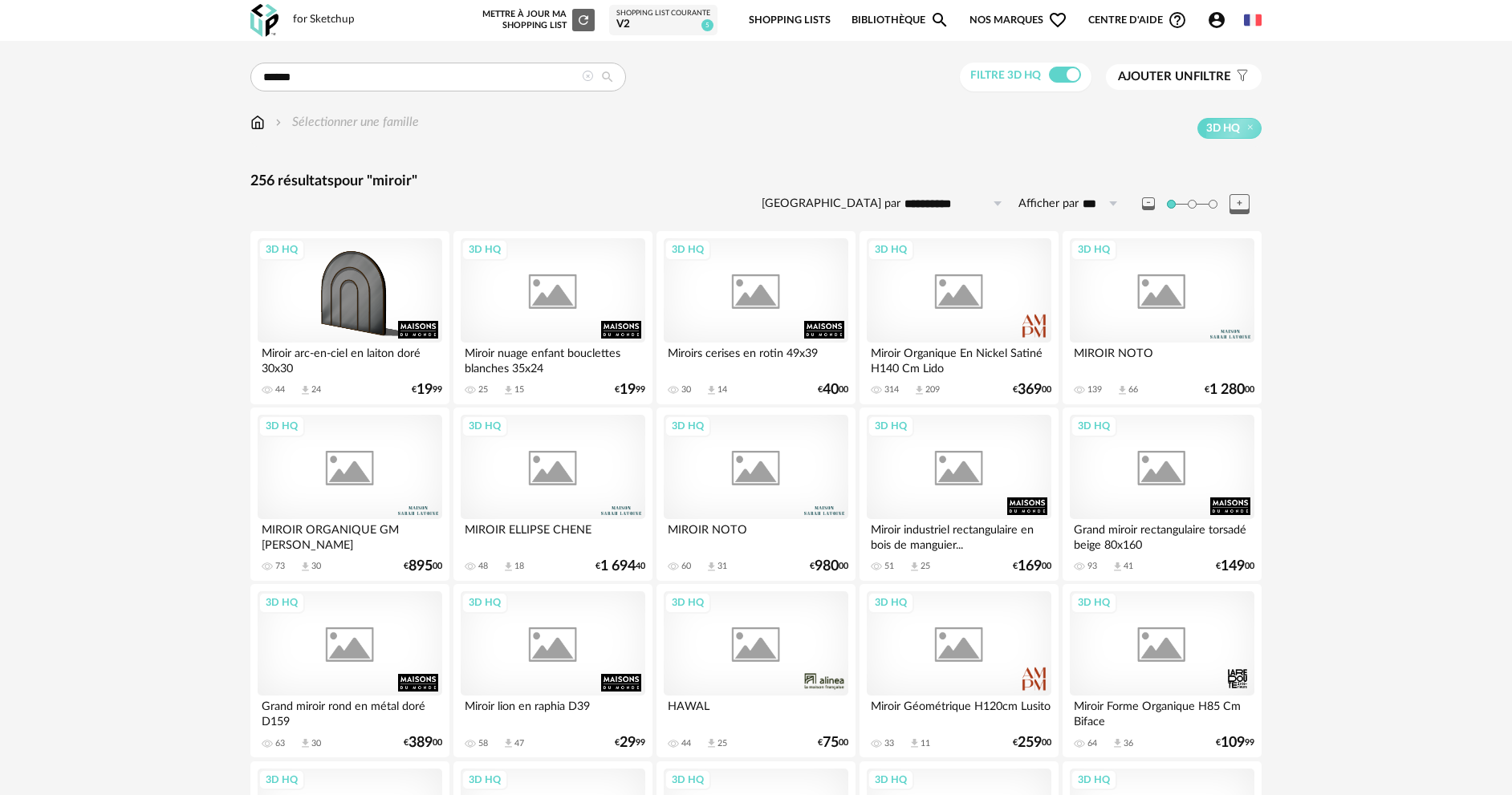
scroll to position [722, 0]
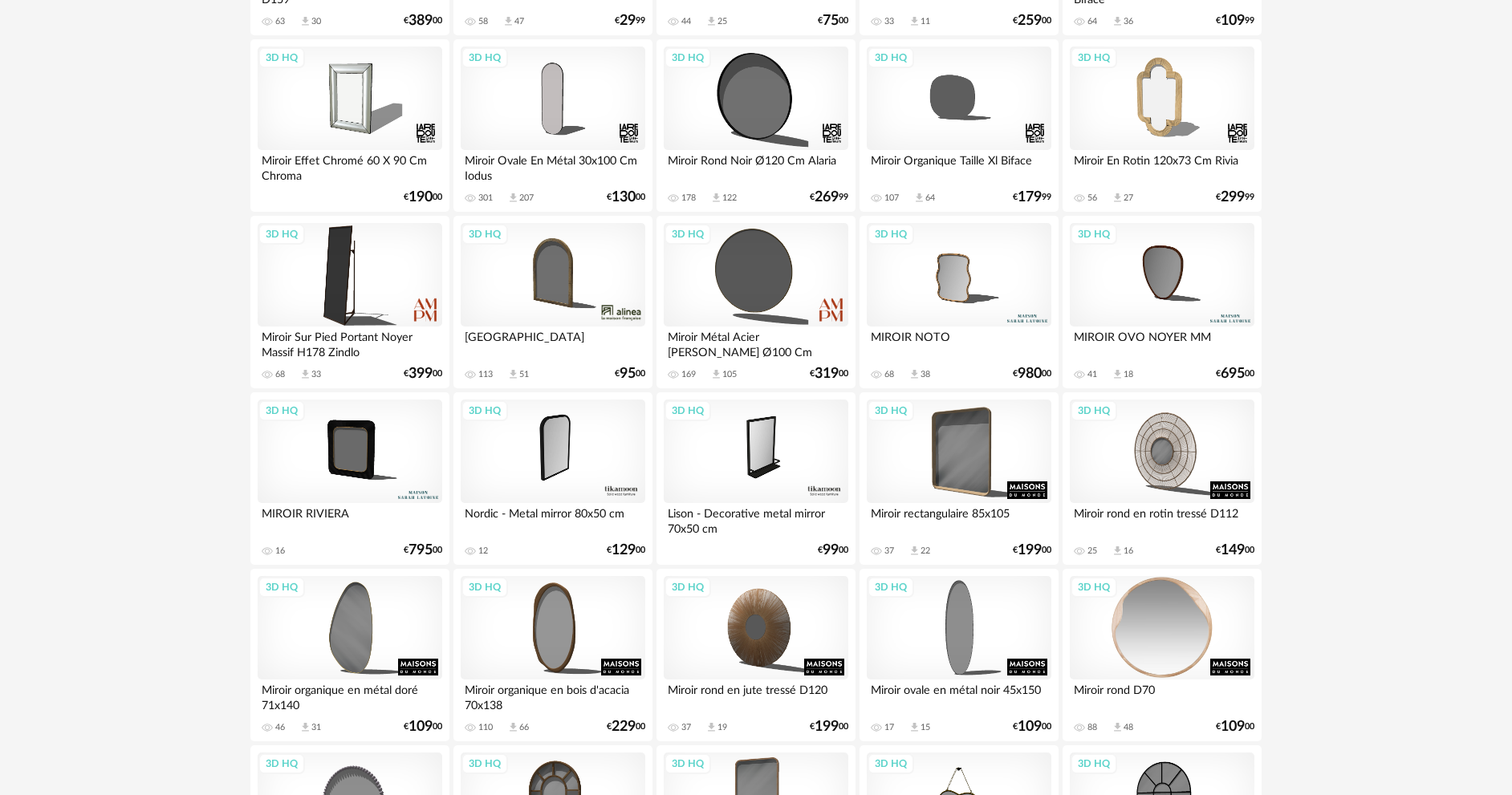
click at [1163, 659] on div "3D HQ" at bounding box center [1162, 629] width 185 height 105
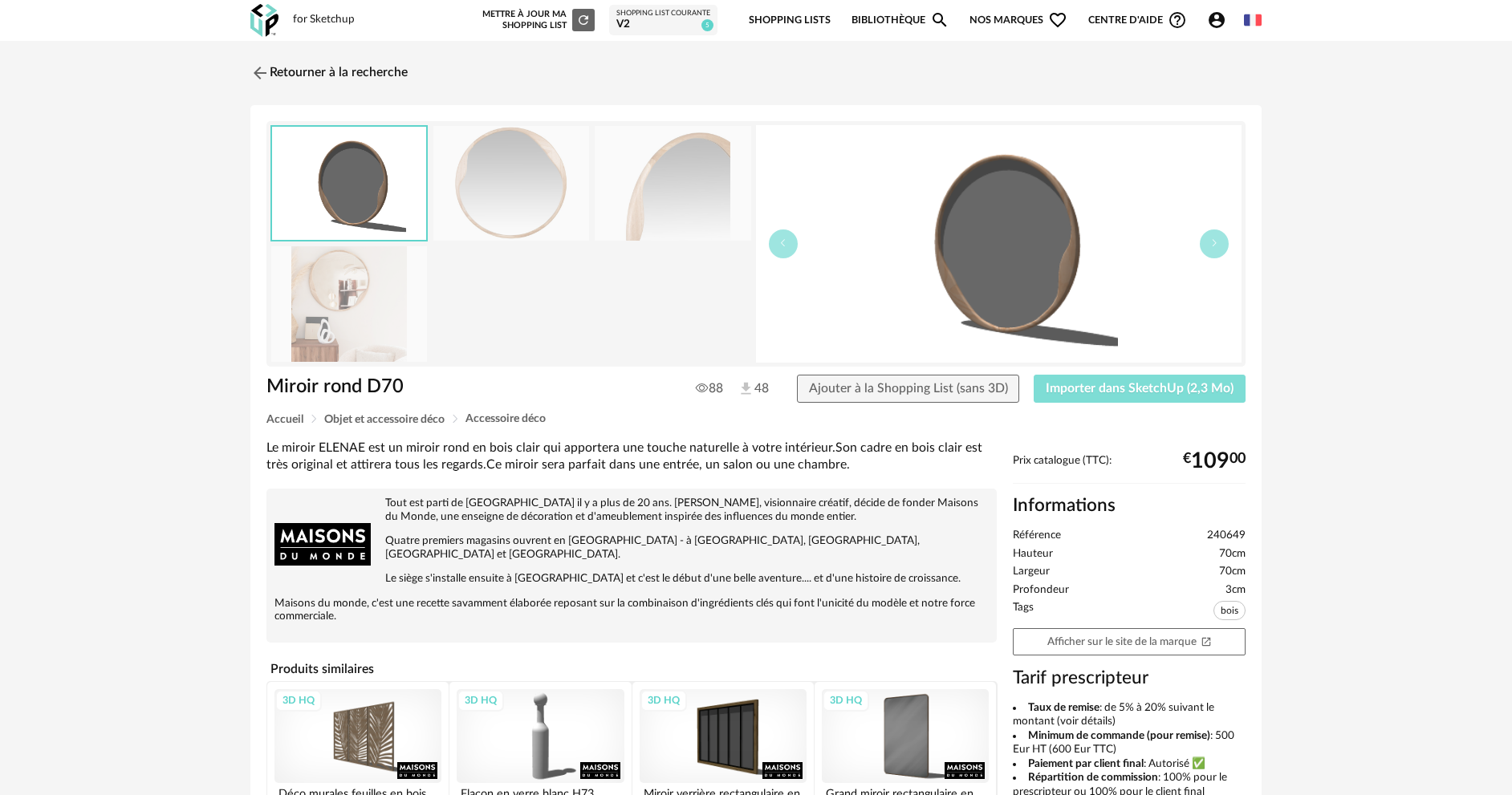
click at [1205, 382] on span "Importer dans SketchUp (2,3 Mo)" at bounding box center [1139, 388] width 187 height 13
